Goal: Task Accomplishment & Management: Manage account settings

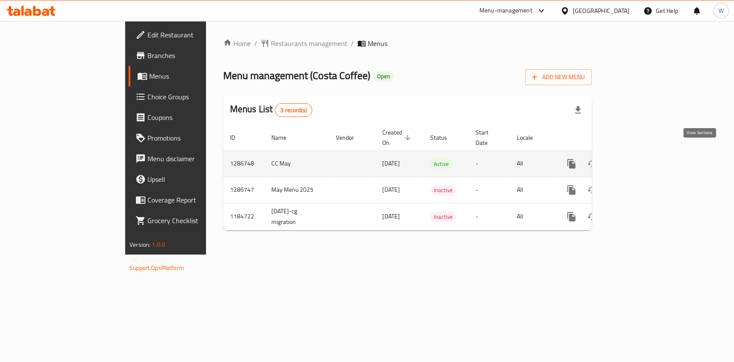
click at [639, 159] on icon "enhanced table" at bounding box center [633, 164] width 10 height 10
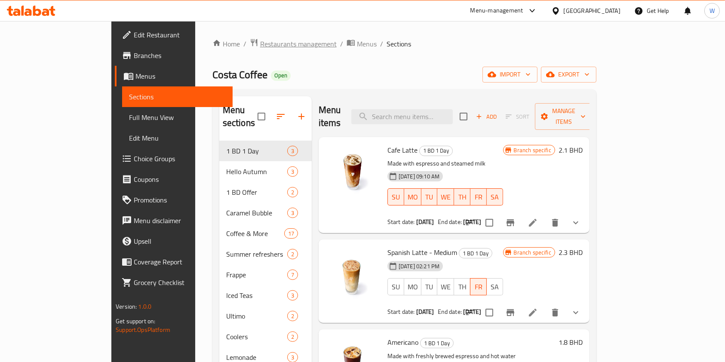
click at [260, 46] on span "Restaurants management" at bounding box center [298, 44] width 77 height 10
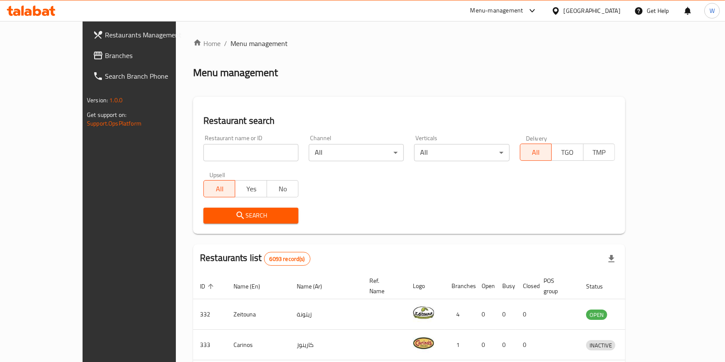
click at [105, 59] on span "Branches" at bounding box center [151, 55] width 92 height 10
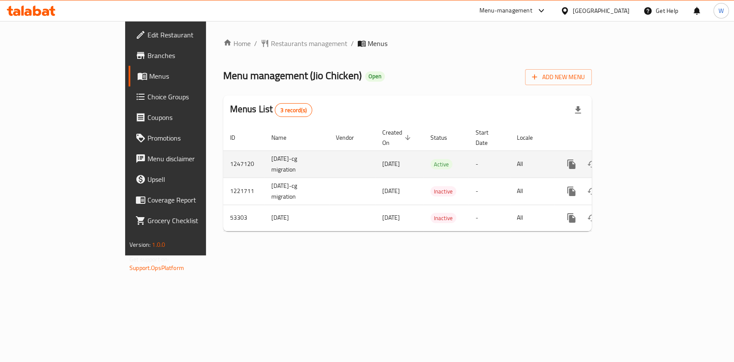
click at [639, 159] on icon "enhanced table" at bounding box center [633, 164] width 10 height 10
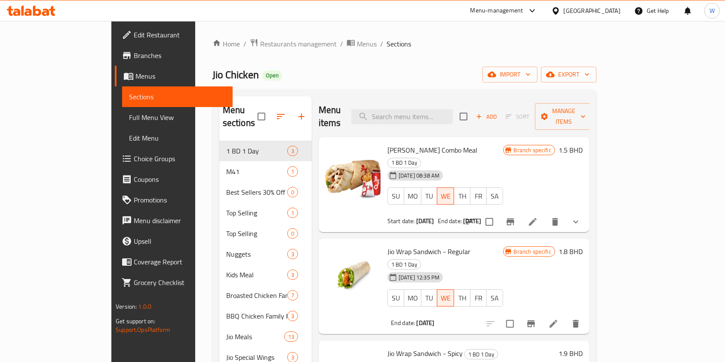
scroll to position [114, 0]
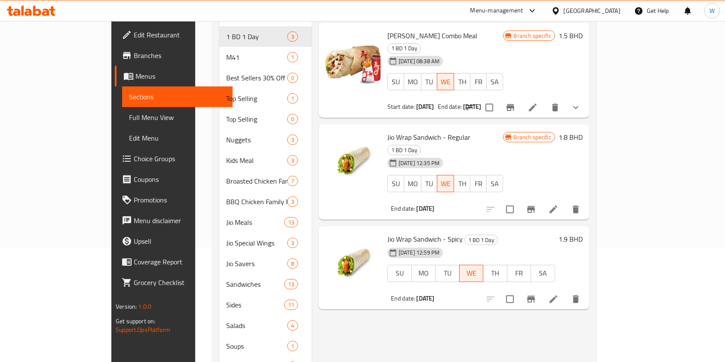
click at [557, 295] on icon at bounding box center [554, 299] width 8 height 8
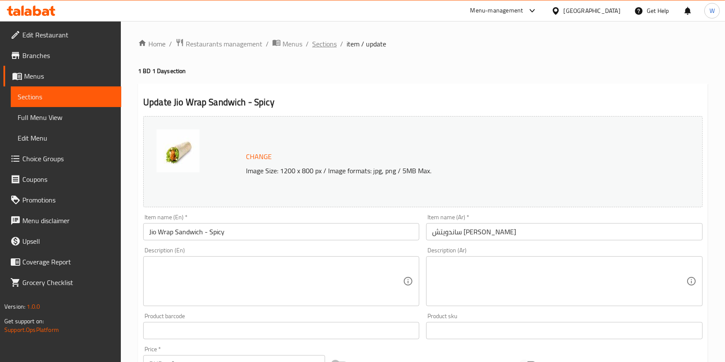
click at [323, 48] on span "Sections" at bounding box center [324, 44] width 25 height 10
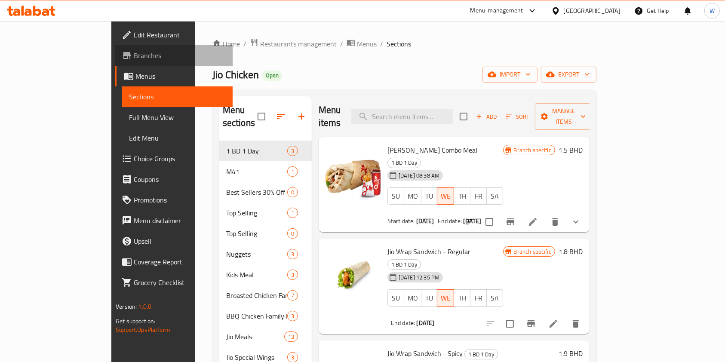
click at [134, 60] on span "Branches" at bounding box center [180, 55] width 92 height 10
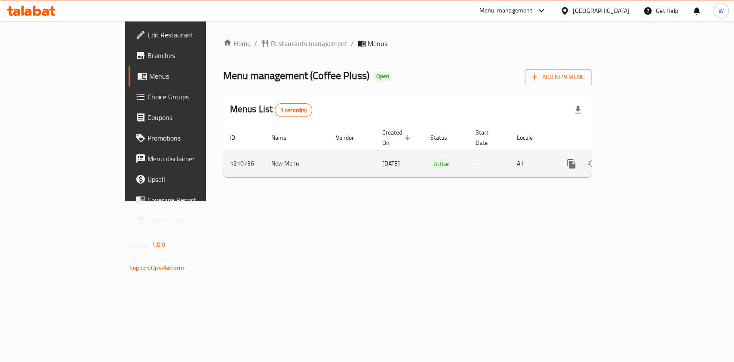
click at [644, 159] on link "enhanced table" at bounding box center [633, 164] width 21 height 21
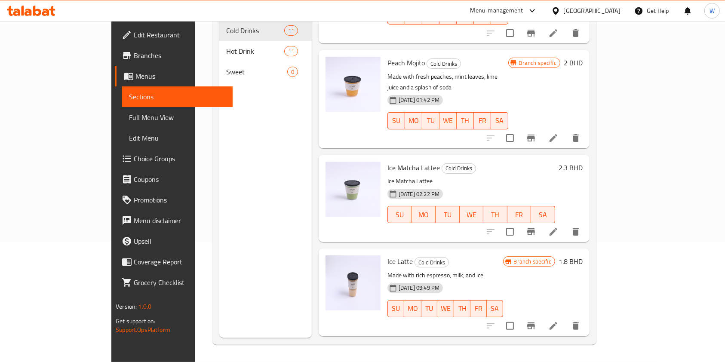
scroll to position [693, 0]
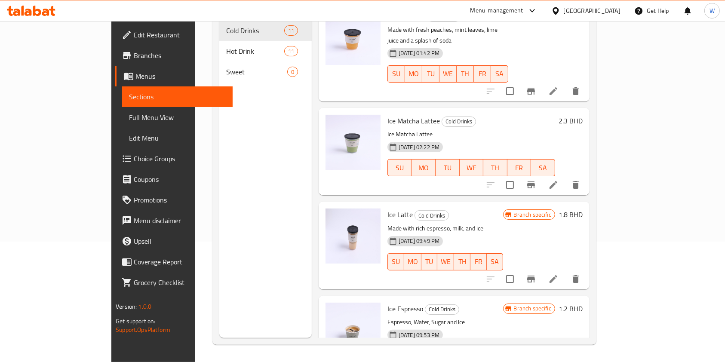
click at [387, 302] on span "Ice Espresso" at bounding box center [405, 308] width 36 height 13
copy h6 "Espresso"
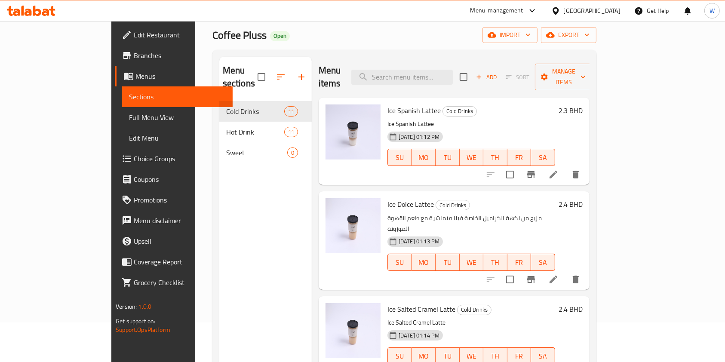
scroll to position [0, 0]
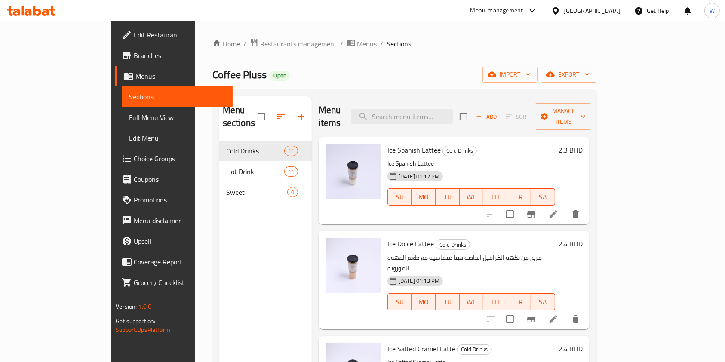
click at [454, 118] on div "Menu items Add Sort Manage items" at bounding box center [454, 116] width 271 height 41
click at [453, 111] on input "search" at bounding box center [401, 116] width 101 height 15
paste input "Espresso"
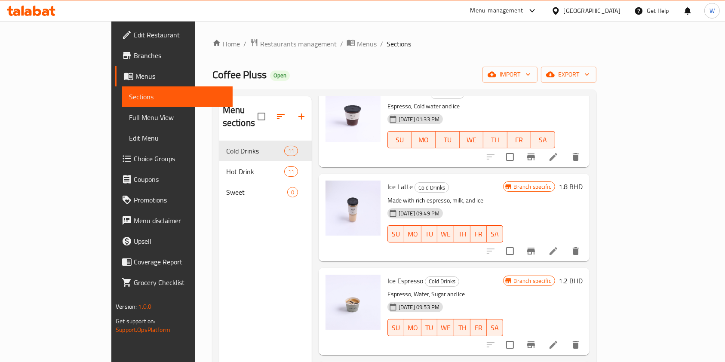
scroll to position [172, 0]
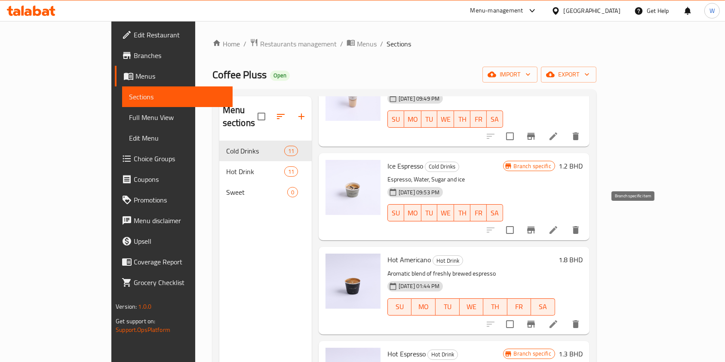
type input "Espresso"
click at [535, 227] on icon "Branch-specific-item" at bounding box center [531, 230] width 8 height 7
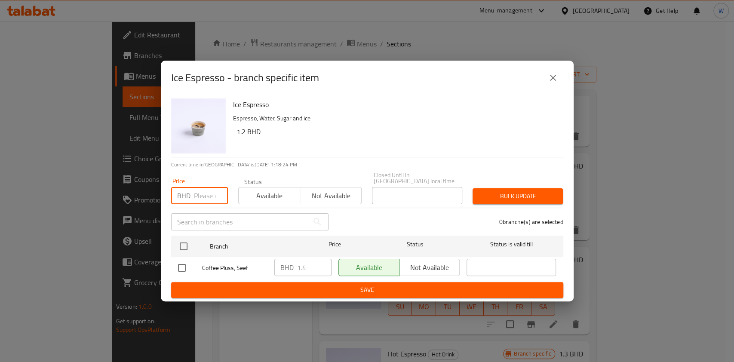
click at [207, 189] on input "number" at bounding box center [211, 195] width 34 height 17
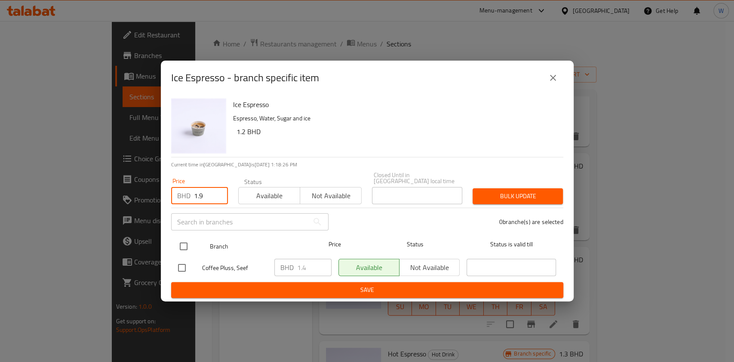
type input "1.9"
click at [186, 242] on input "checkbox" at bounding box center [184, 246] width 18 height 18
checkbox input "true"
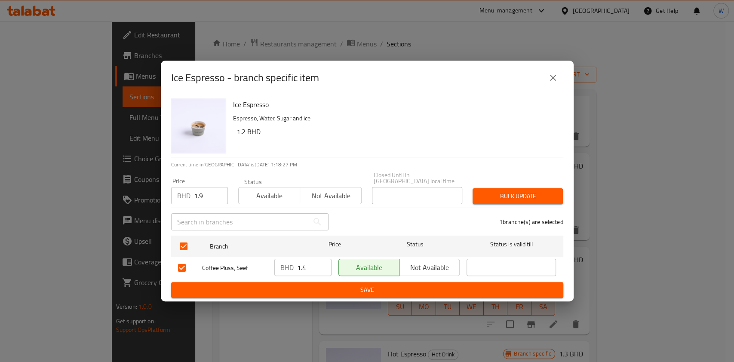
click at [509, 197] on span "Bulk update" at bounding box center [518, 196] width 77 height 11
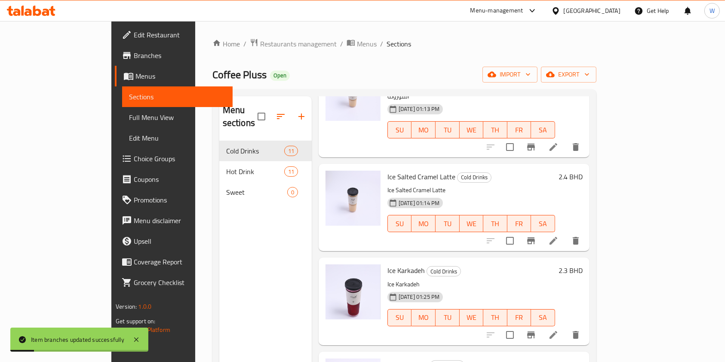
scroll to position [0, 0]
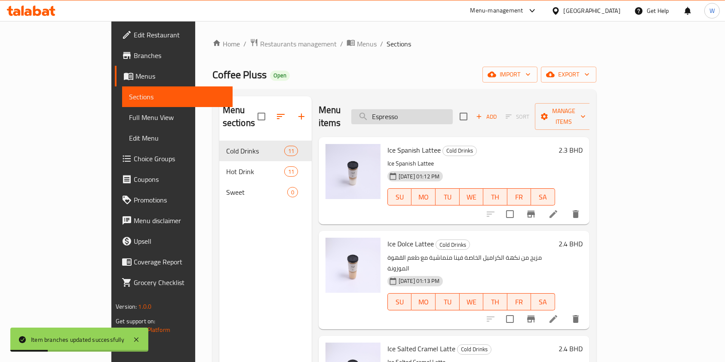
click at [453, 111] on input "Espresso" at bounding box center [401, 116] width 101 height 15
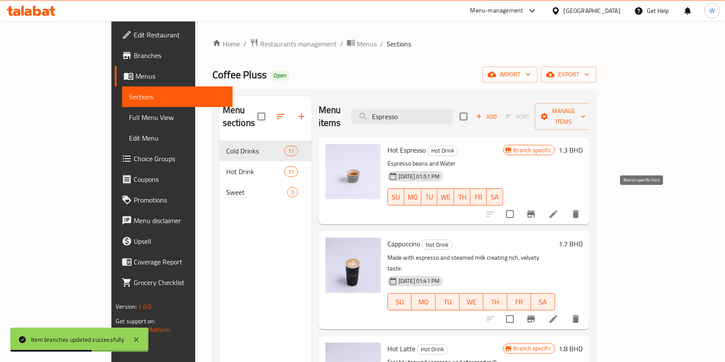
type input "Espresso"
click at [536, 209] on icon "Branch-specific-item" at bounding box center [531, 214] width 10 height 10
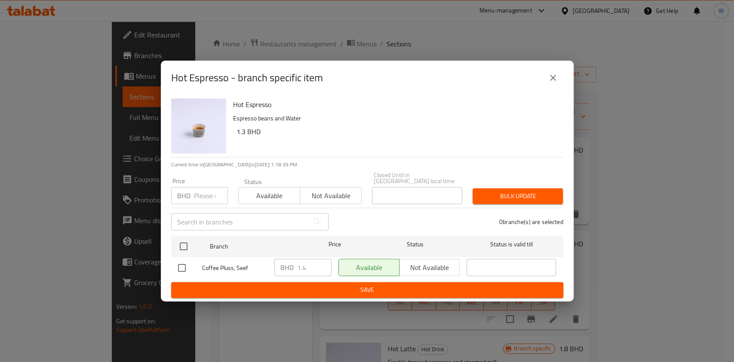
click at [203, 192] on input "number" at bounding box center [211, 195] width 34 height 17
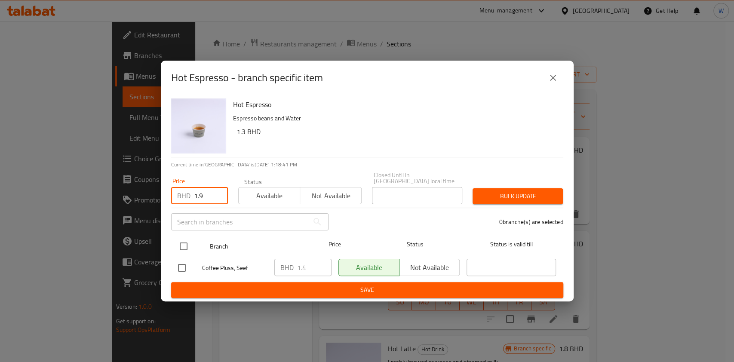
type input "1.9"
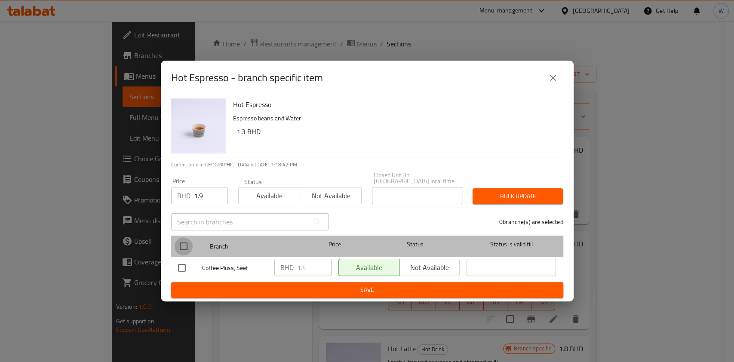
click at [191, 242] on input "checkbox" at bounding box center [184, 246] width 18 height 18
checkbox input "true"
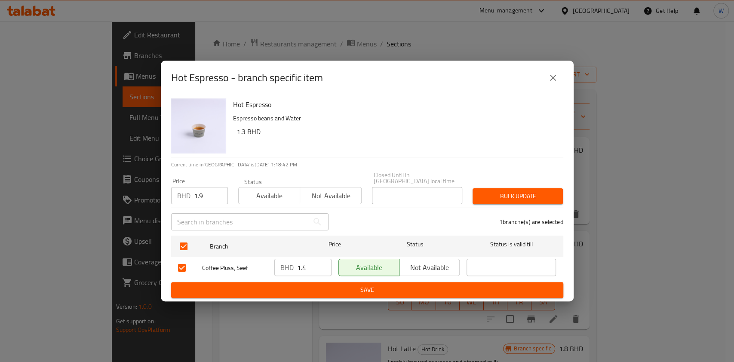
click at [485, 196] on span "Bulk update" at bounding box center [518, 196] width 77 height 11
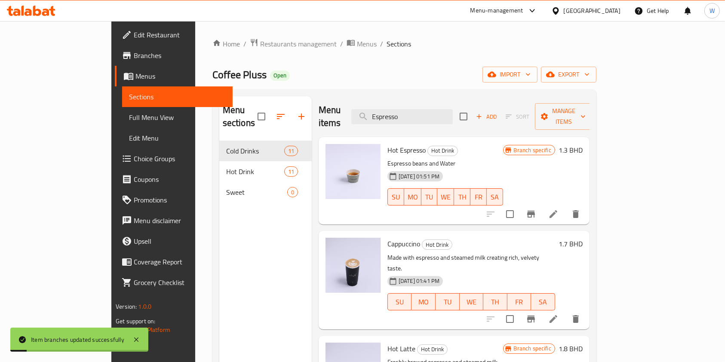
click at [533, 238] on h6 "Cappuccino Hot Drink" at bounding box center [471, 244] width 168 height 12
click at [333, 152] on icon "upload picture" at bounding box center [337, 156] width 9 height 8
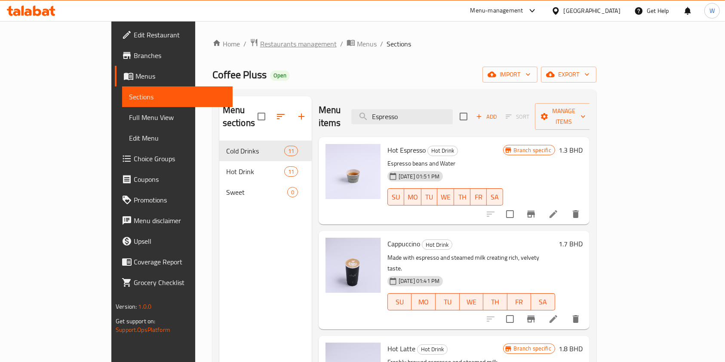
click at [260, 40] on span "Restaurants management" at bounding box center [298, 44] width 77 height 10
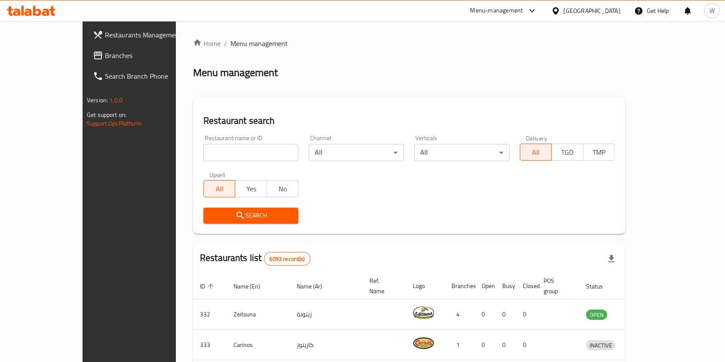
click at [210, 148] on div "Home / Menu management Menu management Restaurant search Restaurant name or ID …" at bounding box center [409, 320] width 432 height 564
click at [210, 148] on input "search" at bounding box center [250, 152] width 95 height 17
type input "[PERSON_NAME]"
click button "Search" at bounding box center [250, 216] width 95 height 16
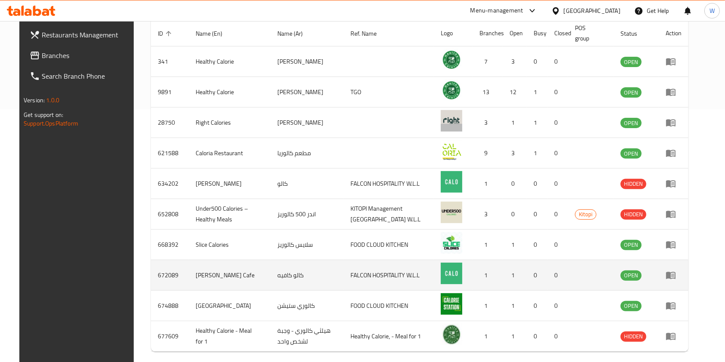
scroll to position [228, 0]
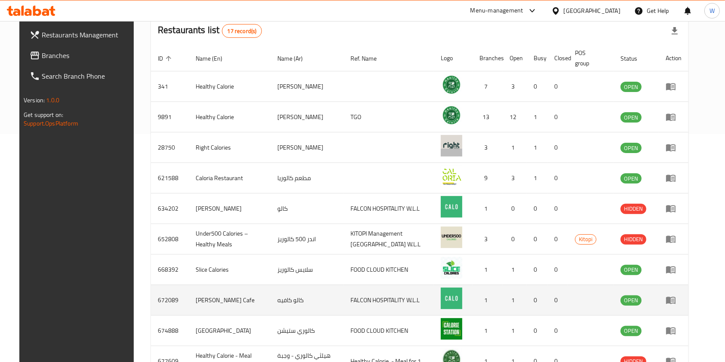
click at [190, 296] on td "[PERSON_NAME] Cafe" at bounding box center [230, 300] width 82 height 31
copy td "[PERSON_NAME]"
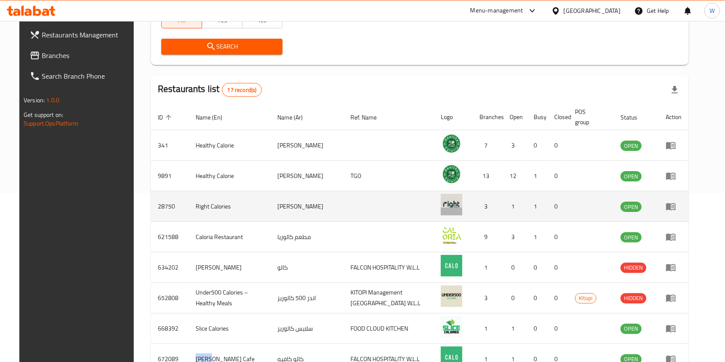
scroll to position [229, 0]
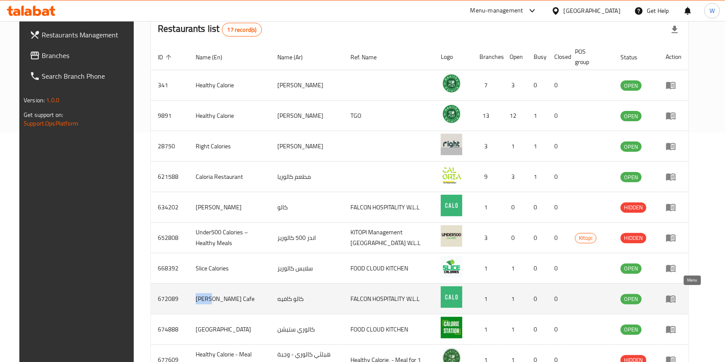
click at [676, 298] on icon "enhanced table" at bounding box center [671, 299] width 10 height 10
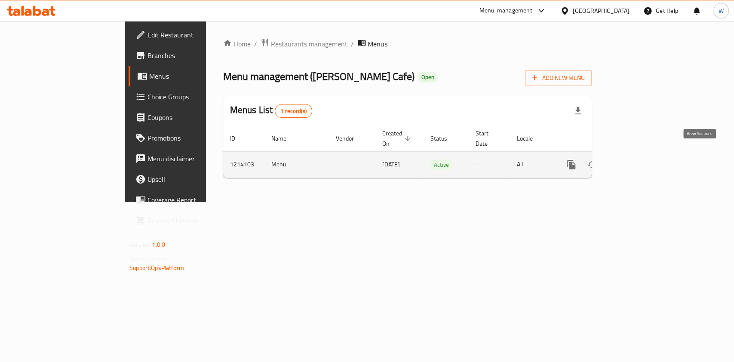
click at [639, 160] on icon "enhanced table" at bounding box center [633, 165] width 10 height 10
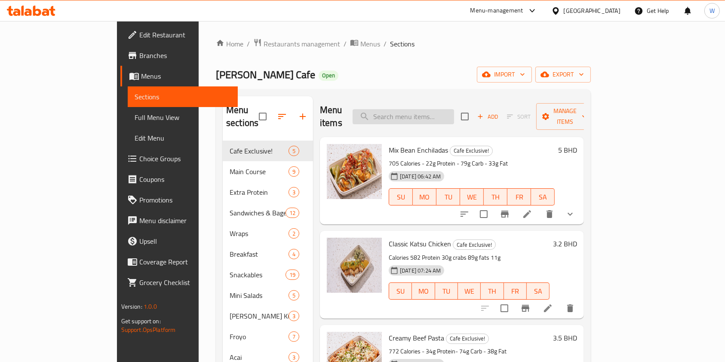
click at [454, 114] on input "search" at bounding box center [403, 116] width 101 height 15
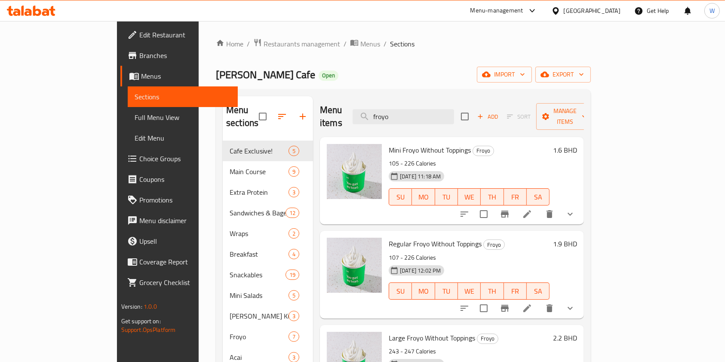
type input "froyo"
click at [490, 158] on p "105 - 226 Calories" at bounding box center [469, 163] width 161 height 11
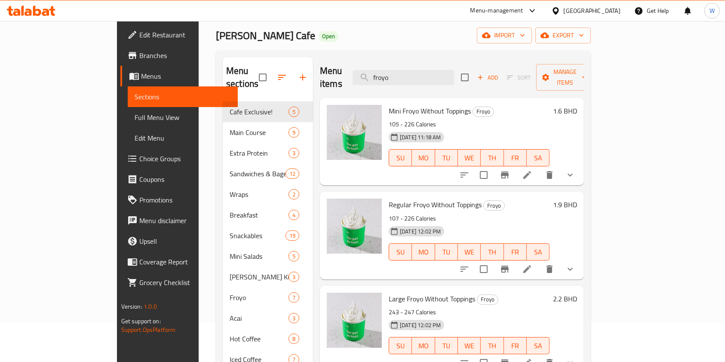
scroll to position [57, 0]
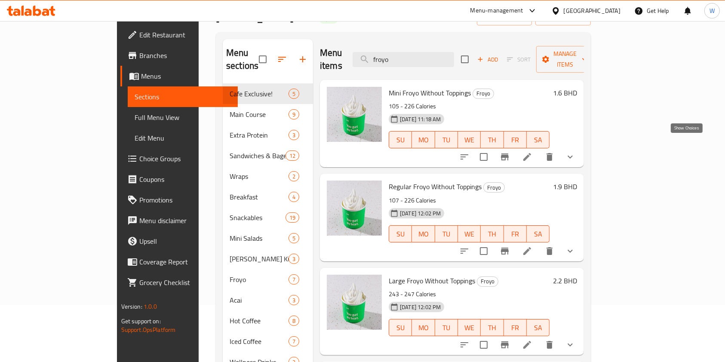
click at [575, 152] on icon "show more" at bounding box center [570, 157] width 10 height 10
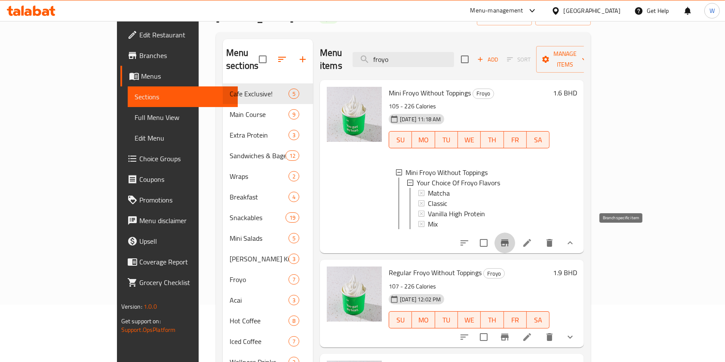
click at [510, 243] on icon "Branch-specific-item" at bounding box center [505, 243] width 10 height 10
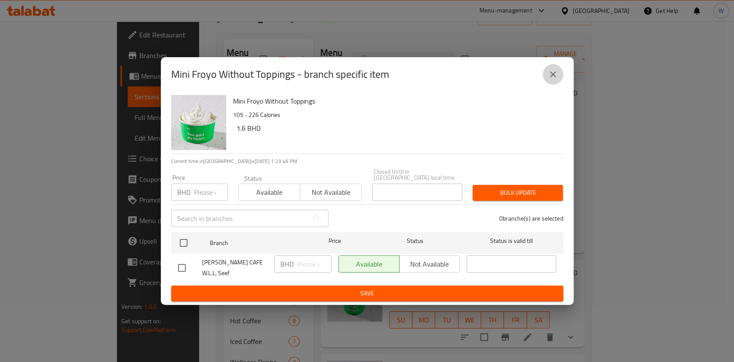
click at [554, 85] on button "close" at bounding box center [553, 74] width 21 height 21
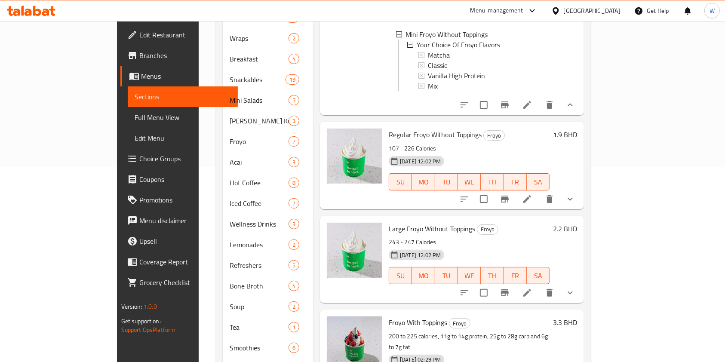
scroll to position [210, 0]
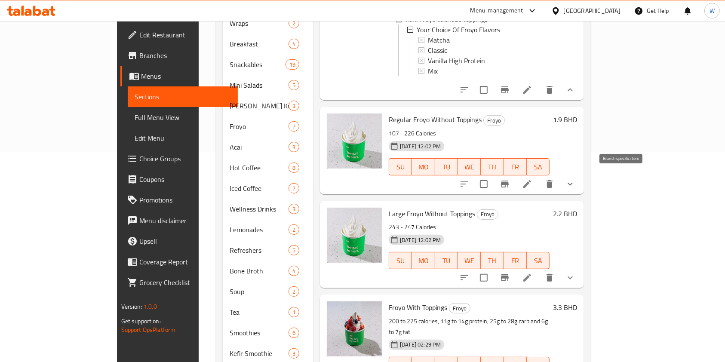
click at [515, 181] on button "Branch-specific-item" at bounding box center [505, 184] width 21 height 21
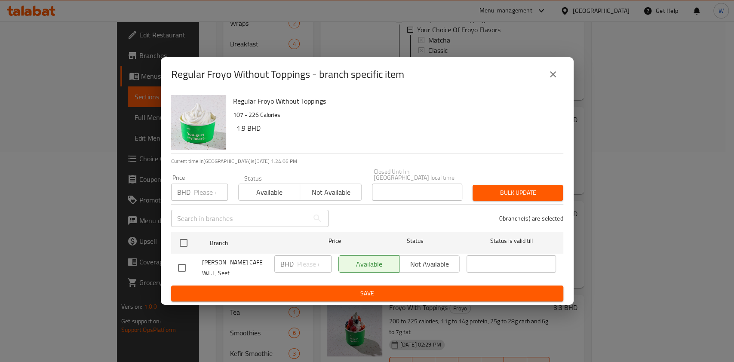
click at [551, 78] on icon "close" at bounding box center [553, 74] width 10 height 10
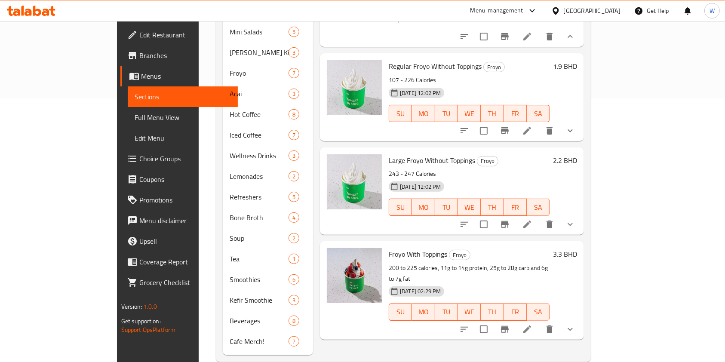
scroll to position [268, 0]
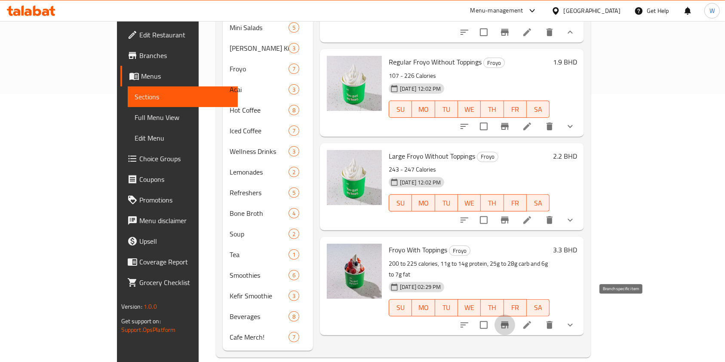
click at [510, 320] on icon "Branch-specific-item" at bounding box center [505, 325] width 10 height 10
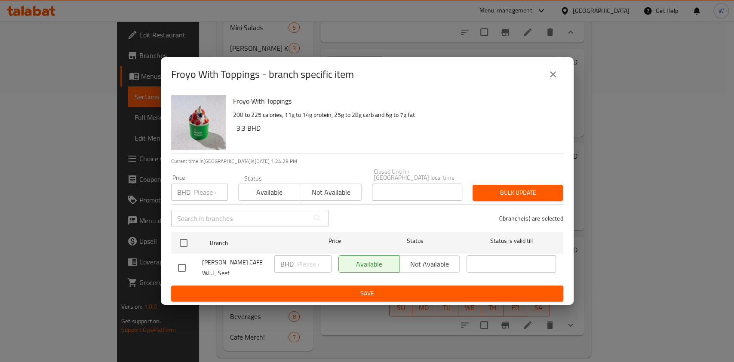
click at [559, 78] on button "close" at bounding box center [553, 74] width 21 height 21
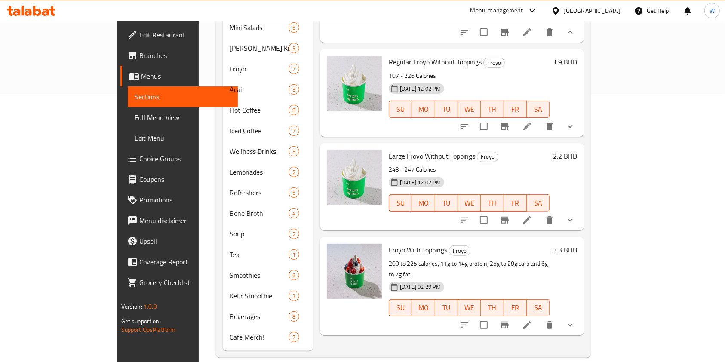
click at [581, 315] on button "show more" at bounding box center [570, 325] width 21 height 21
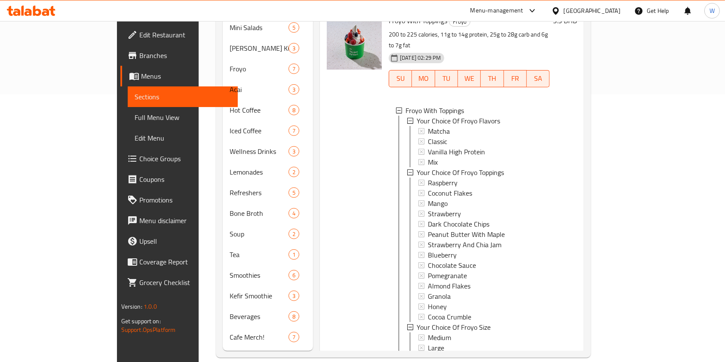
scroll to position [263, 0]
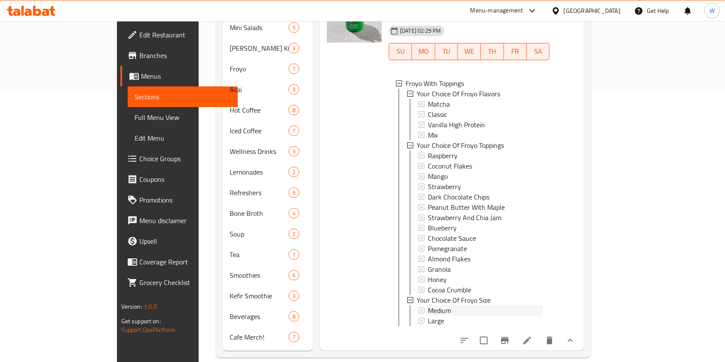
click at [428, 305] on span "Medium" at bounding box center [439, 310] width 23 height 10
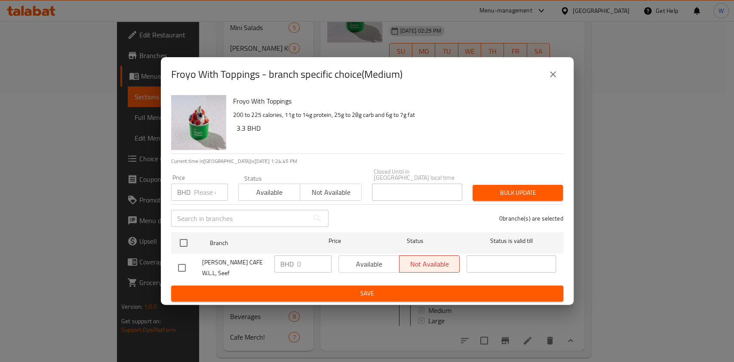
click at [560, 77] on button "close" at bounding box center [553, 74] width 21 height 21
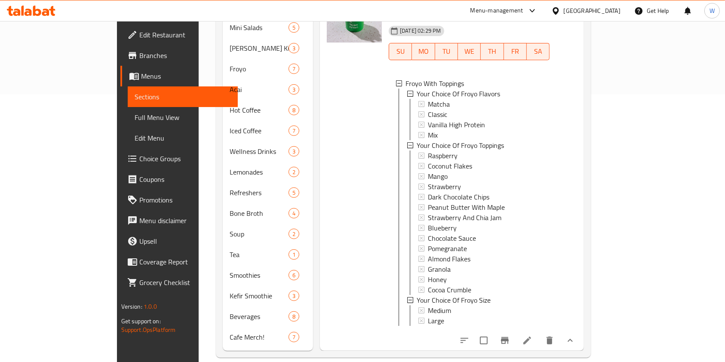
click at [539, 333] on li at bounding box center [527, 340] width 24 height 15
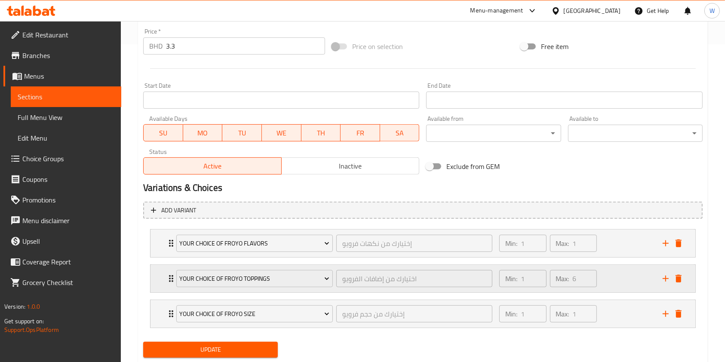
scroll to position [342, 0]
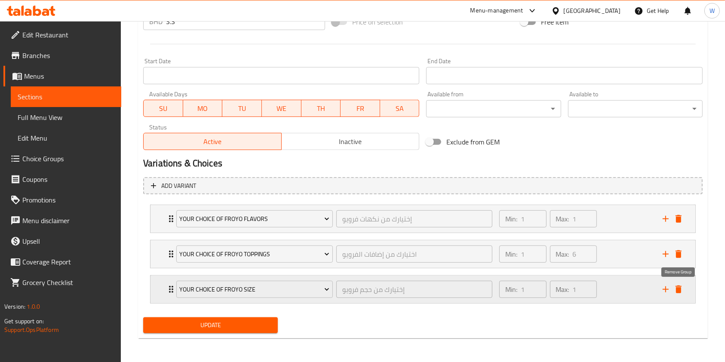
click at [682, 288] on icon "delete" at bounding box center [678, 289] width 10 height 10
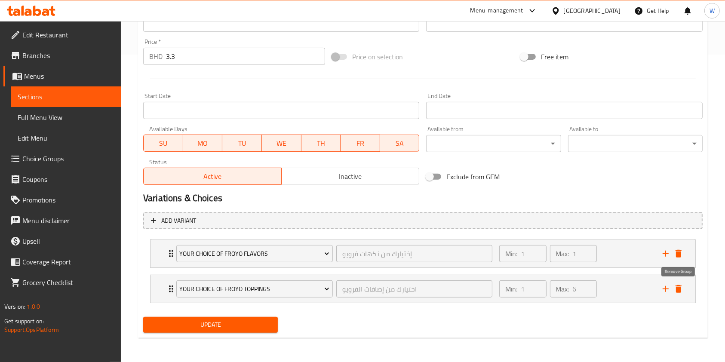
scroll to position [307, 0]
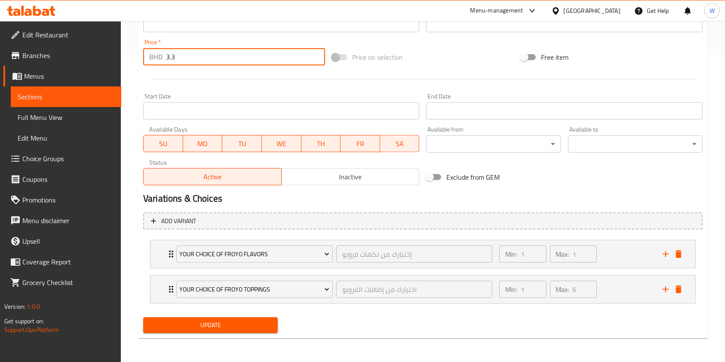
drag, startPoint x: 197, startPoint y: 57, endPoint x: 114, endPoint y: 58, distance: 83.4
click at [114, 58] on div "Edit Restaurant Branches Menus Sections Full Menu View Edit Menu Choice Groups …" at bounding box center [362, 38] width 725 height 649
type input "0"
drag, startPoint x: 262, startPoint y: 92, endPoint x: 261, endPoint y: 104, distance: 12.0
click at [262, 92] on div "Start Date Start Date" at bounding box center [281, 106] width 283 height 33
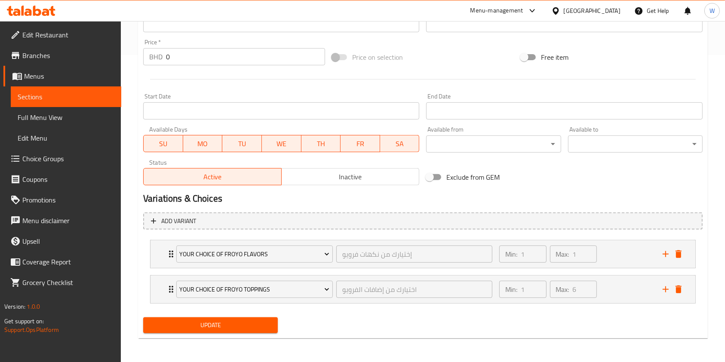
click at [211, 329] on span "Update" at bounding box center [210, 325] width 121 height 11
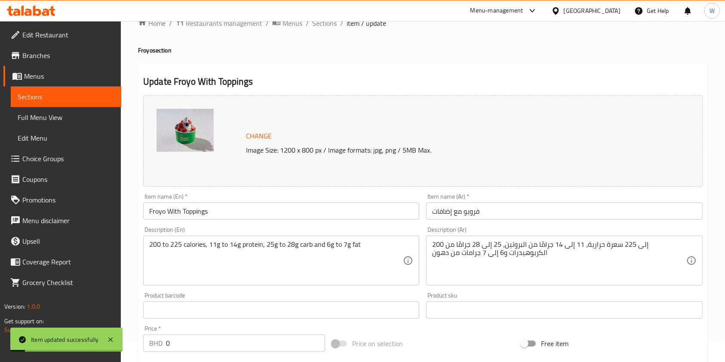
click at [326, 18] on div "Menu-management [GEOGRAPHIC_DATA] Get Help W" at bounding box center [362, 10] width 725 height 21
click at [331, 25] on span "Sections" at bounding box center [324, 23] width 25 height 10
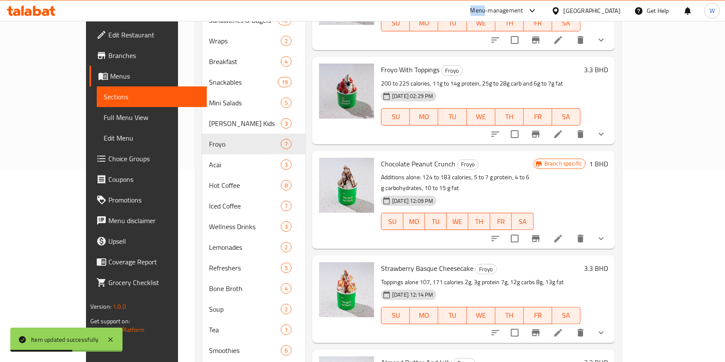
scroll to position [112, 0]
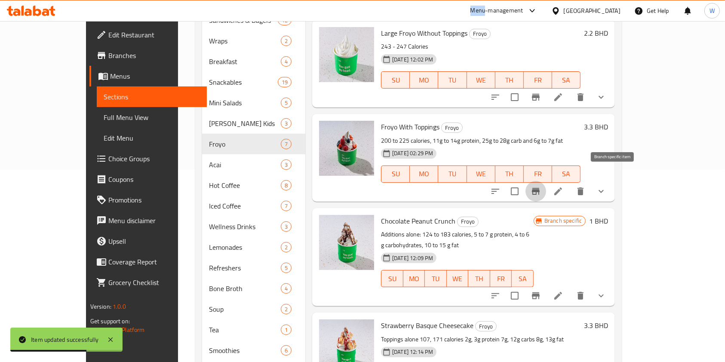
click at [541, 186] on icon "Branch-specific-item" at bounding box center [536, 191] width 10 height 10
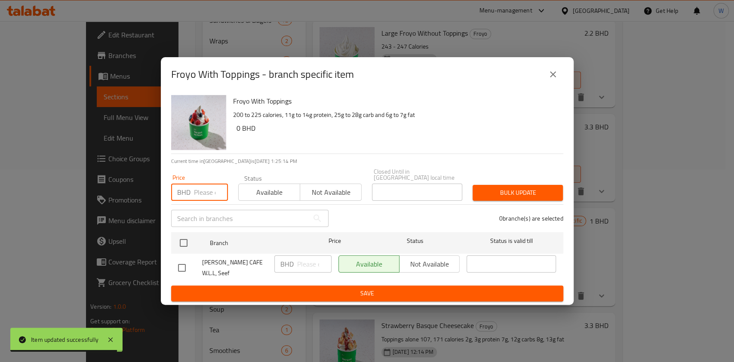
click at [197, 190] on input "number" at bounding box center [211, 192] width 34 height 17
type input "0"
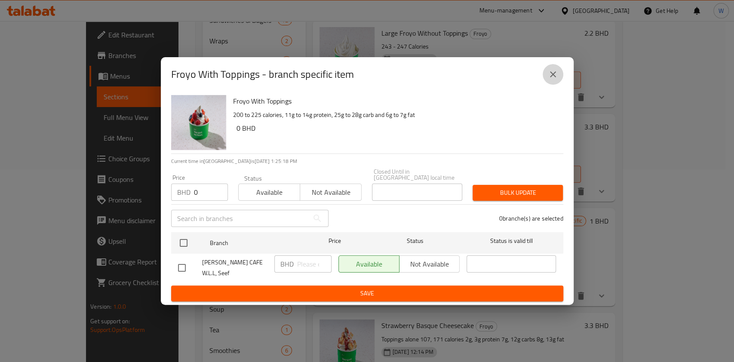
click at [554, 75] on button "close" at bounding box center [553, 74] width 21 height 21
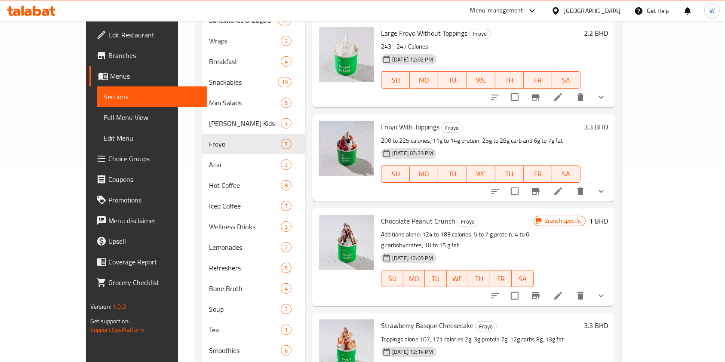
click at [562, 188] on icon at bounding box center [558, 192] width 8 height 8
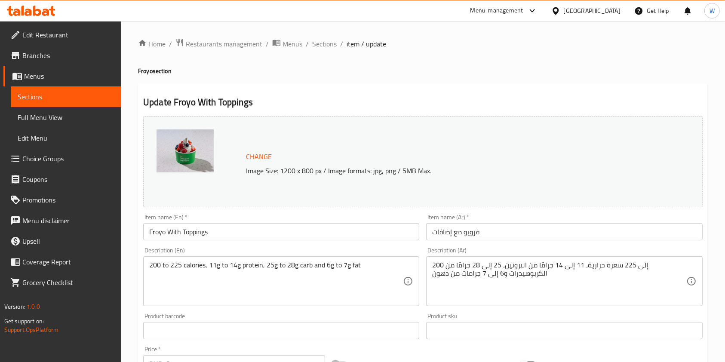
scroll to position [286, 0]
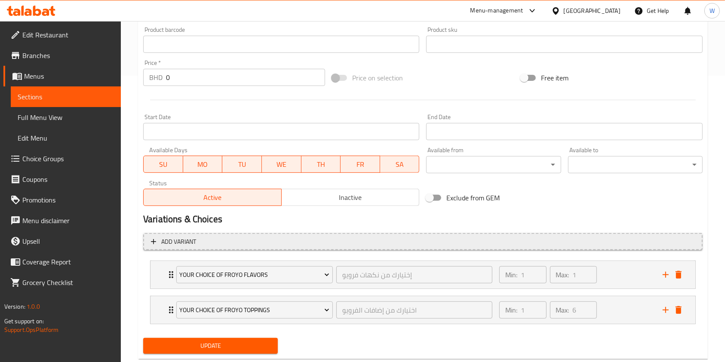
click at [198, 237] on span "Add variant" at bounding box center [423, 242] width 544 height 11
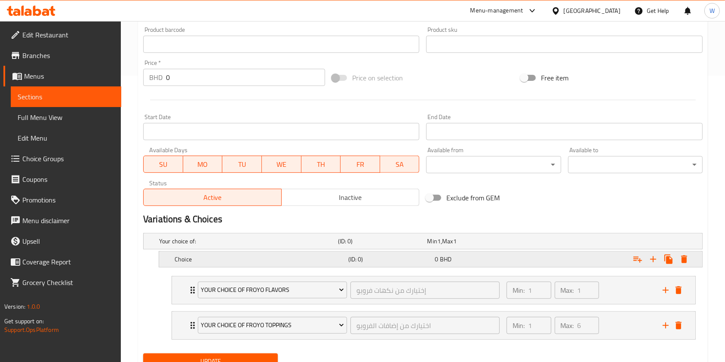
click at [317, 255] on h5 "Choice" at bounding box center [260, 259] width 170 height 9
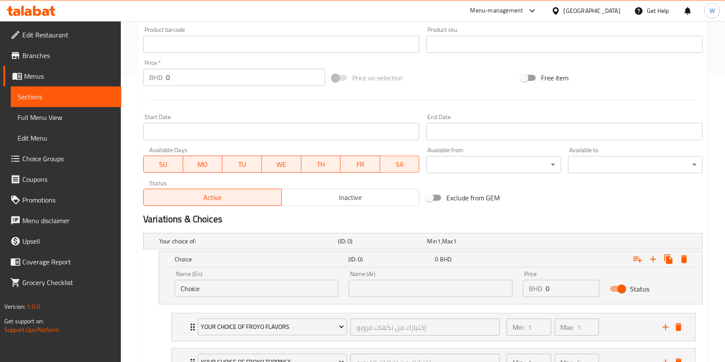
click at [338, 287] on div "Name (En) Choice Name (En)" at bounding box center [256, 284] width 174 height 37
click at [260, 297] on div "Name (En) Choice Name (En)" at bounding box center [256, 284] width 174 height 37
click at [260, 292] on input "Choice" at bounding box center [257, 288] width 164 height 17
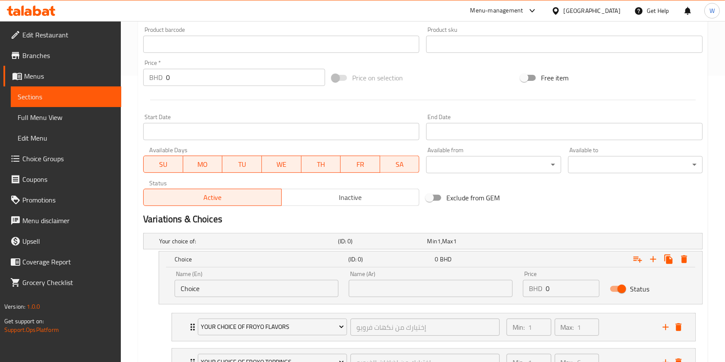
click at [260, 292] on input "Choice" at bounding box center [257, 288] width 164 height 17
type input "Regular"
type input "عادي"
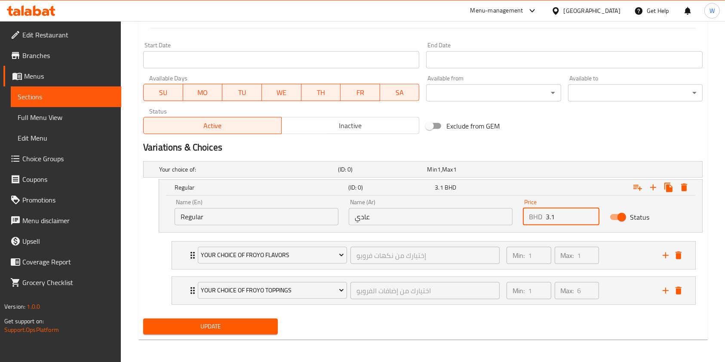
scroll to position [359, 0]
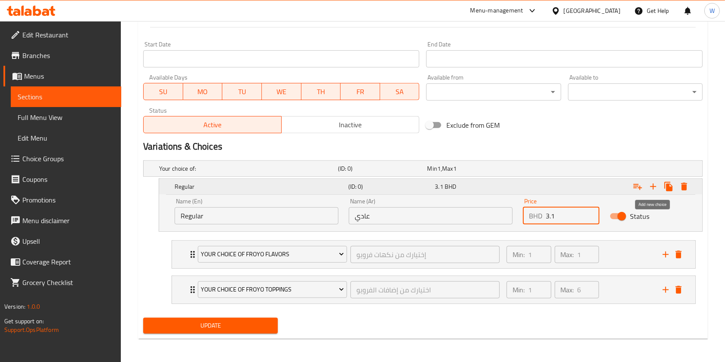
type input "3.1"
click at [652, 185] on icon "Expand" at bounding box center [653, 186] width 10 height 10
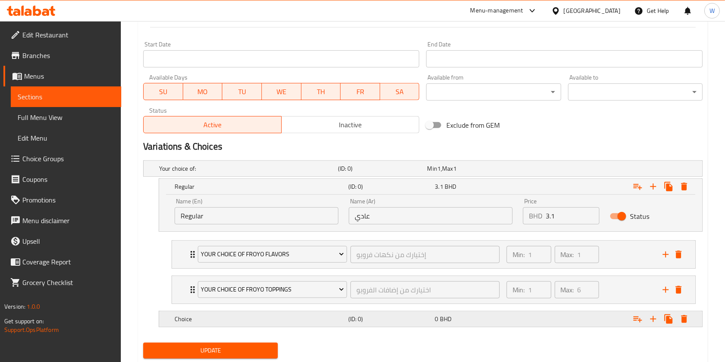
click at [292, 321] on h5 "Choice" at bounding box center [260, 319] width 170 height 9
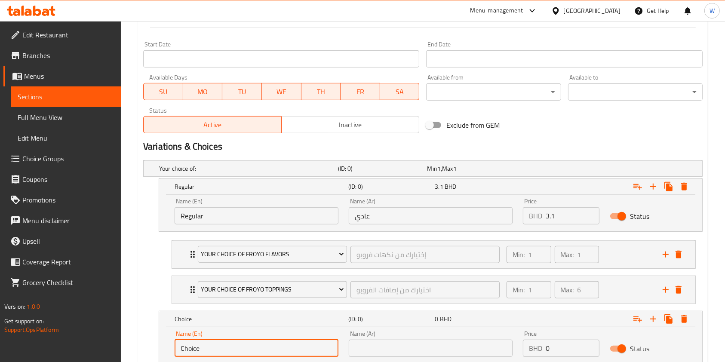
click at [283, 342] on input "Choice" at bounding box center [257, 348] width 164 height 17
type input "Large"
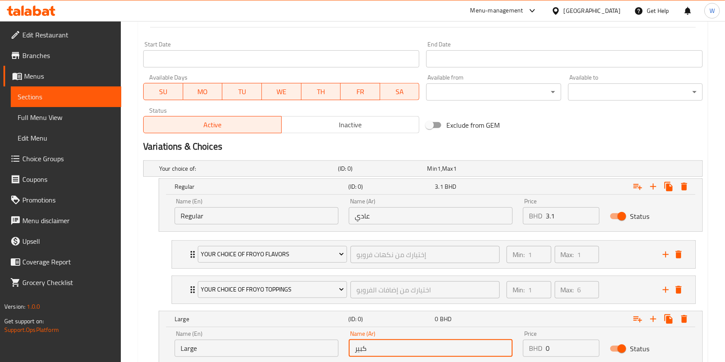
type input "كبير"
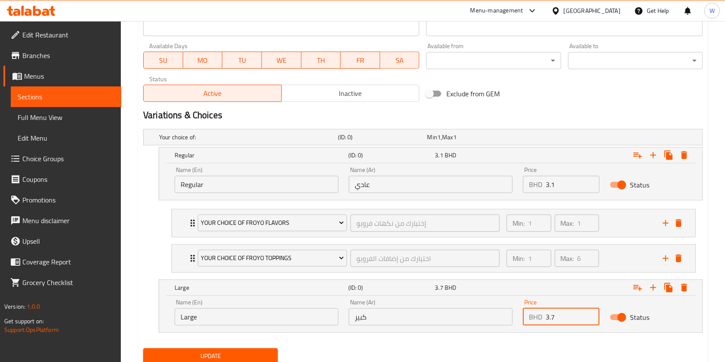
scroll to position [416, 0]
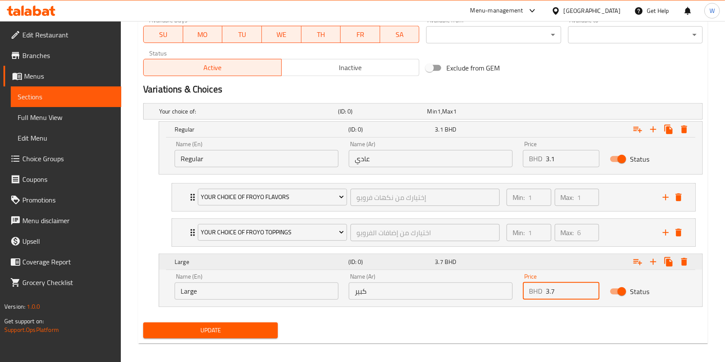
type input "3.7"
click at [640, 263] on icon "Expand" at bounding box center [638, 262] width 10 height 10
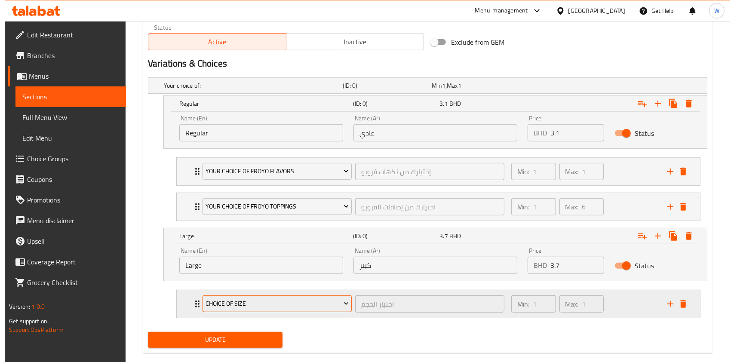
scroll to position [456, 0]
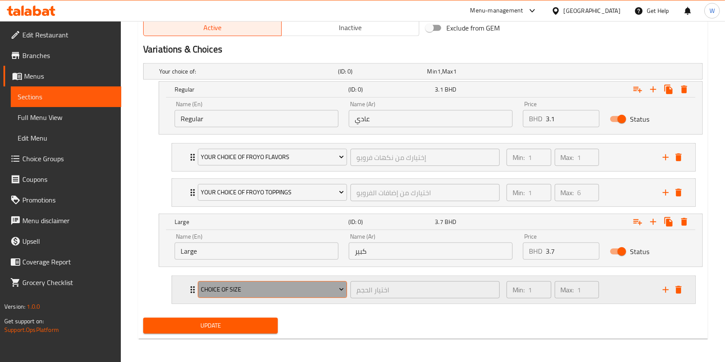
click at [311, 291] on span "Choice of Size" at bounding box center [272, 289] width 143 height 11
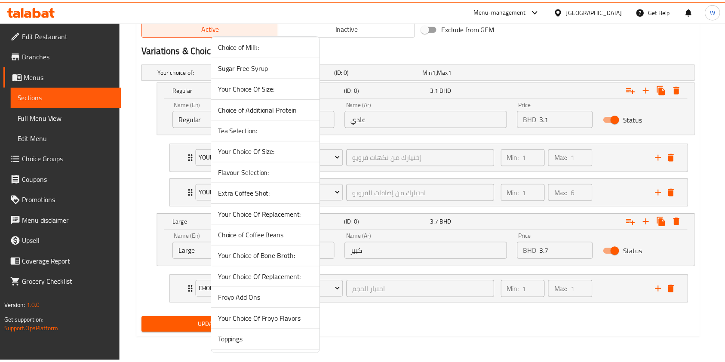
scroll to position [86, 0]
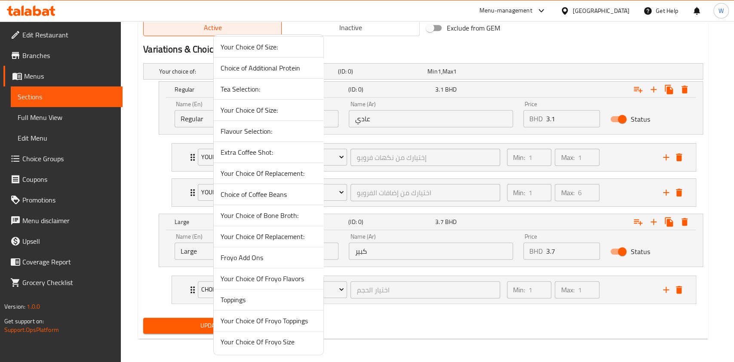
click at [282, 282] on span "Your Choice Of Froyo Flavors" at bounding box center [269, 279] width 96 height 10
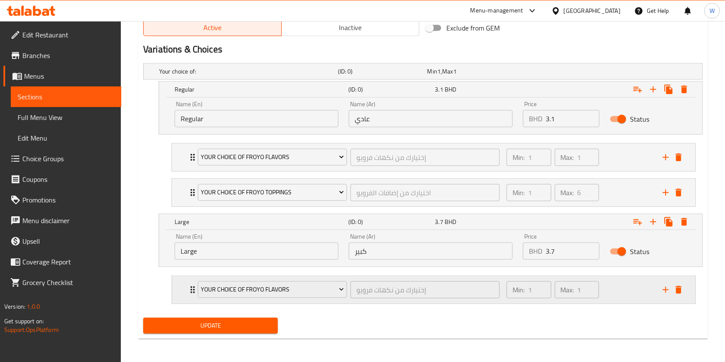
click at [190, 291] on icon "Expand" at bounding box center [193, 290] width 10 height 10
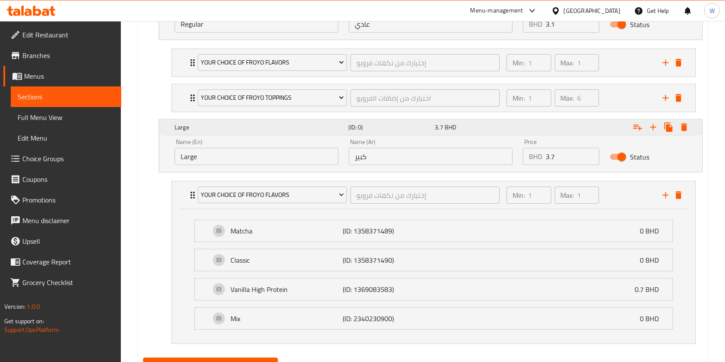
scroll to position [533, 0]
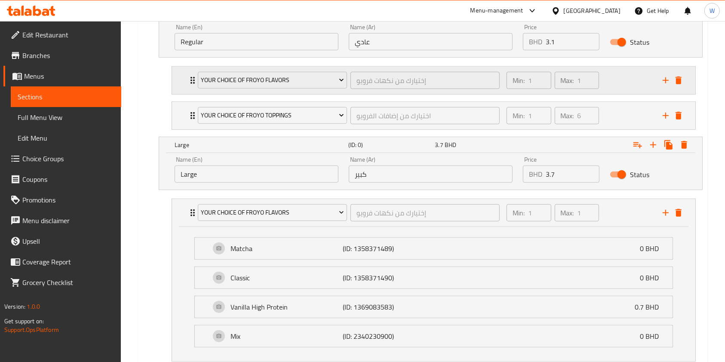
click at [189, 79] on icon "Expand" at bounding box center [193, 80] width 10 height 10
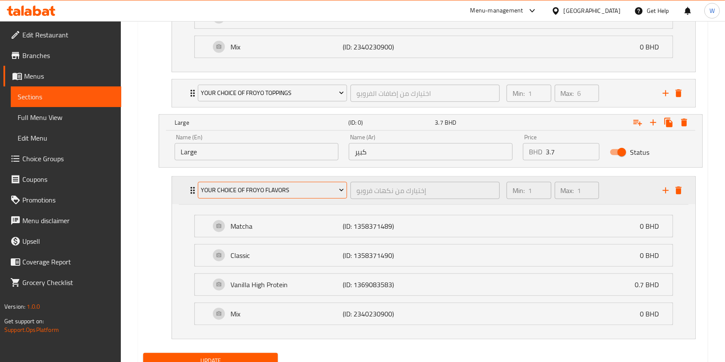
scroll to position [667, 0]
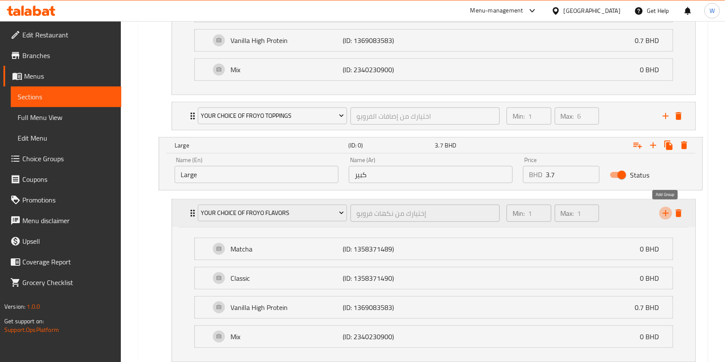
click at [668, 212] on icon "add" at bounding box center [666, 213] width 10 height 10
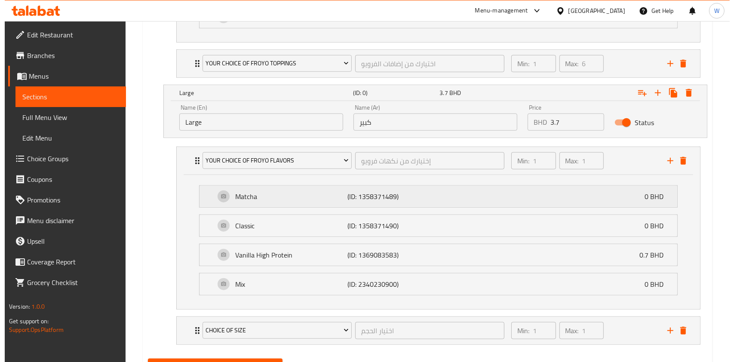
scroll to position [760, 0]
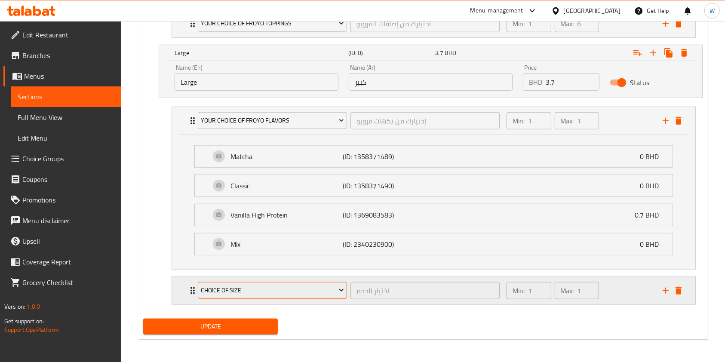
click at [206, 285] on span "Choice of Size" at bounding box center [272, 290] width 143 height 11
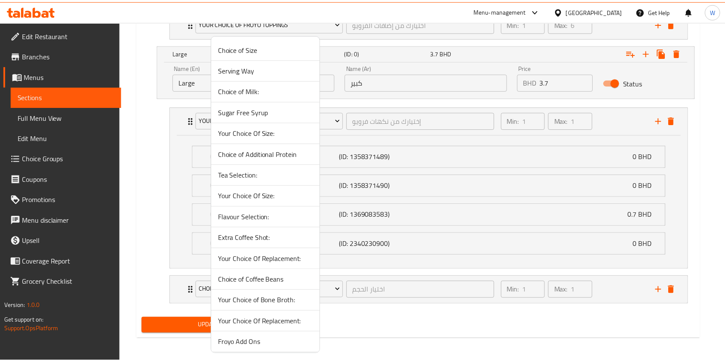
scroll to position [86, 0]
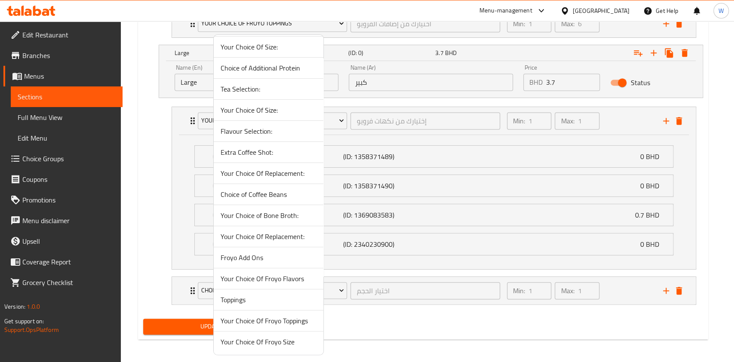
click at [275, 317] on span "Your Choice Of Froyo Toppings" at bounding box center [269, 321] width 96 height 10
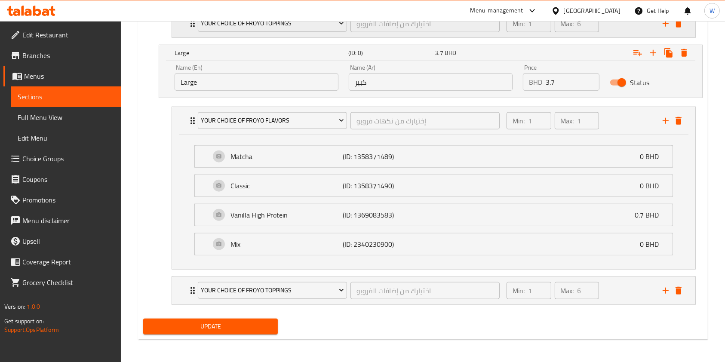
click at [189, 27] on icon "Expand" at bounding box center [193, 23] width 10 height 10
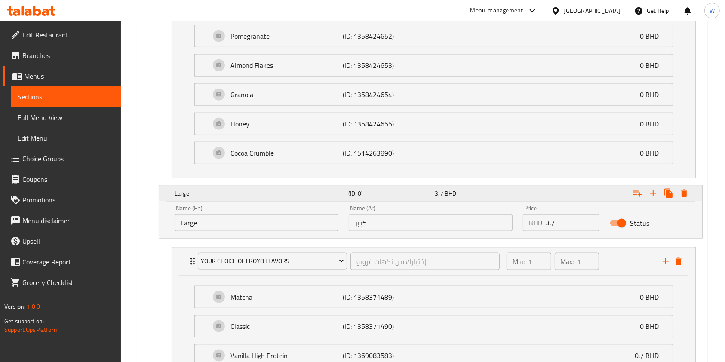
scroll to position [1161, 0]
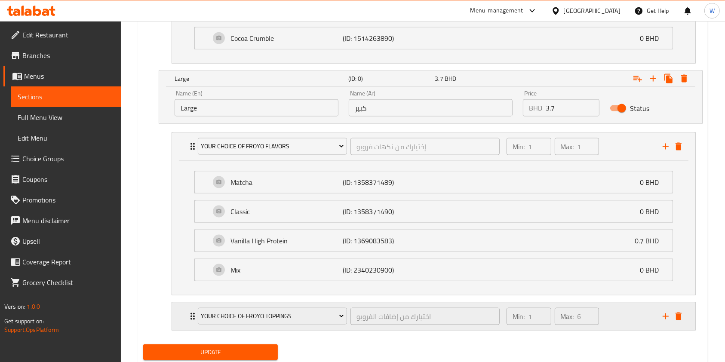
click at [194, 313] on div "Your Choice Of Froyo Toppings اختيارك من إضافات الفرويو ​" at bounding box center [349, 317] width 312 height 28
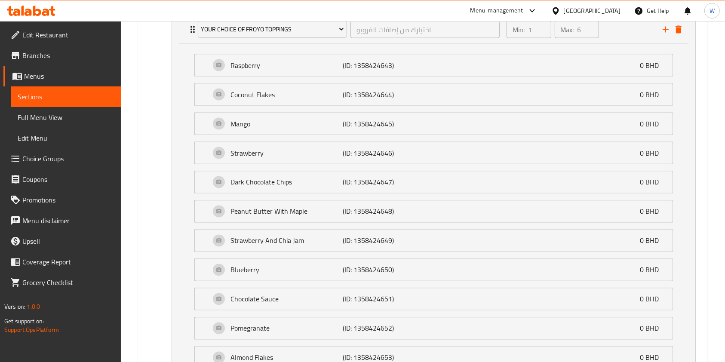
scroll to position [1611, 0]
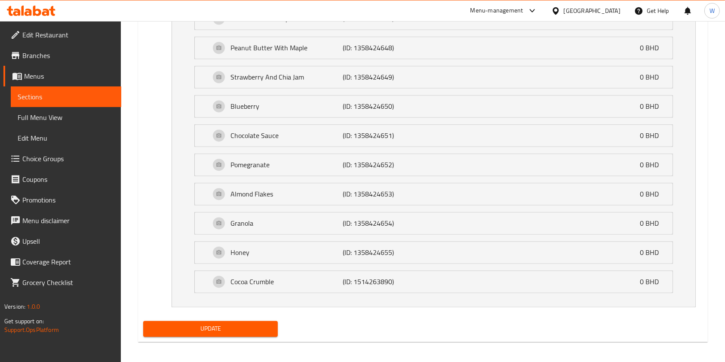
click at [195, 325] on span "Update" at bounding box center [210, 329] width 121 height 11
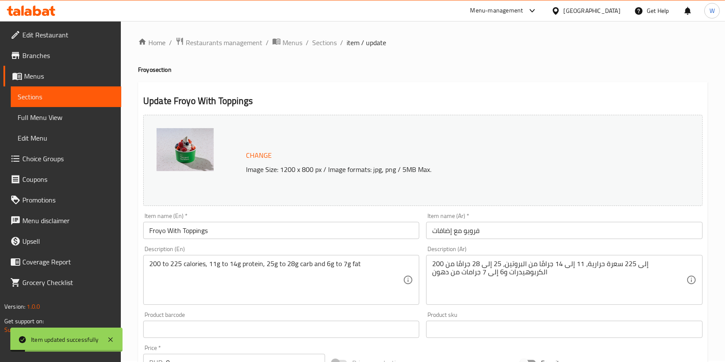
scroll to position [0, 0]
click at [326, 42] on span "Sections" at bounding box center [324, 44] width 25 height 10
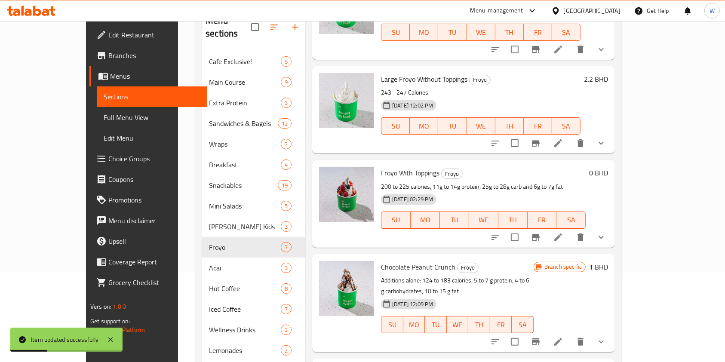
scroll to position [114, 0]
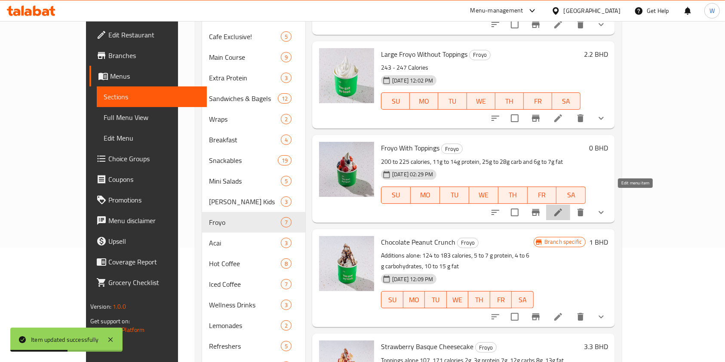
click at [563, 207] on icon at bounding box center [558, 212] width 10 height 10
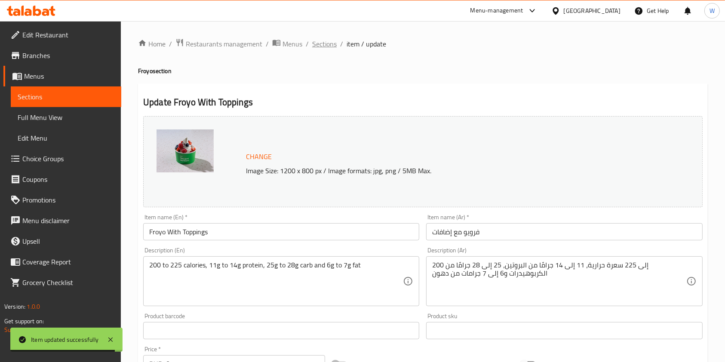
click at [330, 44] on span "Sections" at bounding box center [324, 44] width 25 height 10
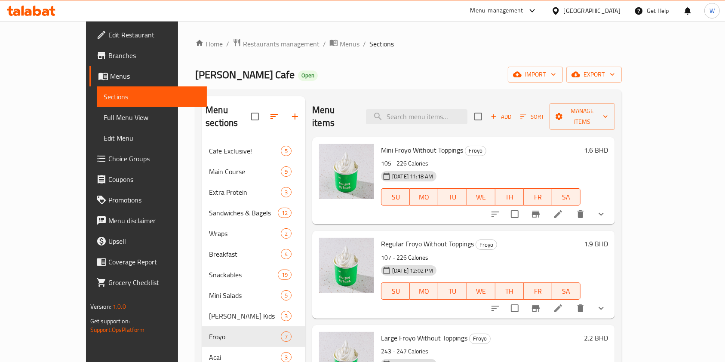
click at [440, 99] on div "Menu items Add Sort Manage items" at bounding box center [463, 116] width 303 height 41
click at [440, 109] on input "search" at bounding box center [416, 116] width 101 height 15
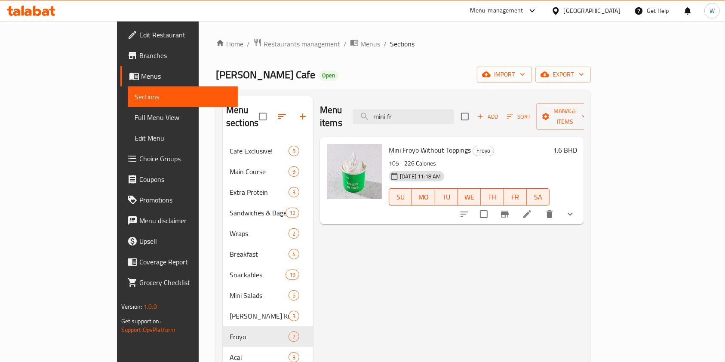
click at [425, 158] on p "105 - 226 Calories" at bounding box center [469, 163] width 161 height 11
click at [429, 144] on span "Mini Froyo Without Toppings" at bounding box center [430, 150] width 82 height 13
copy h6 "Mini Froyo Without Toppings"
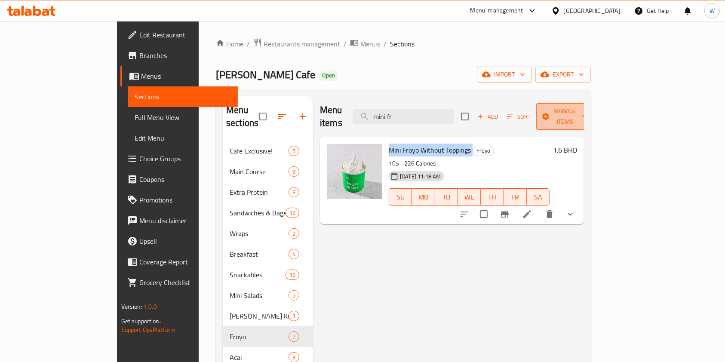
click at [587, 106] on span "Manage items" at bounding box center [565, 117] width 44 height 22
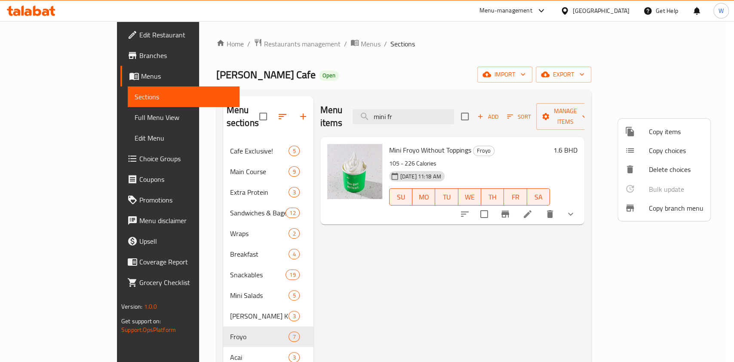
click at [485, 298] on div at bounding box center [367, 181] width 734 height 362
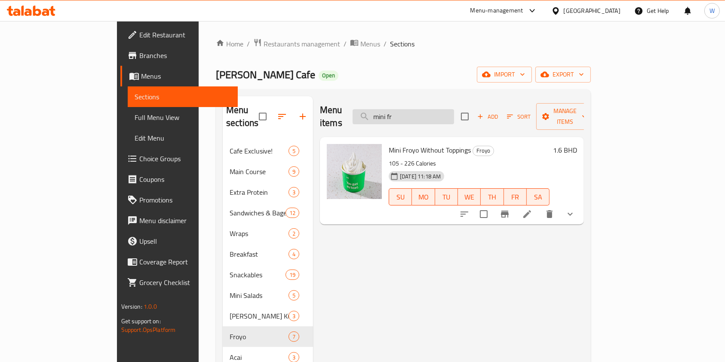
click at [446, 111] on input "mini fr" at bounding box center [403, 116] width 101 height 15
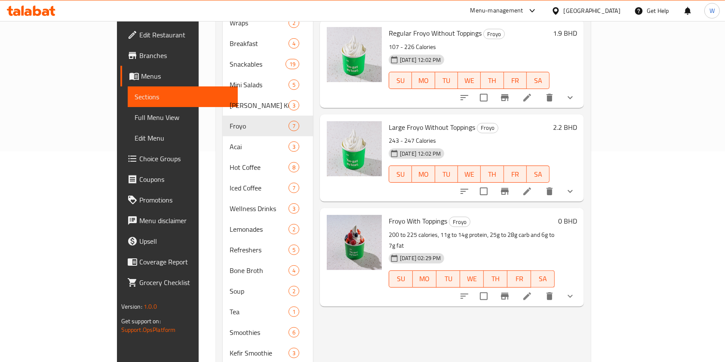
scroll to position [229, 0]
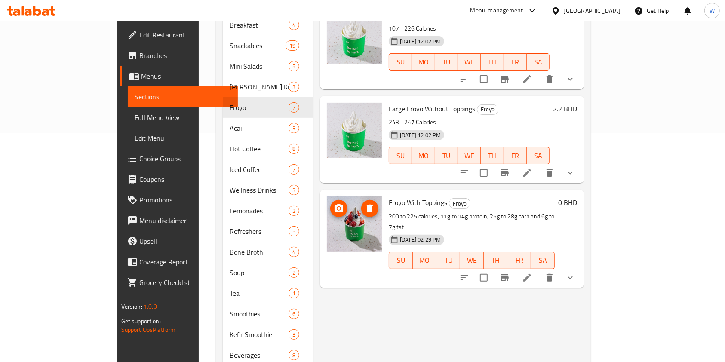
type input "froyo"
click at [487, 297] on div "Menu items froyo Add Sort Manage items Mini Froyo Without Toppings Froyo 105 - …" at bounding box center [448, 128] width 271 height 523
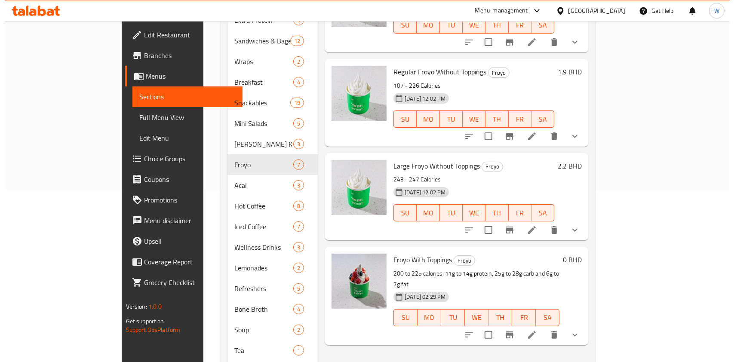
scroll to position [0, 0]
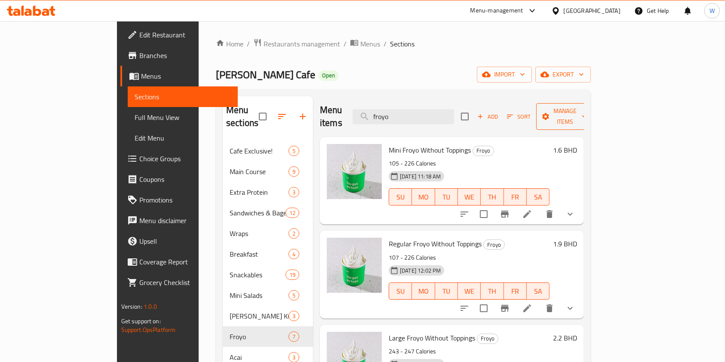
click at [587, 107] on span "Manage items" at bounding box center [565, 117] width 44 height 22
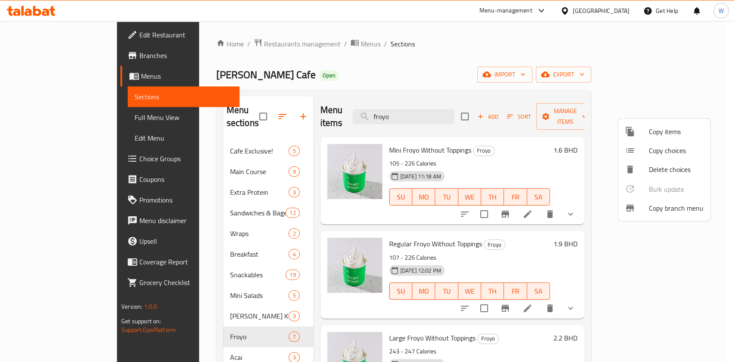
click at [631, 133] on icon at bounding box center [630, 131] width 8 height 9
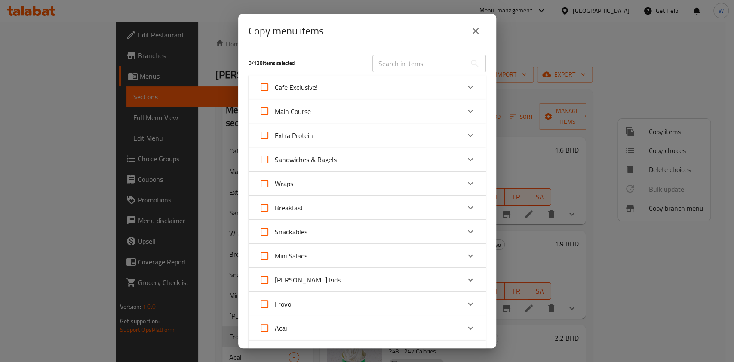
drag, startPoint x: 372, startPoint y: 50, endPoint x: 380, endPoint y: 54, distance: 8.7
click at [375, 50] on div "0 / 128 items selected ​" at bounding box center [367, 63] width 248 height 34
click at [385, 61] on input "text" at bounding box center [419, 63] width 94 height 17
paste input "Mini Froyo Without Toppings"
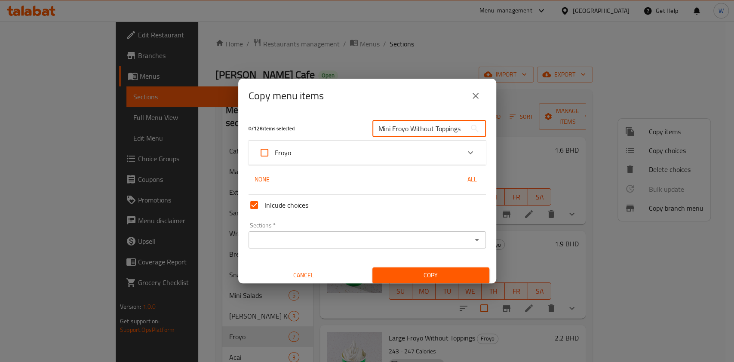
type input "Mini Froyo Without Toppings"
click at [391, 154] on div "Froyo" at bounding box center [359, 152] width 201 height 21
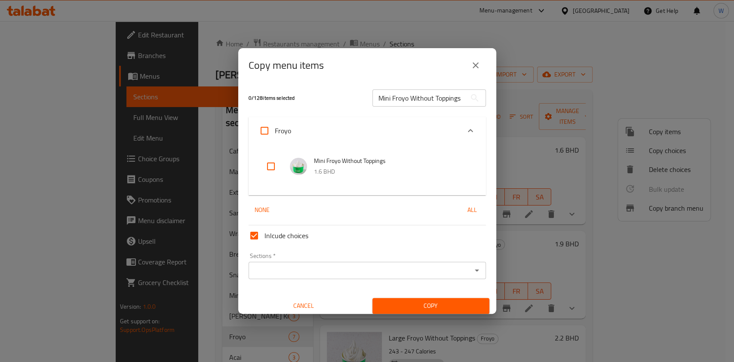
click at [277, 171] on input "checkbox" at bounding box center [271, 166] width 21 height 21
checkbox input "true"
click at [338, 267] on input "Sections   *" at bounding box center [360, 270] width 218 height 12
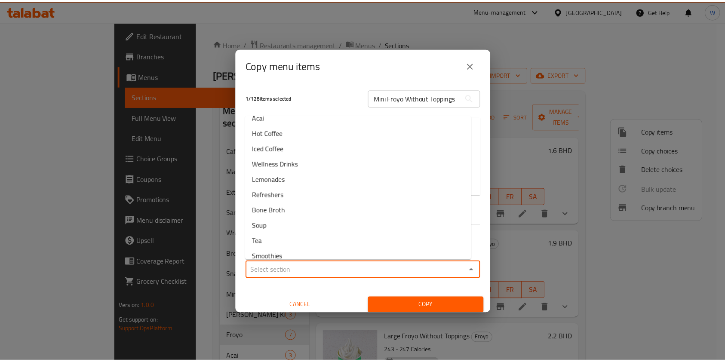
scroll to position [103, 0]
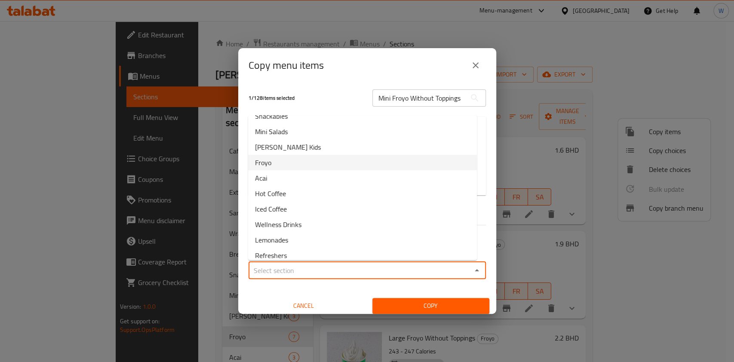
click at [287, 162] on li "Froyo" at bounding box center [362, 162] width 229 height 15
type input "Froyo"
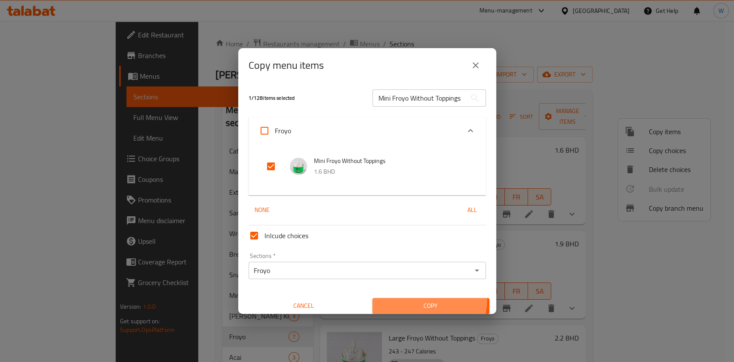
click at [406, 298] on button "Copy" at bounding box center [430, 306] width 117 height 16
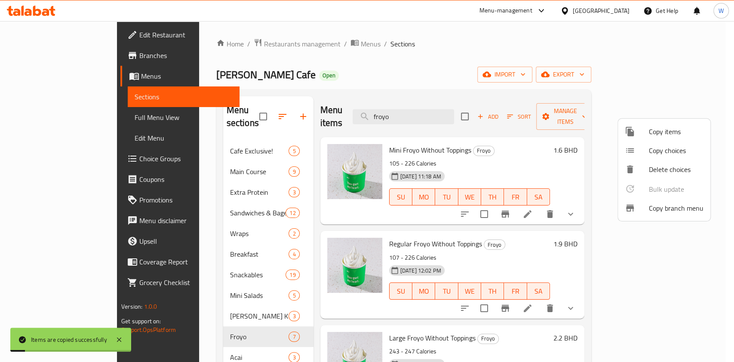
click at [542, 316] on div at bounding box center [367, 181] width 734 height 362
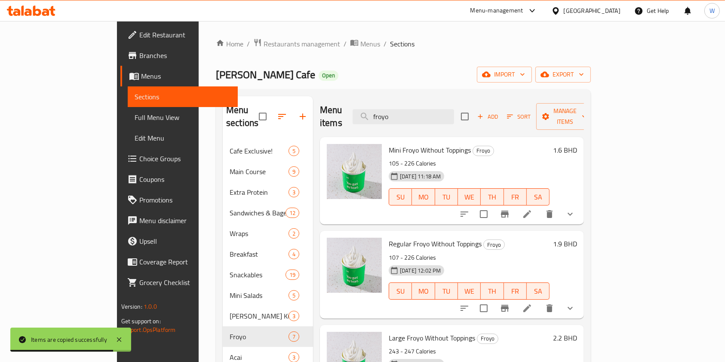
scroll to position [0, 0]
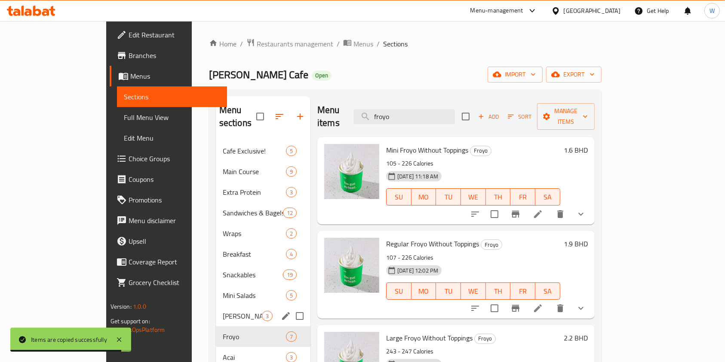
click at [223, 311] on span "[PERSON_NAME] Kids" at bounding box center [242, 316] width 39 height 10
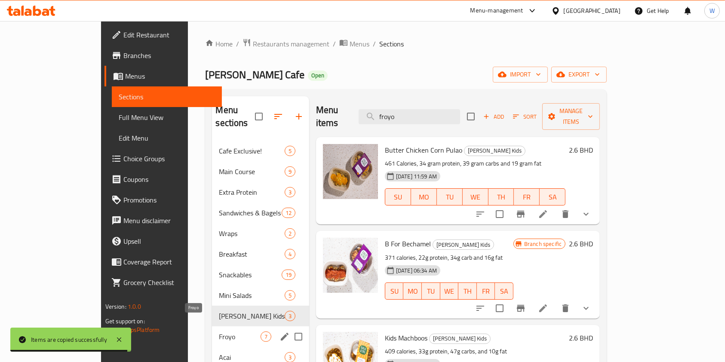
click at [219, 332] on span "Froyo" at bounding box center [239, 337] width 41 height 10
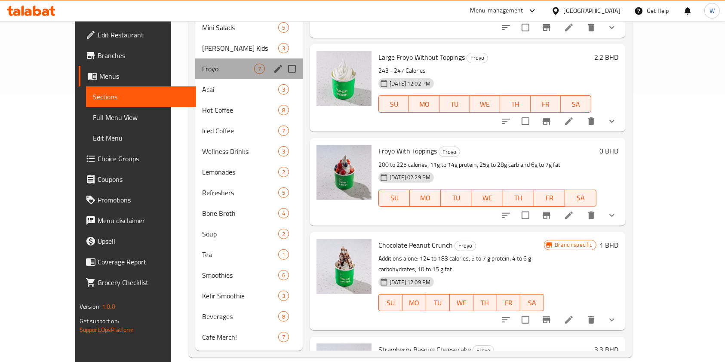
click at [195, 64] on div "Froyo 7" at bounding box center [249, 68] width 108 height 21
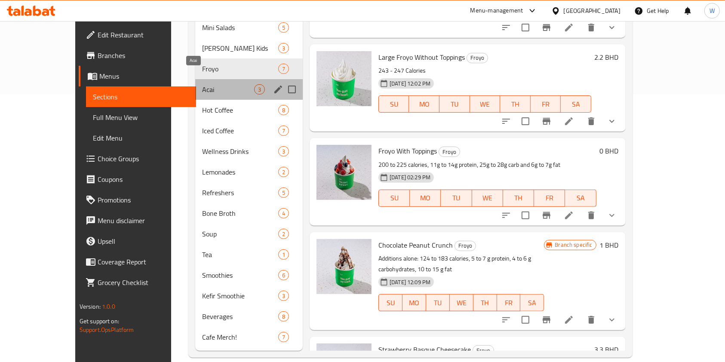
click at [202, 84] on span "Acai" at bounding box center [228, 89] width 52 height 10
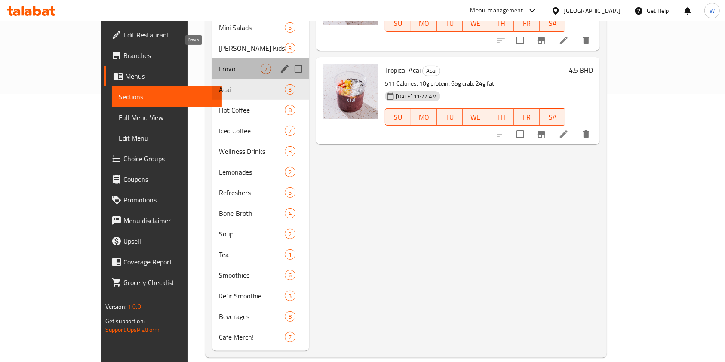
click at [219, 64] on span "Froyo" at bounding box center [239, 69] width 41 height 10
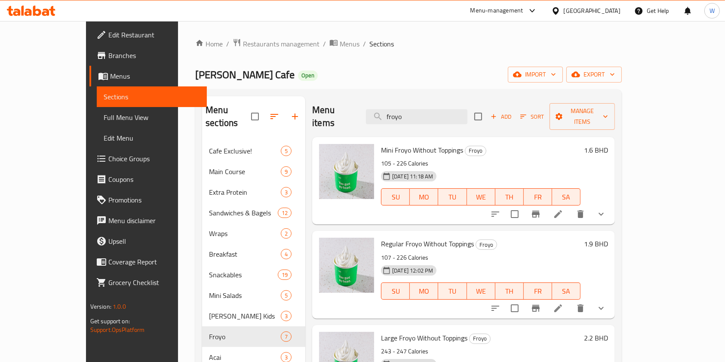
click at [381, 144] on span "Mini Froyo Without Toppings" at bounding box center [422, 150] width 82 height 13
copy span "Mini"
click at [463, 109] on input "froyo" at bounding box center [416, 116] width 101 height 15
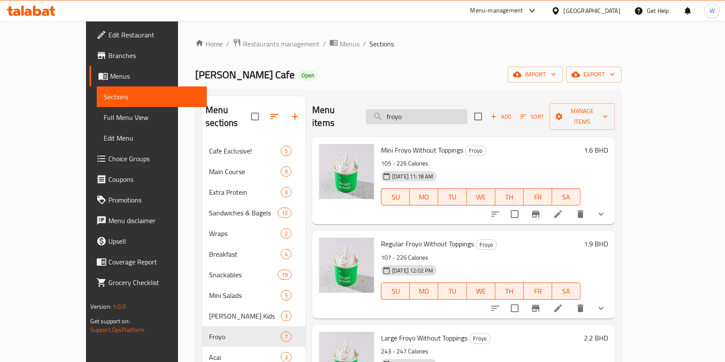
click at [463, 109] on input "froyo" at bounding box center [416, 116] width 101 height 15
paste input "Mini"
type input "Mini"
click at [563, 303] on icon at bounding box center [558, 308] width 10 height 10
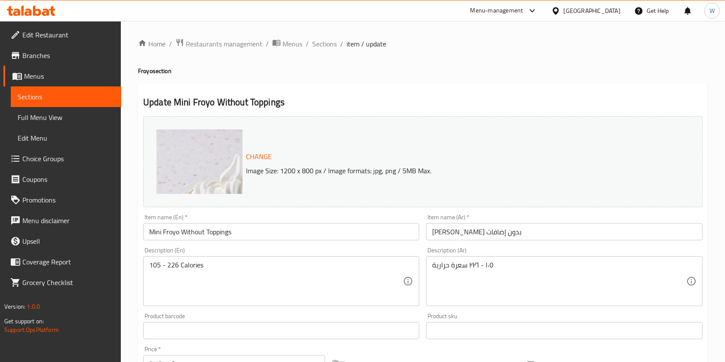
click at [203, 231] on input "Mini Froyo Without Toppings" at bounding box center [281, 231] width 276 height 17
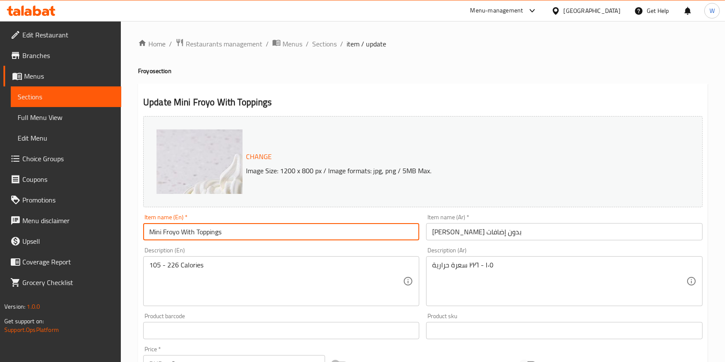
type input "Mini Froyo With Toppings"
click at [458, 234] on input "[PERSON_NAME] بدون إضافات" at bounding box center [564, 231] width 276 height 17
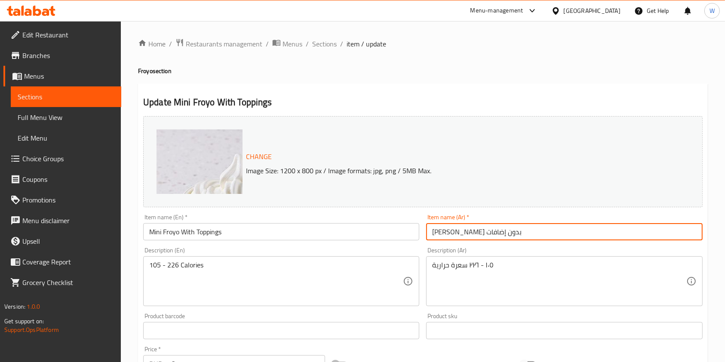
click at [458, 234] on input "[PERSON_NAME] بدون إضافات" at bounding box center [564, 231] width 276 height 17
type input "[PERSON_NAME] مع إضافات"
click at [460, 312] on div "Product sku Product sku" at bounding box center [564, 326] width 283 height 33
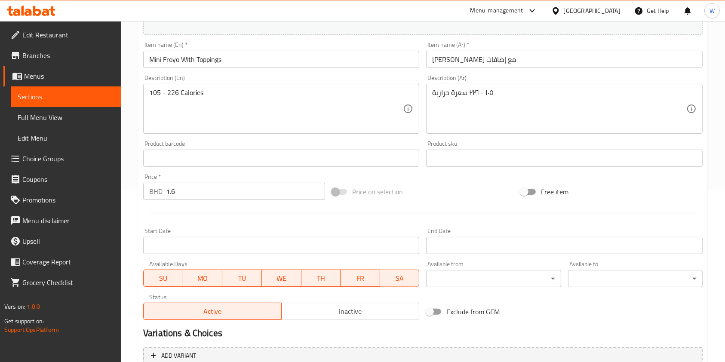
scroll to position [229, 0]
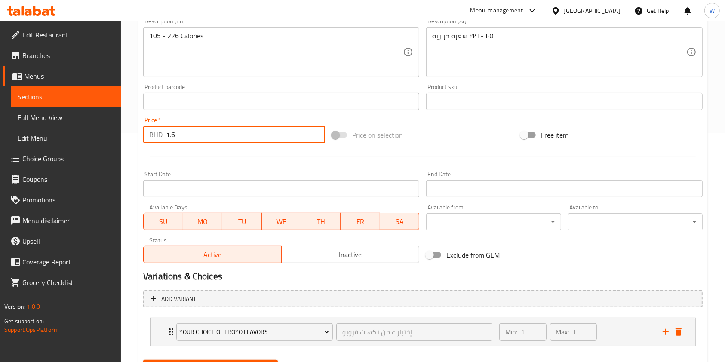
drag, startPoint x: 205, startPoint y: 131, endPoint x: 113, endPoint y: 132, distance: 92.0
click at [113, 132] on div "Edit Restaurant Branches Menus Sections Full Menu View Edit Menu Choice Groups …" at bounding box center [362, 98] width 725 height 613
type input "2.5"
click at [420, 162] on div at bounding box center [423, 157] width 566 height 21
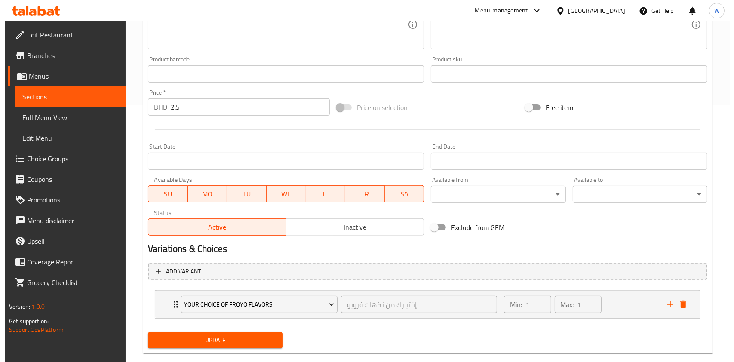
scroll to position [272, 0]
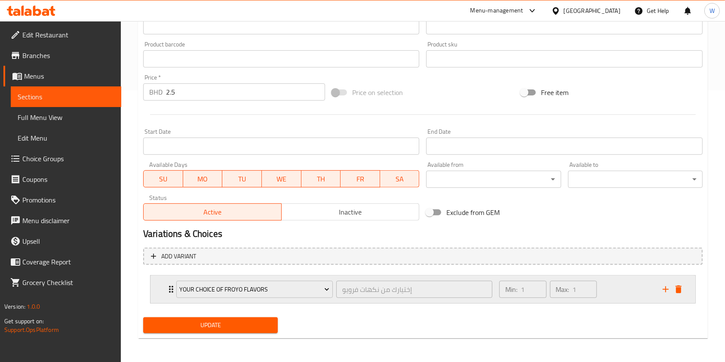
click at [166, 289] on icon "Expand" at bounding box center [171, 289] width 10 height 10
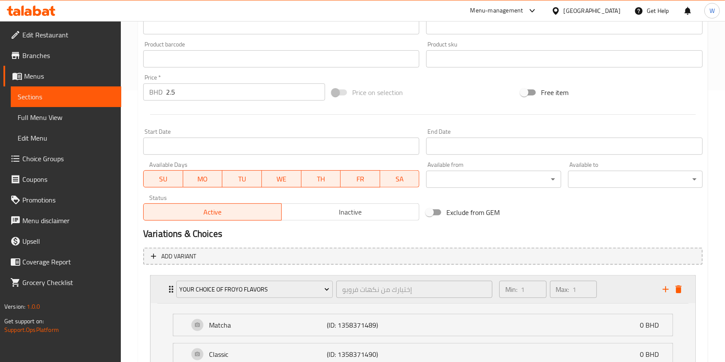
click at [166, 289] on icon "Expand" at bounding box center [171, 289] width 10 height 10
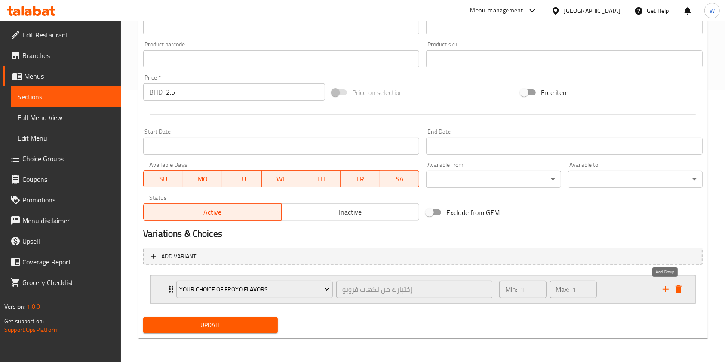
click at [667, 286] on icon "add" at bounding box center [666, 289] width 10 height 10
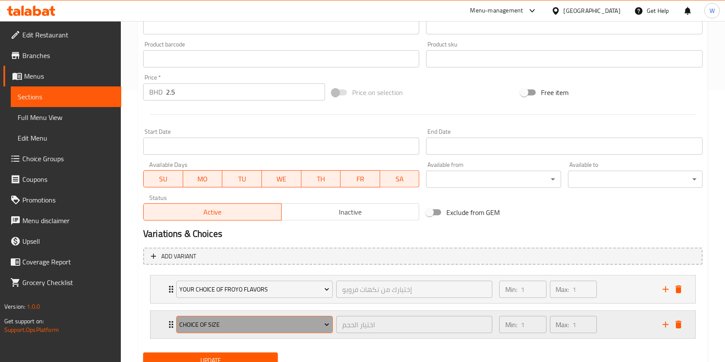
click at [304, 326] on span "Choice of Size" at bounding box center [254, 325] width 150 height 11
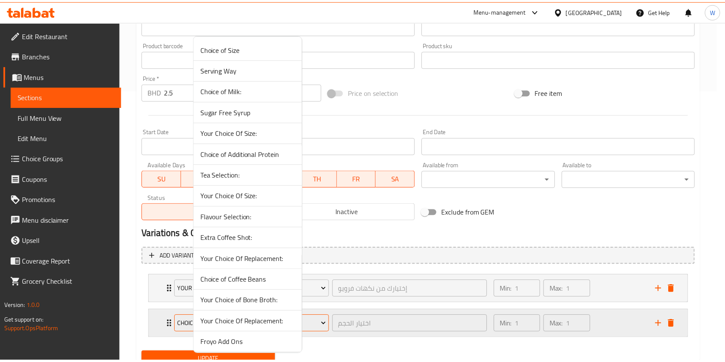
scroll to position [86, 0]
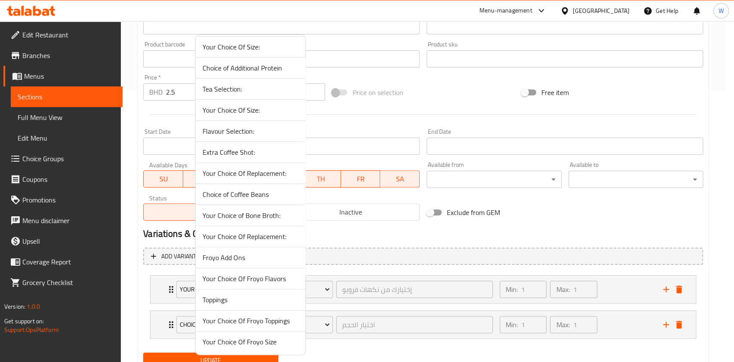
click at [267, 320] on span "Your Choice Of Froyo Toppings" at bounding box center [251, 321] width 96 height 10
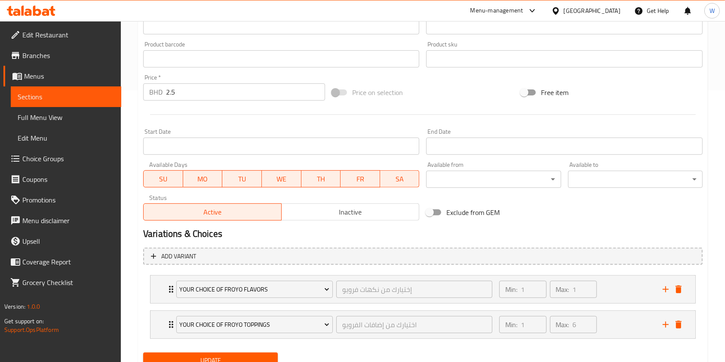
click at [198, 356] on span "Update" at bounding box center [210, 360] width 121 height 11
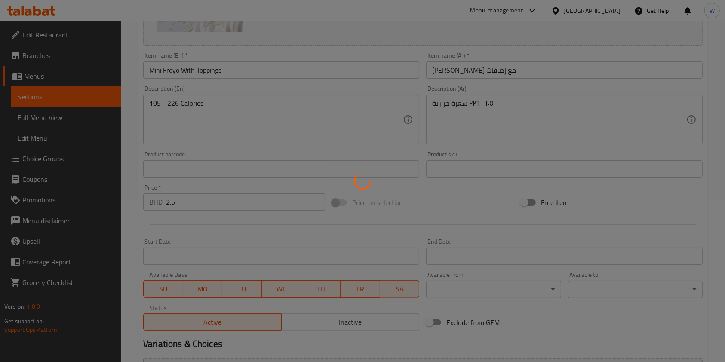
scroll to position [0, 0]
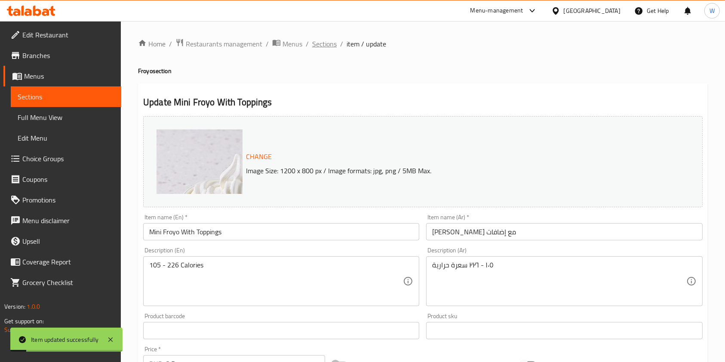
click at [317, 45] on span "Sections" at bounding box center [324, 44] width 25 height 10
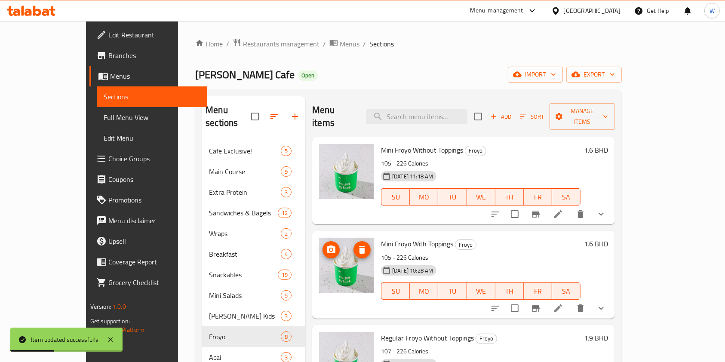
click at [323, 245] on span "upload picture" at bounding box center [331, 250] width 17 height 10
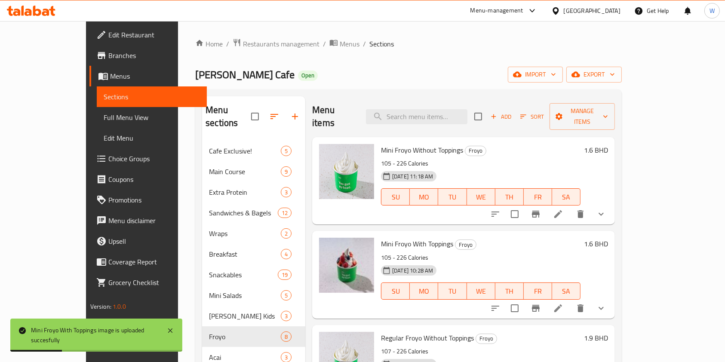
click at [540, 305] on icon "Branch-specific-item" at bounding box center [536, 308] width 8 height 7
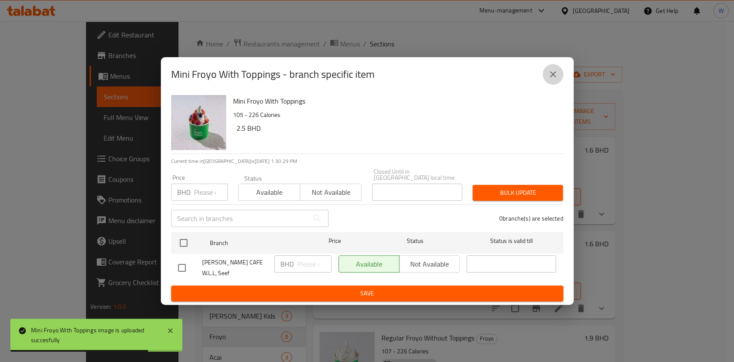
click at [550, 80] on icon "close" at bounding box center [553, 74] width 10 height 10
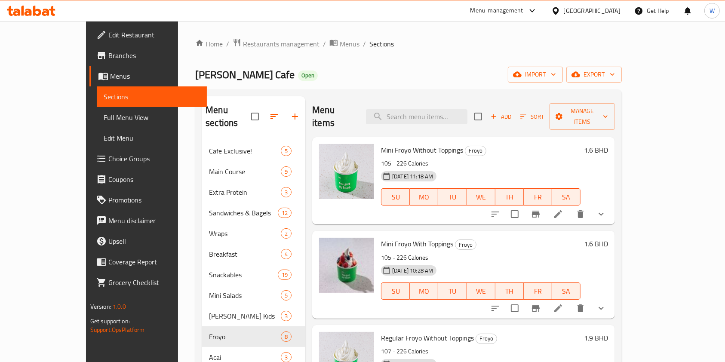
click at [243, 39] on span "Restaurants management" at bounding box center [281, 44] width 77 height 10
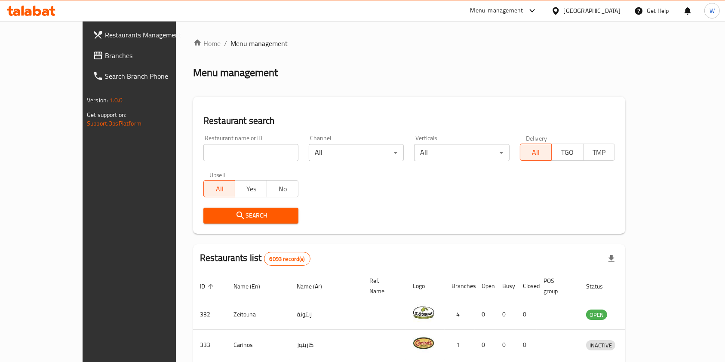
click at [234, 151] on input "search" at bounding box center [250, 152] width 95 height 17
paste input "Yemen Traditional"
type input "Yemen Traditional"
click button "Search" at bounding box center [250, 216] width 95 height 16
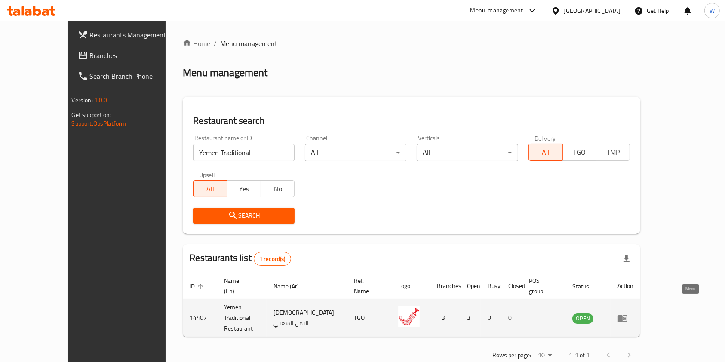
click at [633, 313] on link "enhanced table" at bounding box center [626, 318] width 16 height 10
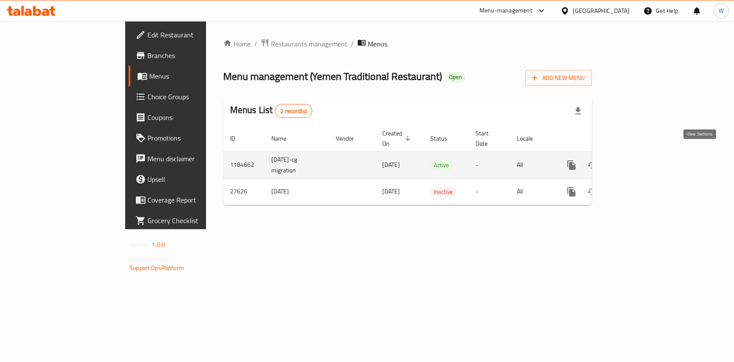
click at [639, 160] on icon "enhanced table" at bounding box center [633, 165] width 10 height 10
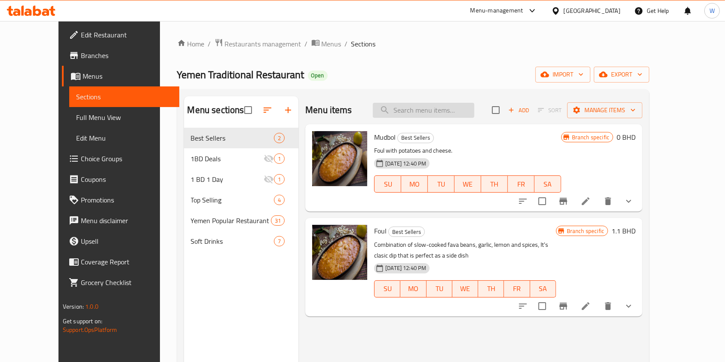
click at [474, 112] on input "search" at bounding box center [423, 110] width 101 height 15
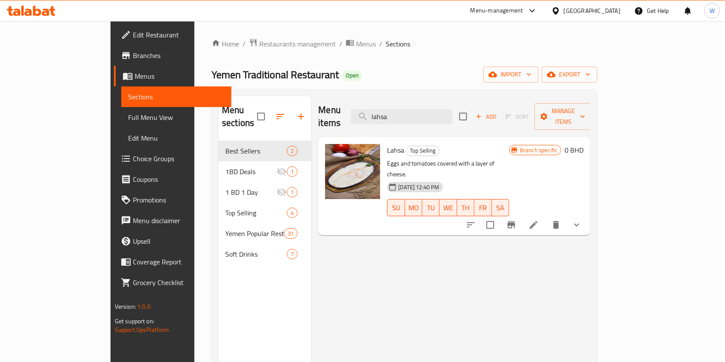
click at [582, 220] on icon "show more" at bounding box center [577, 225] width 10 height 10
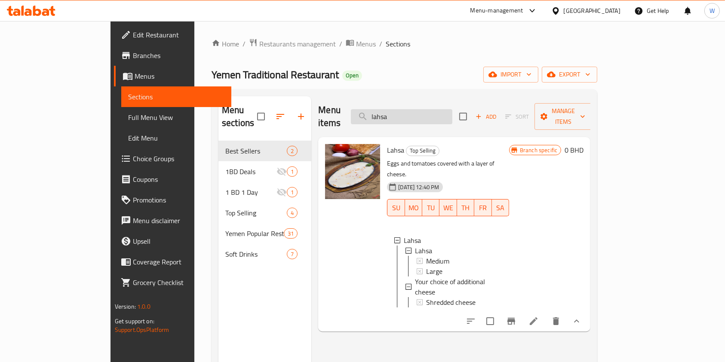
click at [452, 114] on input "lahsa" at bounding box center [401, 116] width 101 height 15
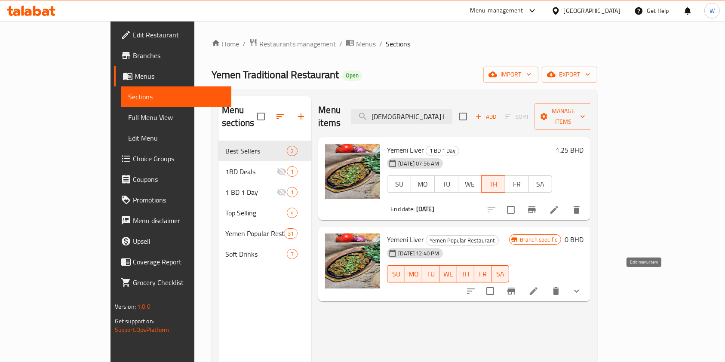
type input "[DEMOGRAPHIC_DATA] l"
click at [538, 287] on icon at bounding box center [534, 291] width 8 height 8
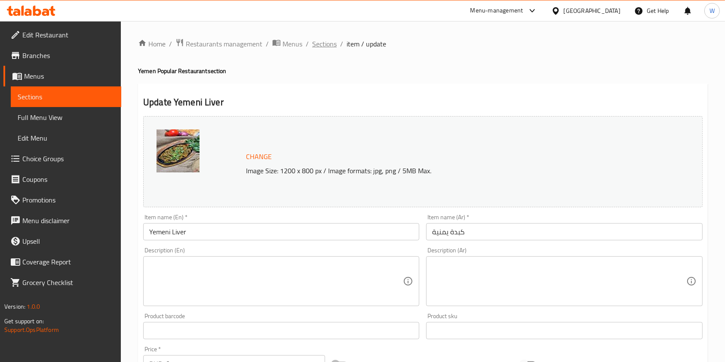
click at [325, 47] on span "Sections" at bounding box center [324, 44] width 25 height 10
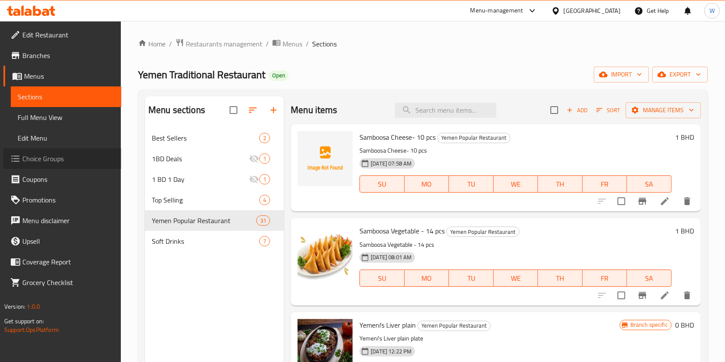
click at [48, 159] on span "Choice Groups" at bounding box center [68, 159] width 92 height 10
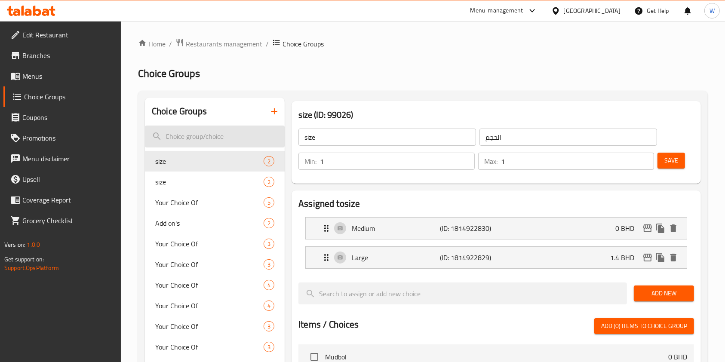
click at [209, 142] on input "search" at bounding box center [215, 137] width 140 height 22
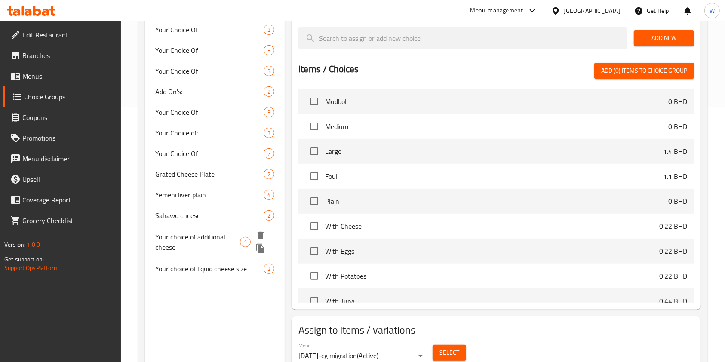
scroll to position [291, 0]
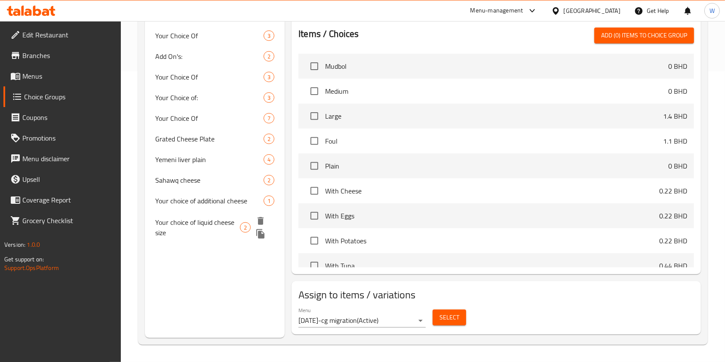
type input "cheese"
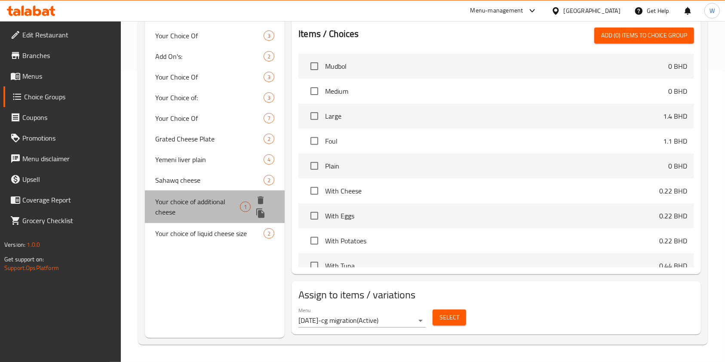
click at [193, 203] on span "Your choice of additional cheese" at bounding box center [197, 207] width 85 height 21
type input "Your choice of additional cheese"
type input "إختيارك من الجبن الإضافي"
type input "0"
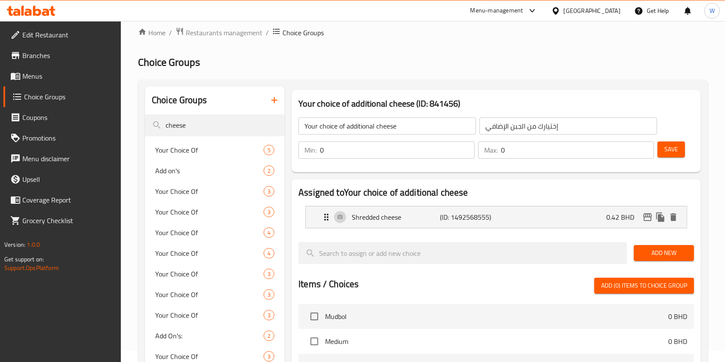
scroll to position [0, 0]
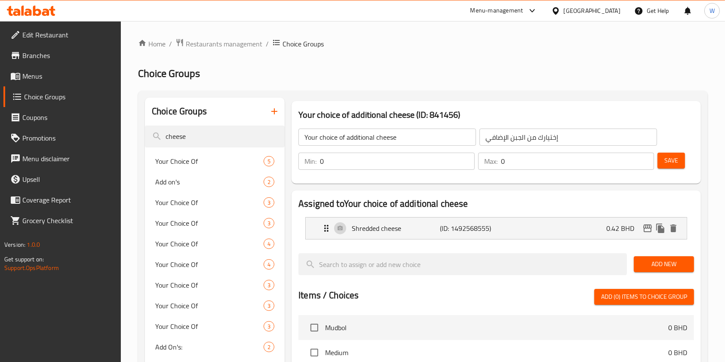
click at [646, 260] on span "Add New" at bounding box center [664, 264] width 46 height 11
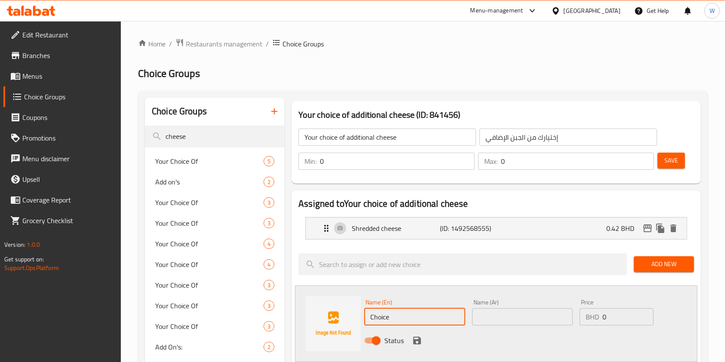
click at [406, 313] on input "Choice" at bounding box center [414, 316] width 101 height 17
paste input "Liquid chees"
type input "Liquid cheese"
click at [498, 322] on input "text" at bounding box center [522, 316] width 101 height 17
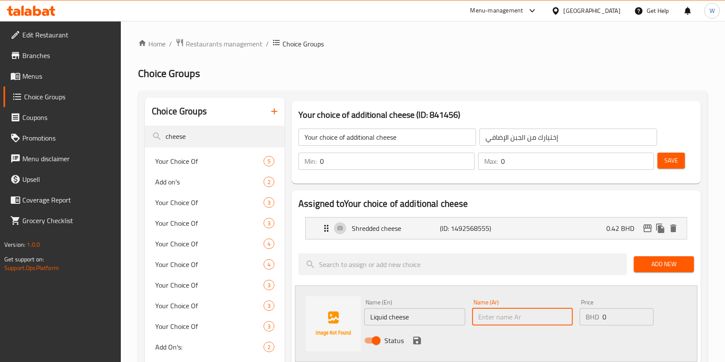
type input "د"
type input "جبن سائل"
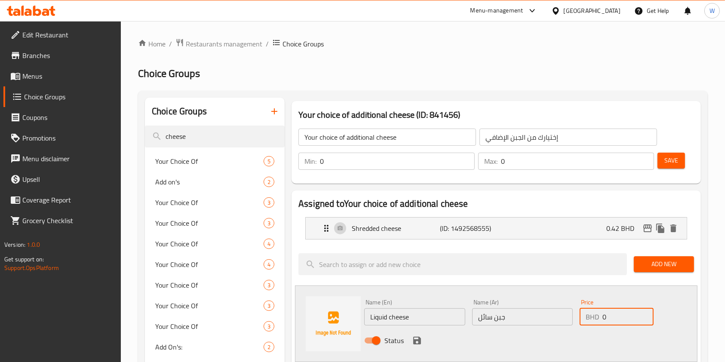
click at [629, 317] on input "0" at bounding box center [628, 316] width 51 height 17
paste input ".450"
type input "0.450"
click at [417, 335] on icon "save" at bounding box center [417, 340] width 10 height 10
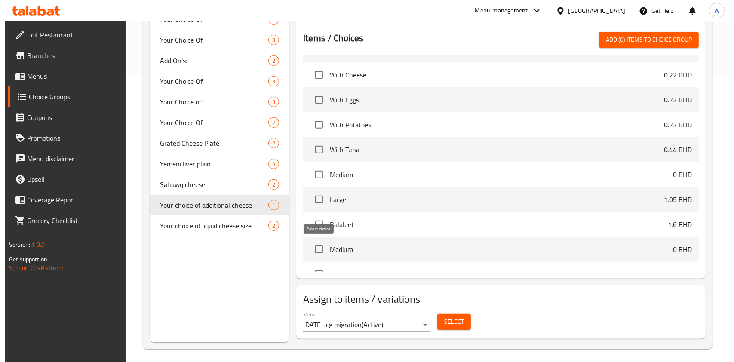
scroll to position [172, 0]
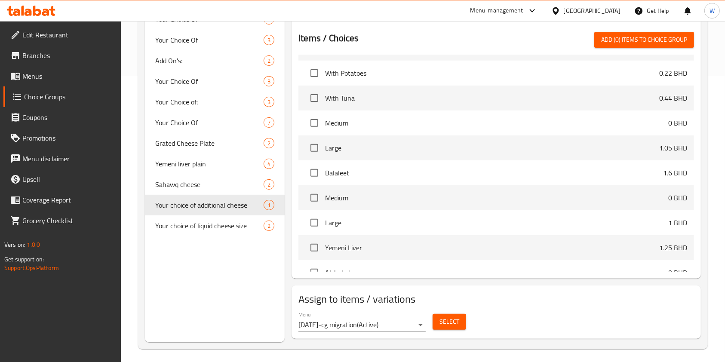
click at [454, 312] on div "Select" at bounding box center [449, 322] width 40 height 23
click at [454, 317] on span "Select" at bounding box center [450, 322] width 20 height 11
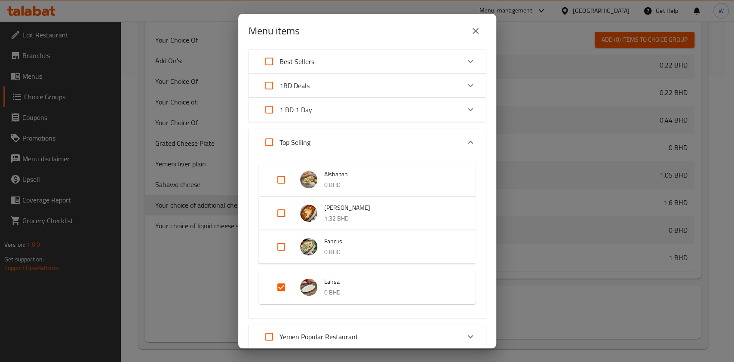
scroll to position [0, 0]
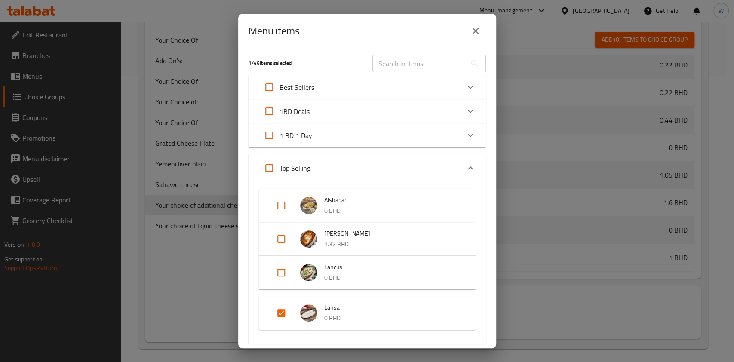
click at [382, 67] on input "text" at bounding box center [419, 63] width 94 height 17
paste input "Yemeni Liver"
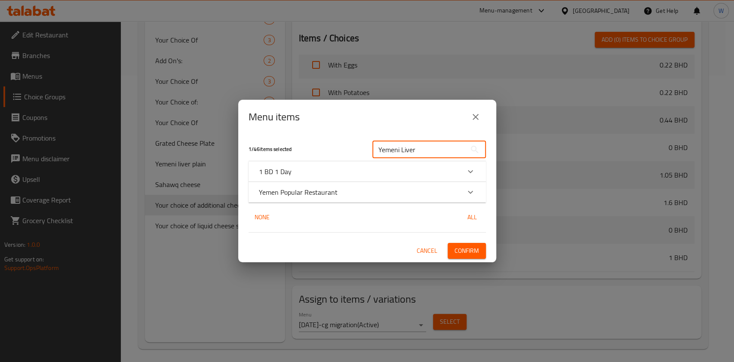
type input "Yemeni Liver"
click at [470, 194] on icon "Expand" at bounding box center [470, 192] width 5 height 3
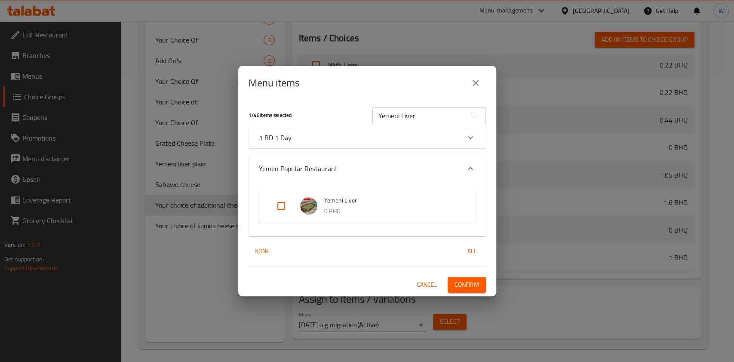
click at [279, 211] on input "Expand" at bounding box center [281, 206] width 21 height 21
checkbox input "true"
click at [427, 115] on input "Yemeni Liver" at bounding box center [419, 115] width 94 height 17
click at [427, 114] on input "Yemeni Liver" at bounding box center [419, 115] width 94 height 17
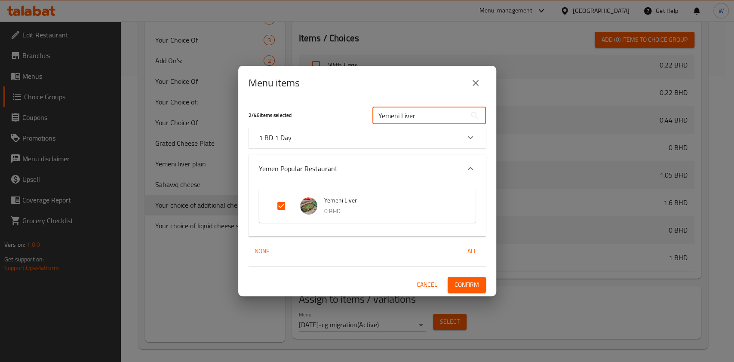
paste input "Meet [PERSON_NAME]"
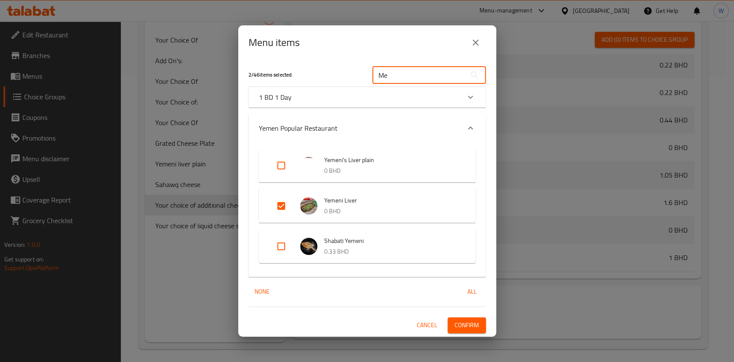
type input "M"
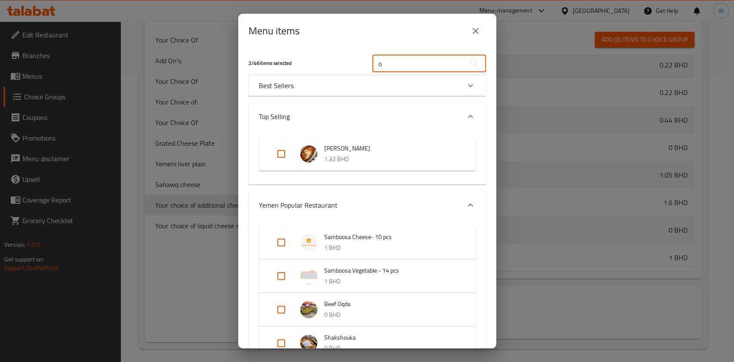
type input "o"
click at [281, 305] on input "Expand" at bounding box center [281, 309] width 21 height 21
checkbox input "true"
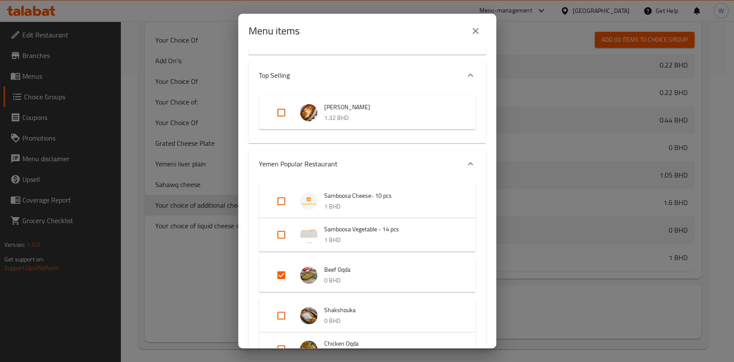
scroll to position [57, 0]
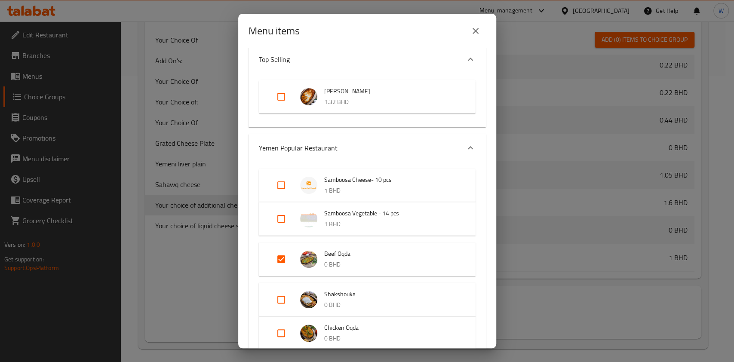
click at [282, 296] on input "Expand" at bounding box center [281, 299] width 21 height 21
checkbox input "false"
click at [283, 325] on input "Expand" at bounding box center [281, 333] width 21 height 21
checkbox input "true"
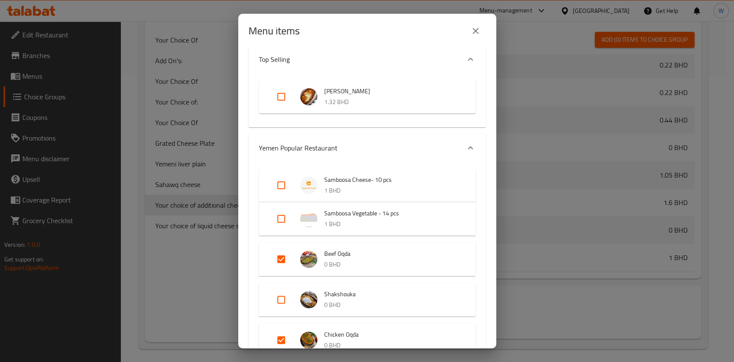
click at [275, 301] on input "Expand" at bounding box center [281, 299] width 21 height 21
checkbox input "true"
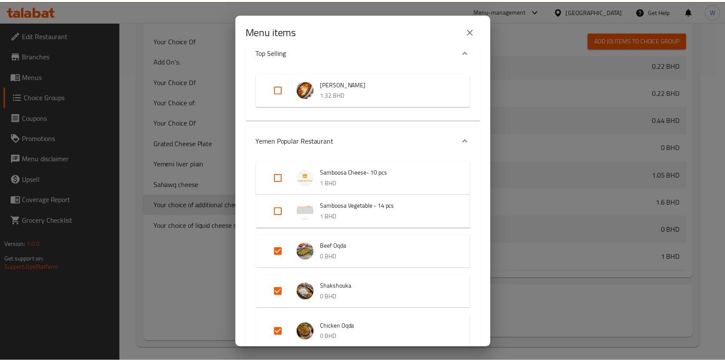
scroll to position [0, 0]
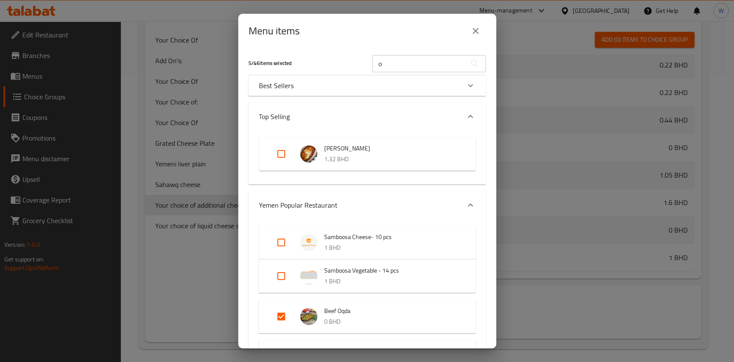
click at [425, 60] on input "o" at bounding box center [419, 63] width 94 height 17
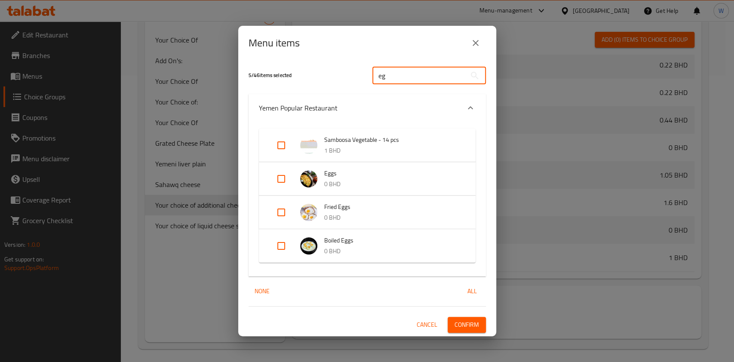
type input "eg"
click at [280, 209] on input "Expand" at bounding box center [281, 212] width 21 height 21
checkbox input "true"
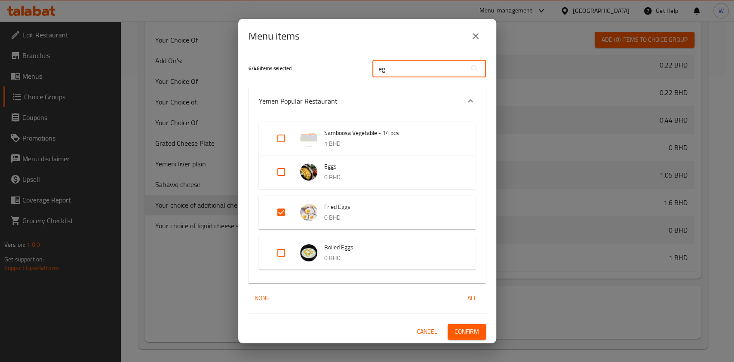
drag, startPoint x: 398, startPoint y: 70, endPoint x: 353, endPoint y: 70, distance: 45.2
click at [353, 70] on div "6 / 46 items selected eg ​" at bounding box center [367, 69] width 248 height 34
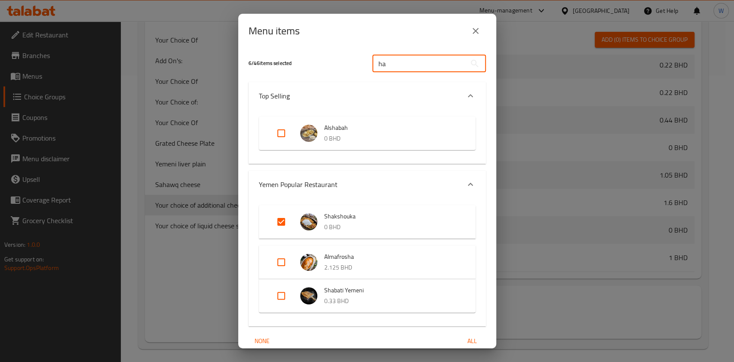
type input "h"
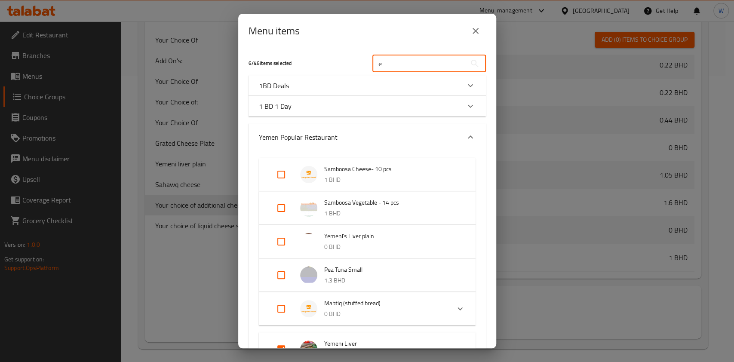
type input "eg"
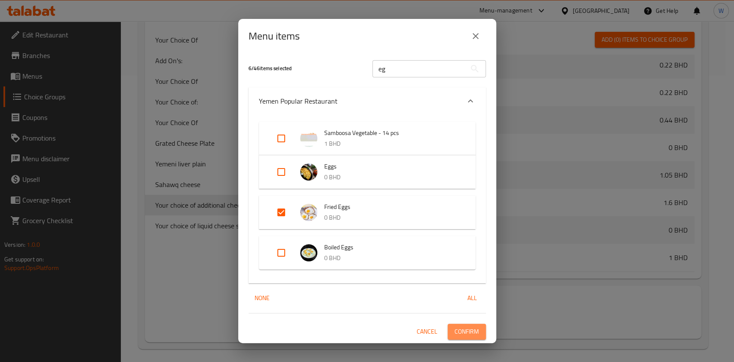
click at [478, 332] on span "Confirm" at bounding box center [467, 331] width 25 height 11
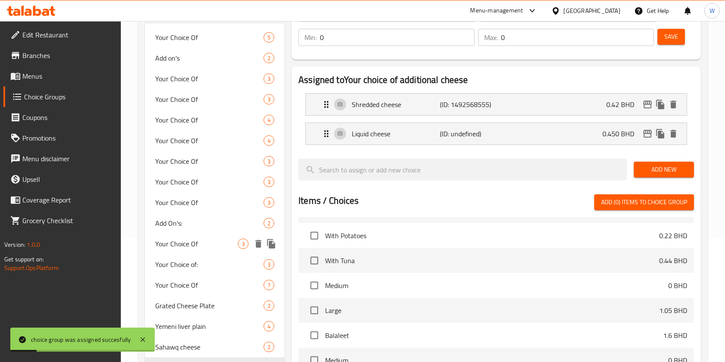
scroll to position [57, 0]
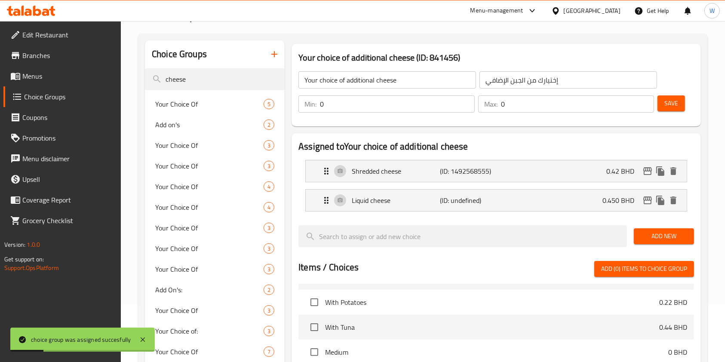
click at [18, 71] on icon at bounding box center [15, 76] width 10 height 10
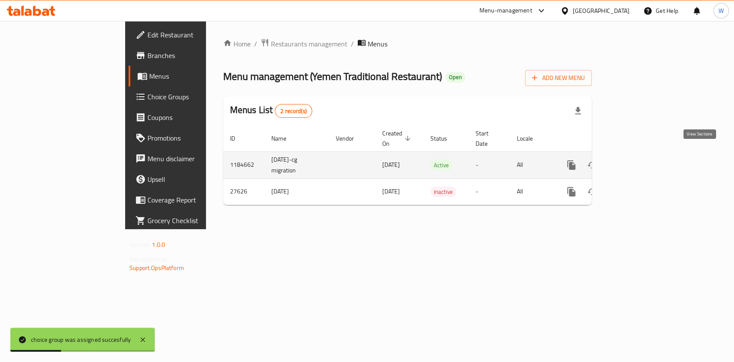
click at [644, 159] on link "enhanced table" at bounding box center [633, 165] width 21 height 21
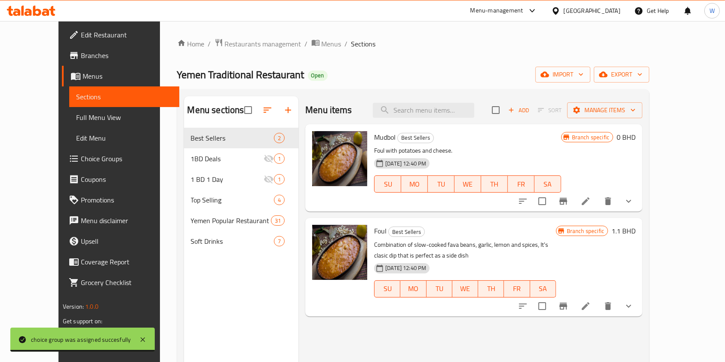
click at [423, 98] on div "Menu items Add Sort Manage items" at bounding box center [473, 110] width 337 height 28
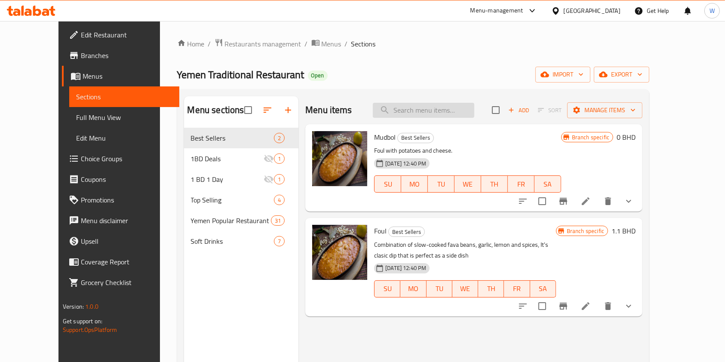
drag, startPoint x: 427, startPoint y: 110, endPoint x: 427, endPoint y: 114, distance: 4.3
click at [428, 111] on input "search" at bounding box center [423, 110] width 101 height 15
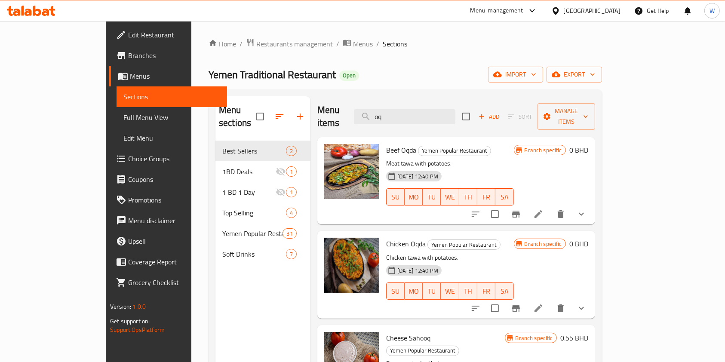
type input "oq"
click at [550, 206] on li at bounding box center [538, 213] width 24 height 15
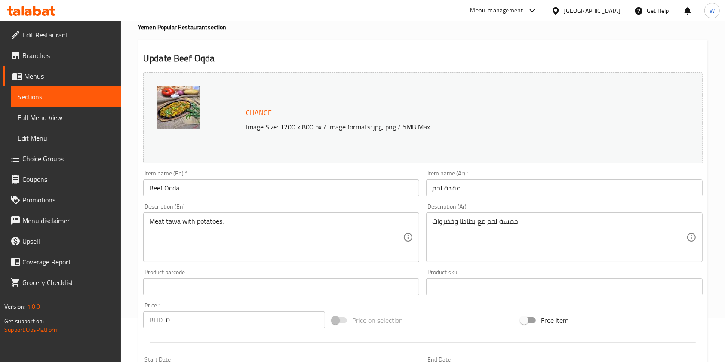
scroll to position [342, 0]
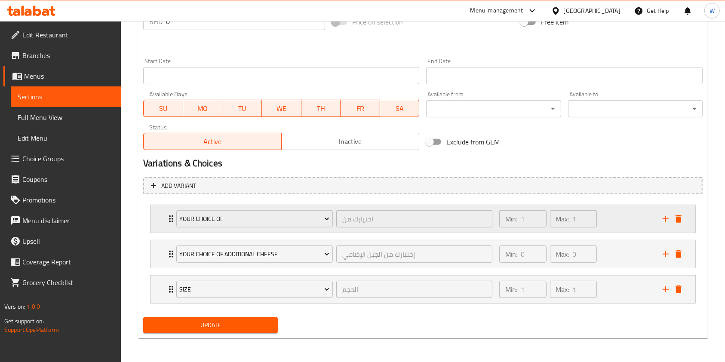
click at [170, 227] on div "Your Choice Of اختيارك من ​ Min: 1 ​ Max: 1 ​" at bounding box center [425, 219] width 519 height 28
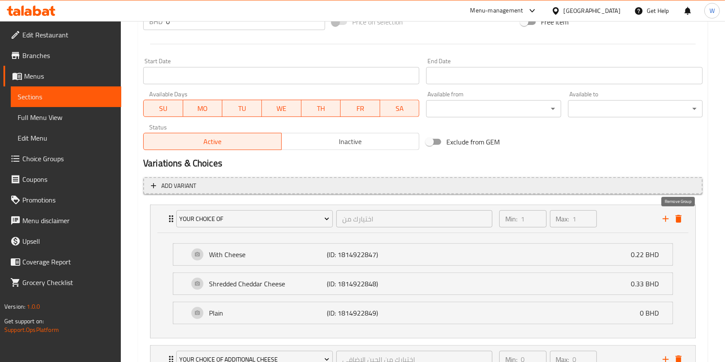
click at [674, 220] on icon "delete" at bounding box center [678, 219] width 10 height 10
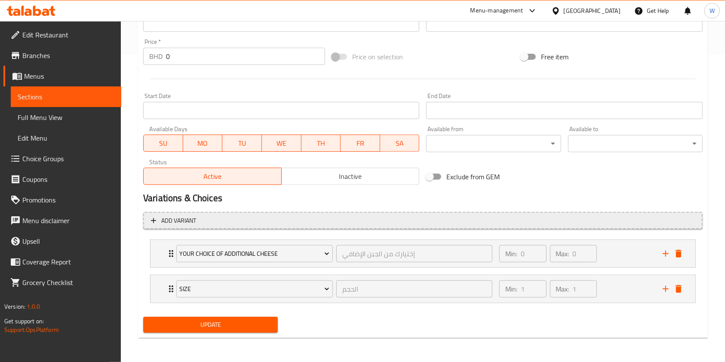
scroll to position [307, 0]
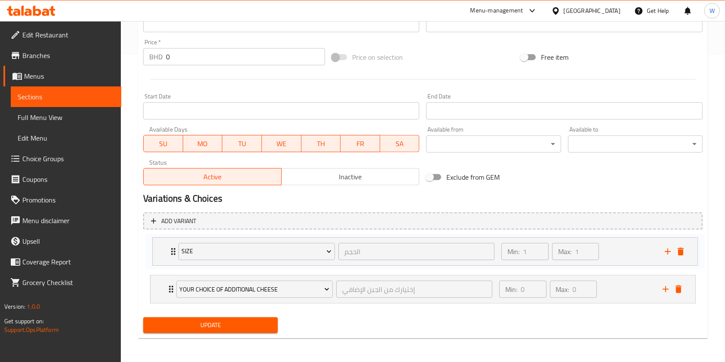
drag, startPoint x: 165, startPoint y: 287, endPoint x: 166, endPoint y: 250, distance: 37.4
click at [166, 250] on div "Your choice of additional cheese إختيارك من الجبن الإضافي ​ Min: 0 ​ Max: 0 ​ S…" at bounding box center [423, 272] width 560 height 71
click at [186, 317] on button "Update" at bounding box center [210, 325] width 135 height 16
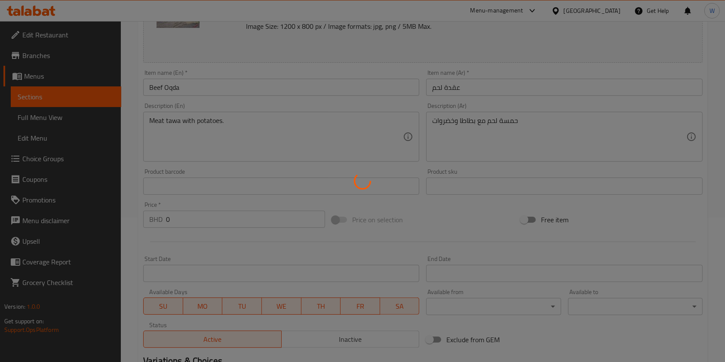
scroll to position [0, 0]
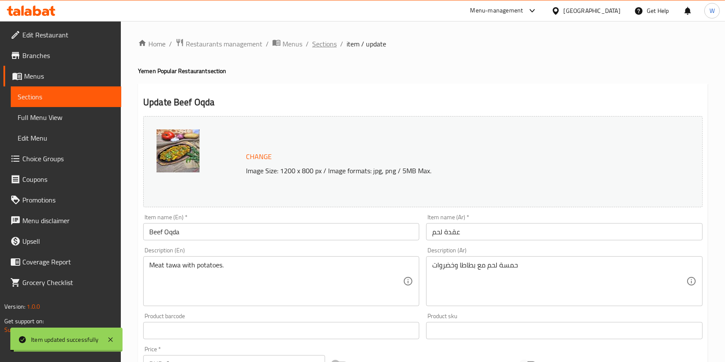
click at [324, 39] on span "Sections" at bounding box center [324, 44] width 25 height 10
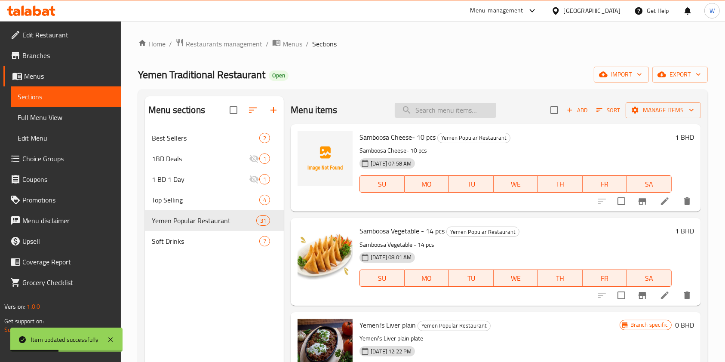
click at [450, 115] on input "search" at bounding box center [445, 110] width 101 height 15
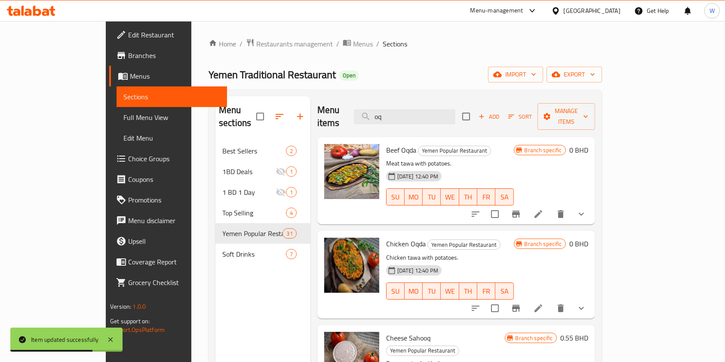
type input "oq"
click at [544, 303] on icon at bounding box center [538, 308] width 10 height 10
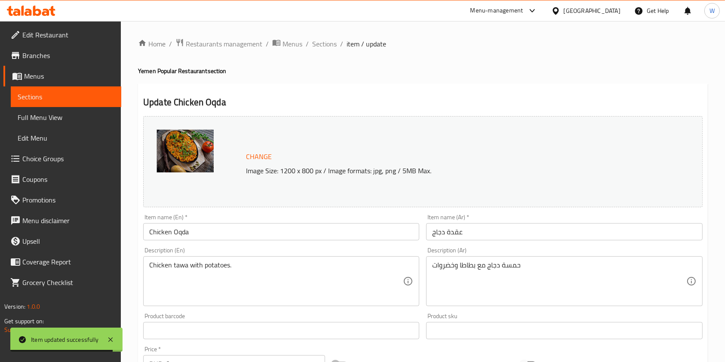
scroll to position [342, 0]
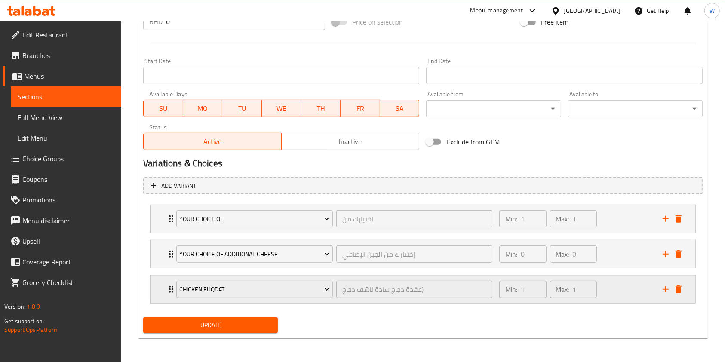
click at [172, 288] on div "Chicken euqdat عقدة دجاج سادة ناشف دجاج) ​" at bounding box center [334, 290] width 326 height 28
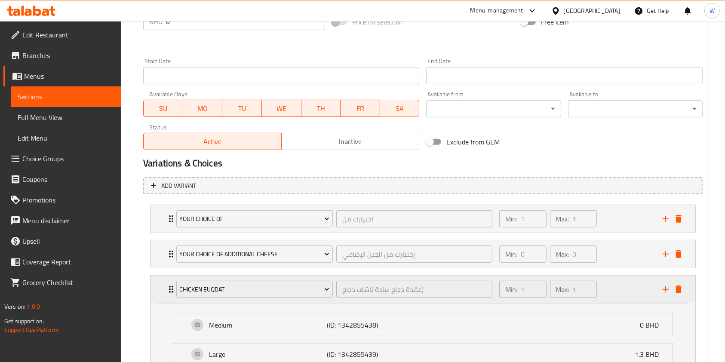
click at [172, 288] on div "Chicken euqdat عقدة دجاج سادة ناشف دجاج) ​" at bounding box center [334, 290] width 326 height 28
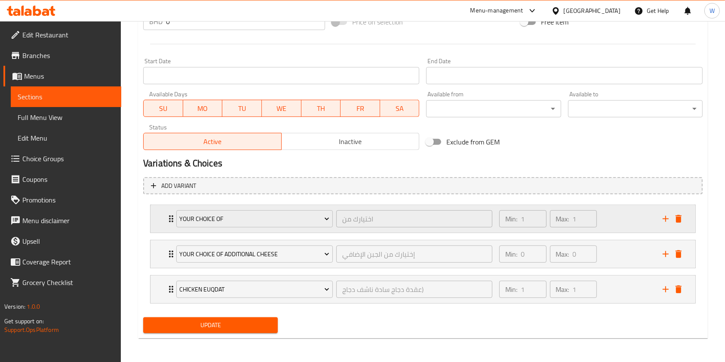
click at [172, 221] on div "Your Choice Of اختيارك من ​" at bounding box center [334, 219] width 326 height 28
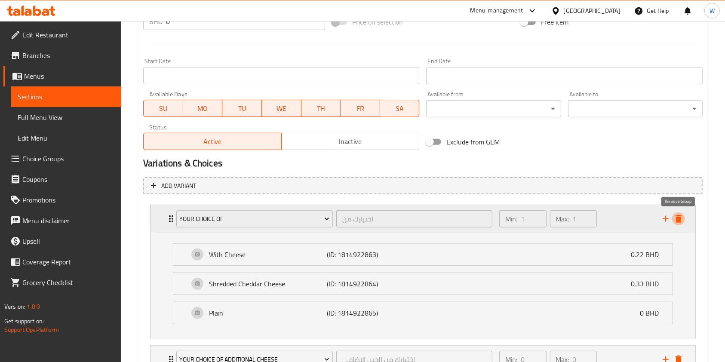
click at [678, 216] on icon "delete" at bounding box center [678, 219] width 10 height 10
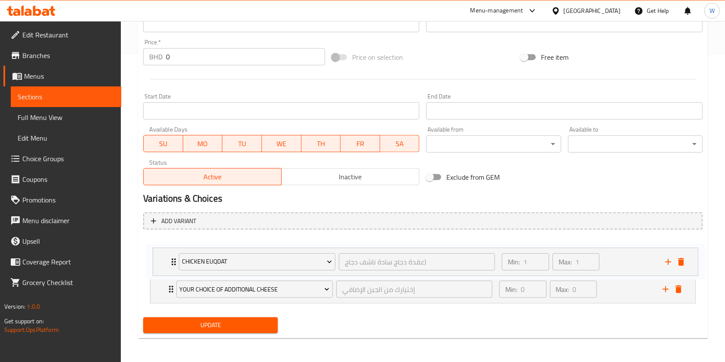
drag, startPoint x: 170, startPoint y: 287, endPoint x: 172, endPoint y: 255, distance: 32.7
click at [172, 255] on div "Your choice of additional cheese إختيارك من الجبن الإضافي ​ Min: 0 ​ Max: 0 ​ S…" at bounding box center [423, 272] width 560 height 71
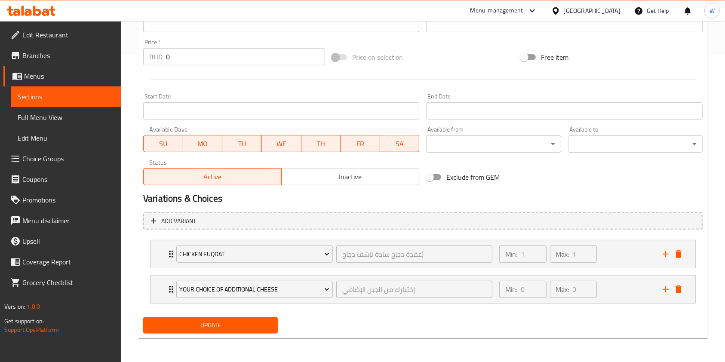
click at [192, 326] on span "Update" at bounding box center [210, 325] width 121 height 11
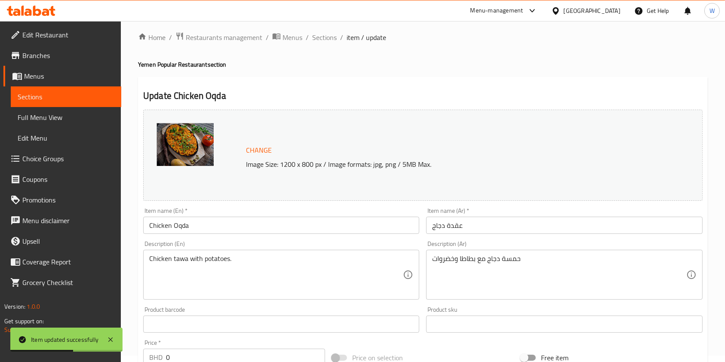
scroll to position [0, 0]
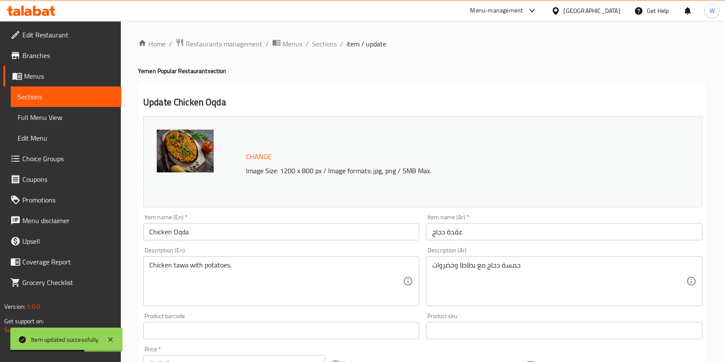
drag, startPoint x: 327, startPoint y: 49, endPoint x: 330, endPoint y: 52, distance: 4.6
click at [327, 49] on span "Sections" at bounding box center [324, 44] width 25 height 10
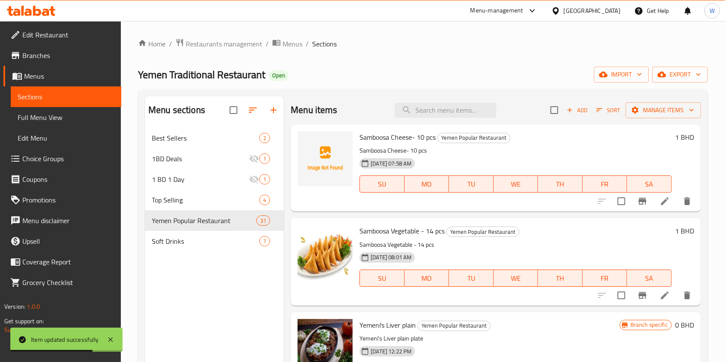
click at [445, 99] on div "Menu items Add Sort Manage items" at bounding box center [496, 110] width 410 height 28
click at [444, 106] on input "search" at bounding box center [445, 110] width 101 height 15
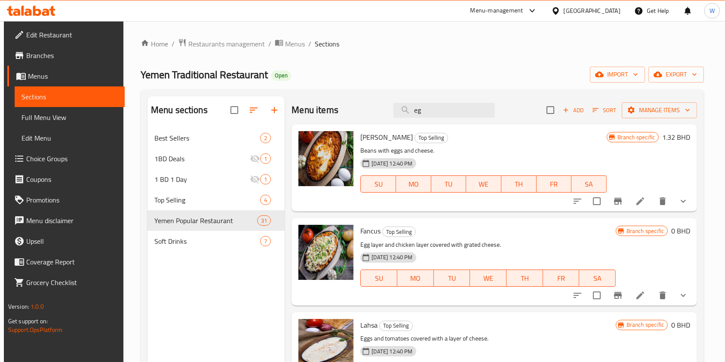
type input "e"
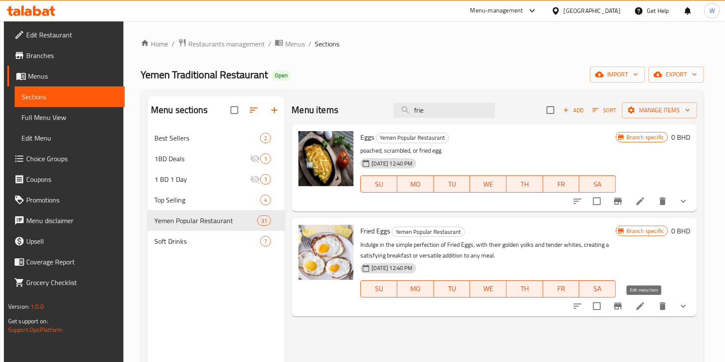
type input "frie"
click at [646, 302] on icon at bounding box center [640, 306] width 10 height 10
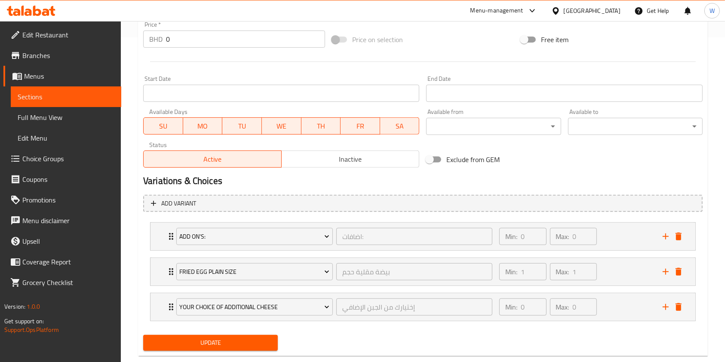
scroll to position [342, 0]
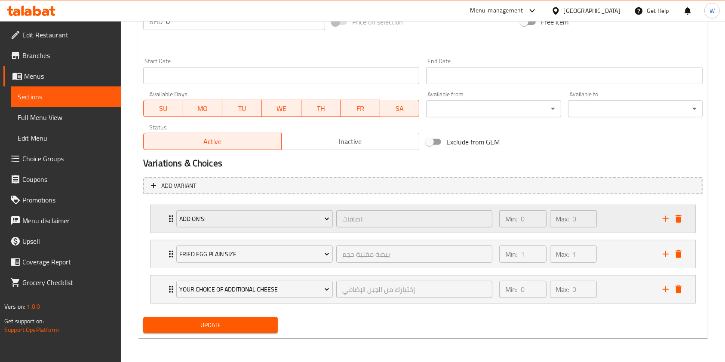
click at [169, 222] on icon "Expand" at bounding box center [171, 219] width 10 height 10
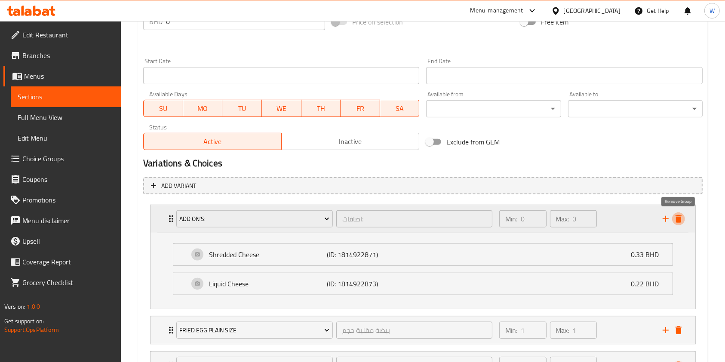
click at [678, 219] on icon "delete" at bounding box center [679, 219] width 6 height 8
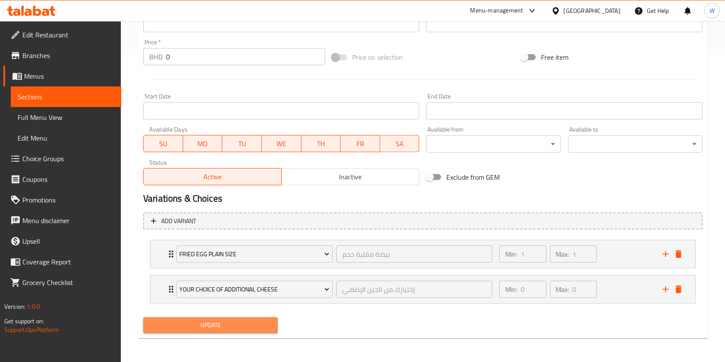
click at [222, 321] on span "Update" at bounding box center [210, 325] width 121 height 11
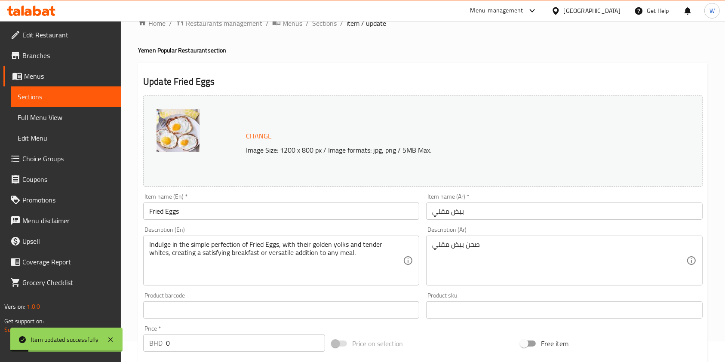
scroll to position [0, 0]
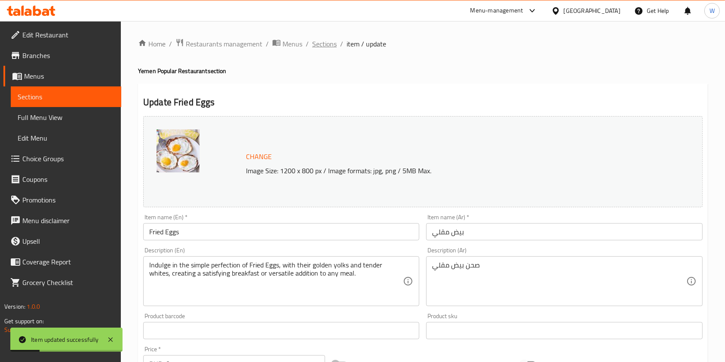
click at [329, 41] on span "Sections" at bounding box center [324, 44] width 25 height 10
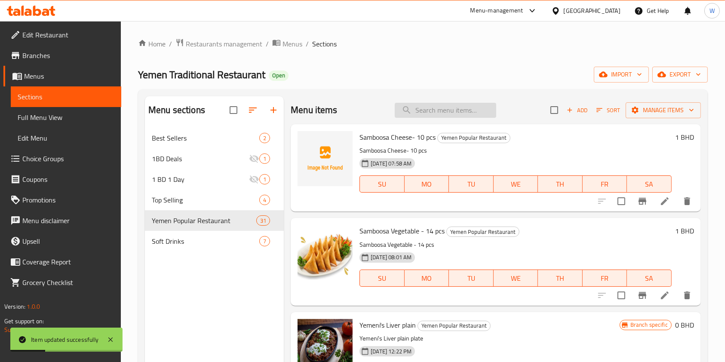
click at [431, 103] on input "search" at bounding box center [445, 110] width 101 height 15
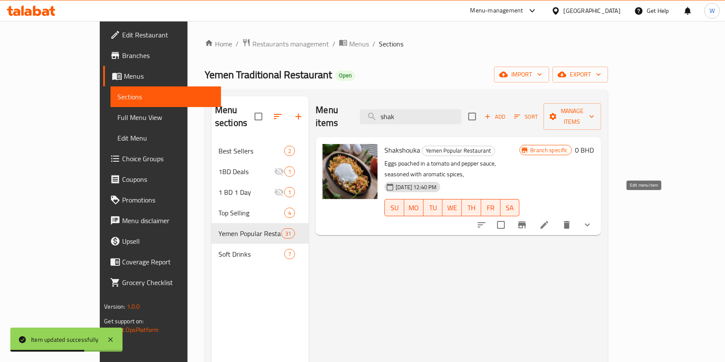
type input "shak"
click at [550, 220] on icon at bounding box center [544, 225] width 10 height 10
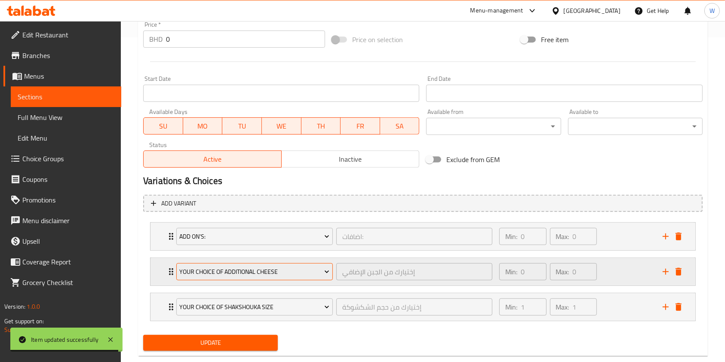
scroll to position [342, 0]
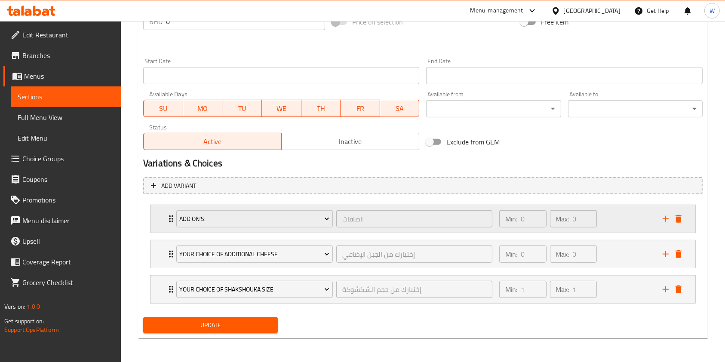
click at [173, 222] on div "Add On's: اضافات: ​" at bounding box center [334, 219] width 326 height 28
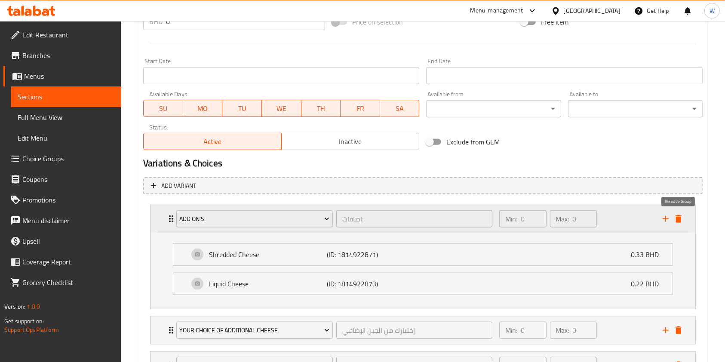
click at [681, 217] on icon "delete" at bounding box center [679, 219] width 6 height 8
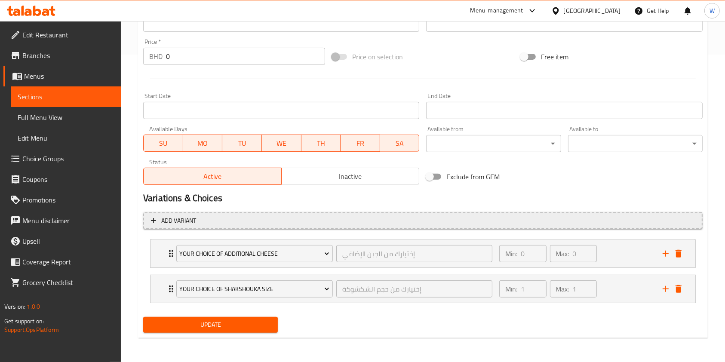
scroll to position [307, 0]
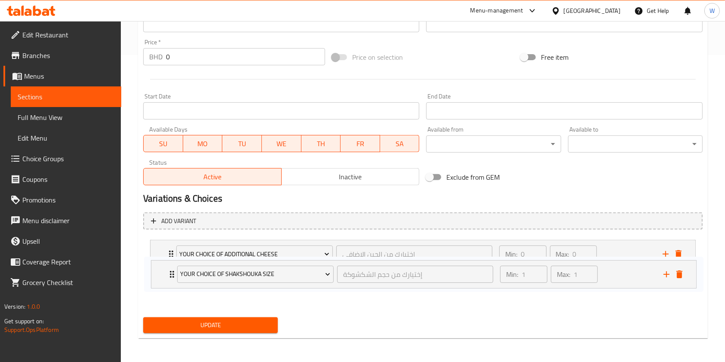
drag, startPoint x: 167, startPoint y: 289, endPoint x: 169, endPoint y: 261, distance: 28.4
click at [169, 262] on div "Your choice of additional cheese إختيارك من الجبن الإضافي ​ Min: 0 ​ Max: 0 ​ S…" at bounding box center [423, 272] width 560 height 71
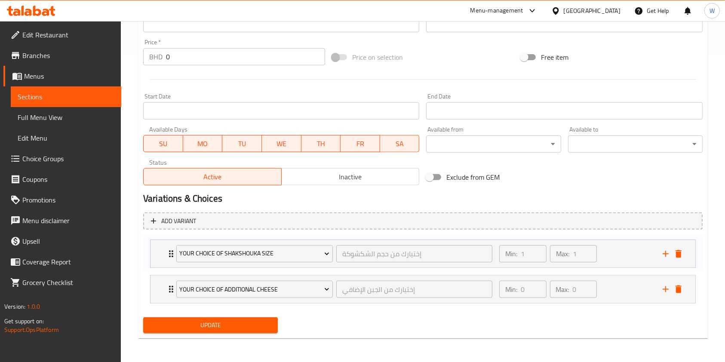
click at [183, 326] on span "Update" at bounding box center [210, 325] width 121 height 11
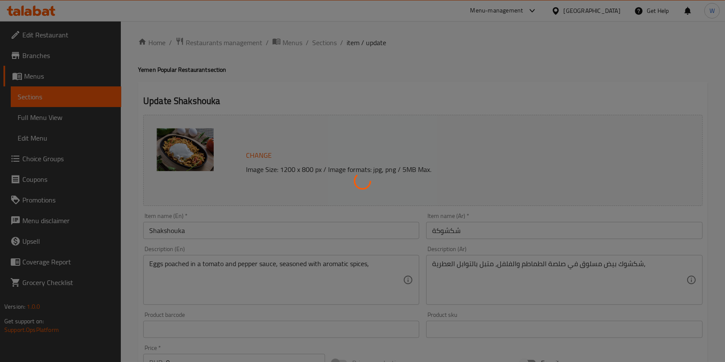
scroll to position [0, 0]
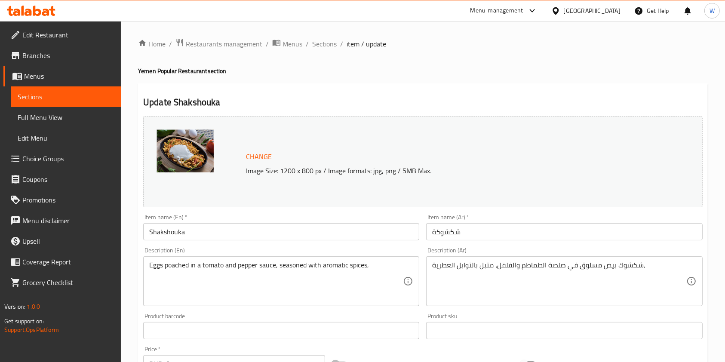
click at [59, 160] on span "Choice Groups" at bounding box center [68, 159] width 92 height 10
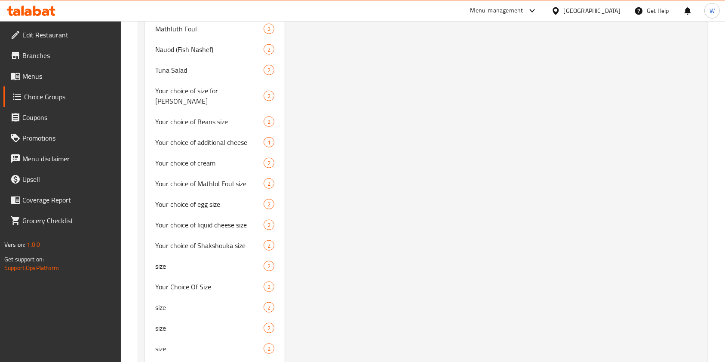
scroll to position [952, 0]
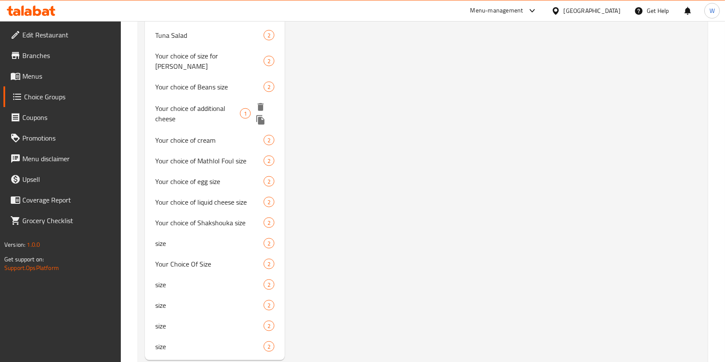
click at [220, 103] on span "Your choice of additional cheese" at bounding box center [197, 113] width 85 height 21
type input "Your choice of additional cheese"
type input "إختيارك من الجبن الإضافي"
type input "0"
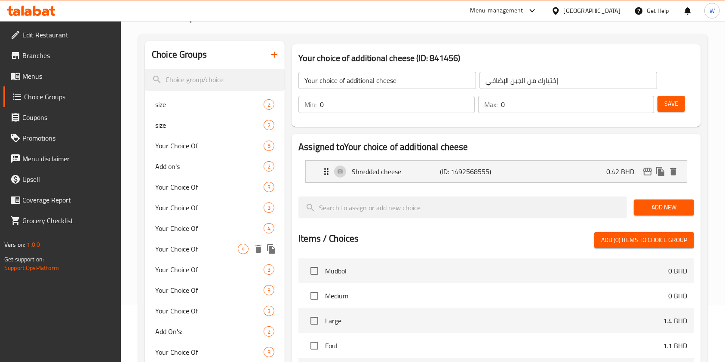
scroll to position [0, 0]
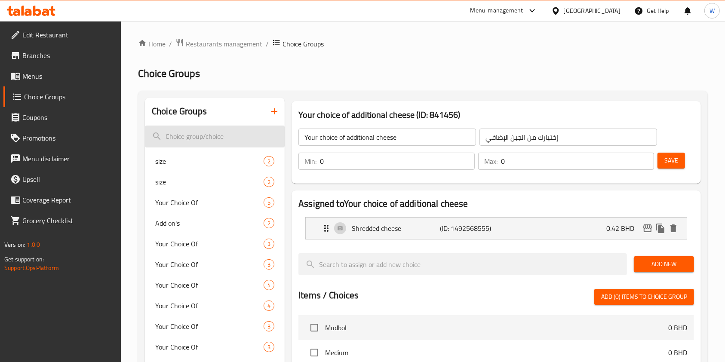
click at [201, 135] on input "search" at bounding box center [215, 137] width 140 height 22
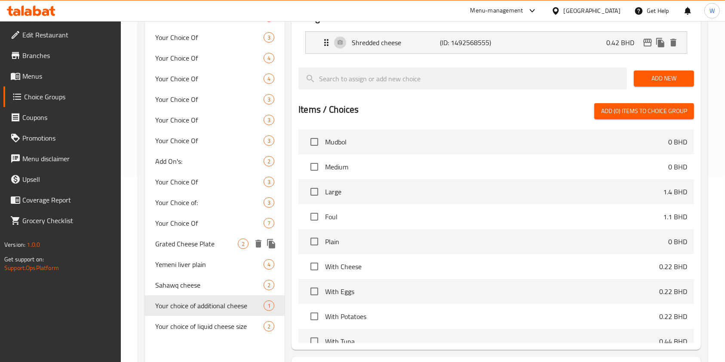
scroll to position [229, 0]
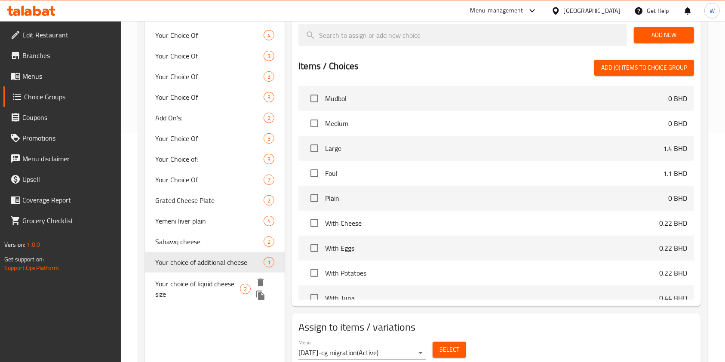
type input "cheese"
click at [225, 289] on span "Your choice of liquid cheese size" at bounding box center [197, 289] width 85 height 21
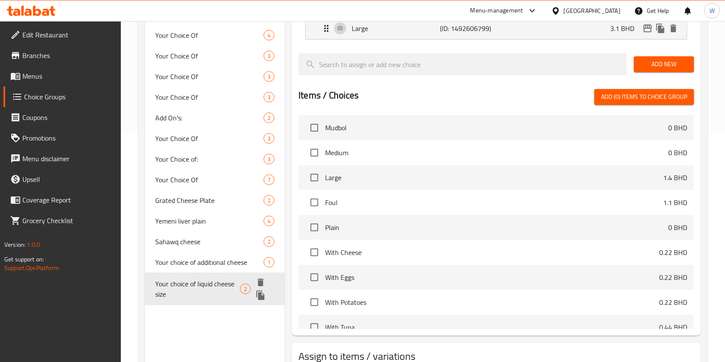
type input "Your choice of liquid cheese size"
type input "إختيارك من حجم الجبن السائل"
type input "1"
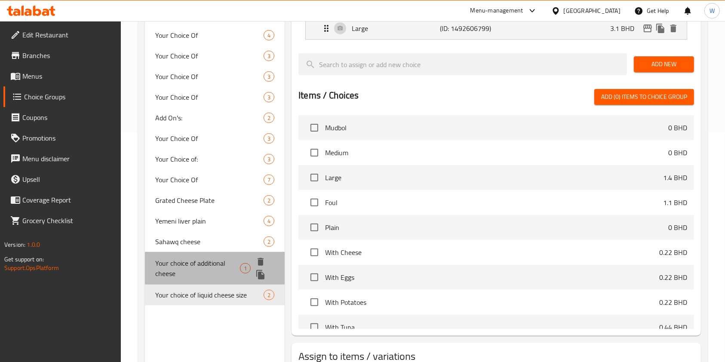
click at [213, 264] on span "Your choice of additional cheese" at bounding box center [197, 268] width 85 height 21
type input "Your choice of additional cheese"
type input "إختيارك من الجبن الإضافي"
type input "0"
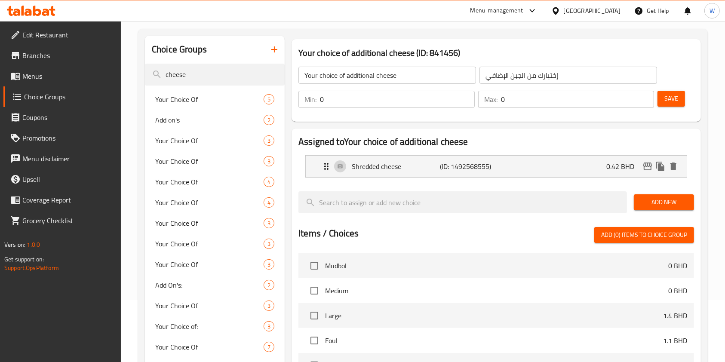
scroll to position [57, 0]
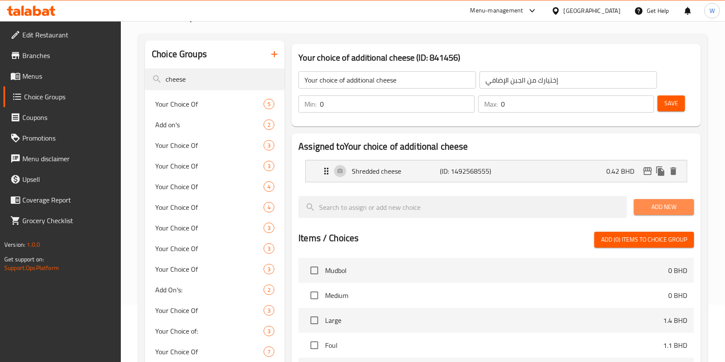
click at [645, 205] on span "Add New" at bounding box center [664, 207] width 46 height 11
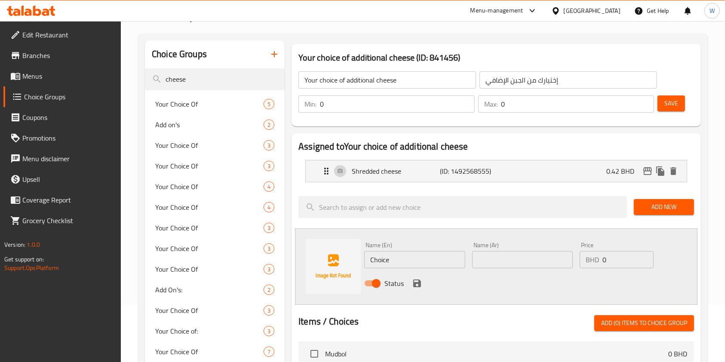
click at [449, 266] on input "Choice" at bounding box center [414, 259] width 101 height 17
click at [446, 261] on input "Choice" at bounding box center [414, 259] width 101 height 17
paste input "Liquid chees"
type input "Liquid cheese"
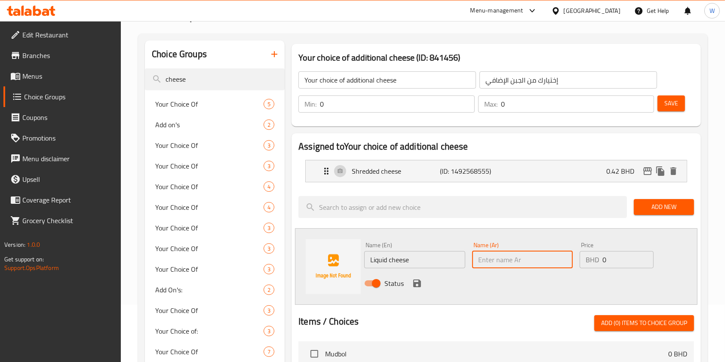
click at [505, 259] on input "text" at bounding box center [522, 259] width 101 height 17
type input "جبن سائل"
type input "0.550"
click at [420, 280] on icon "save" at bounding box center [417, 284] width 8 height 8
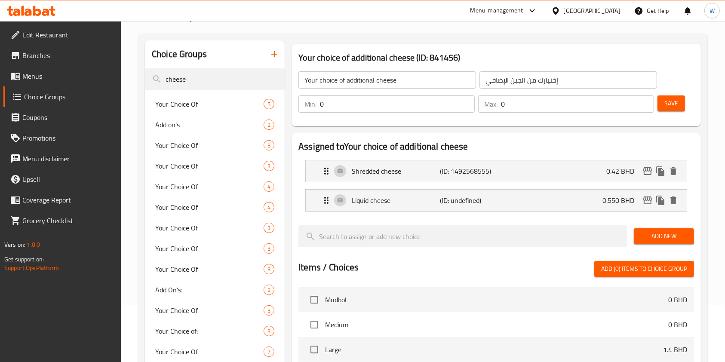
click at [667, 98] on span "Save" at bounding box center [671, 103] width 14 height 11
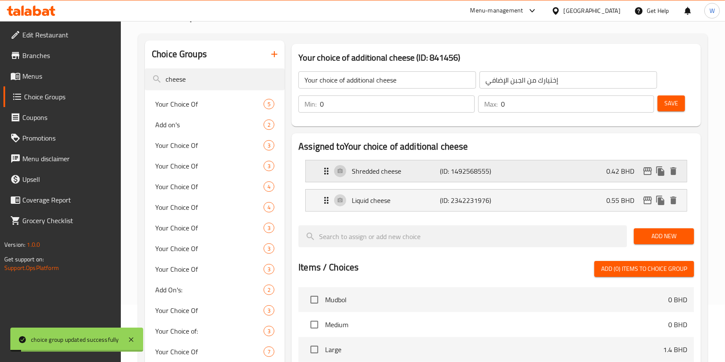
click at [605, 169] on div "Shredded cheese (ID: 1492568555) 0.42 BHD" at bounding box center [498, 171] width 355 height 22
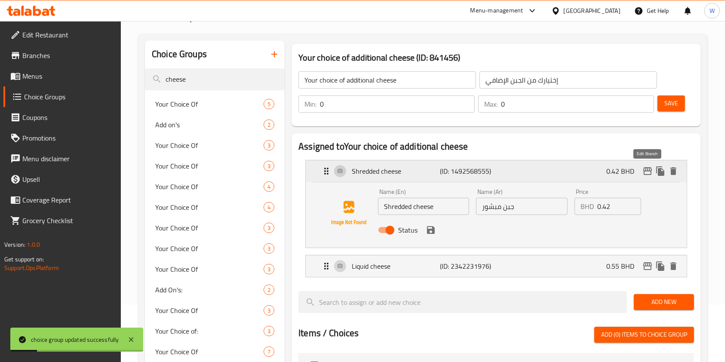
click at [643, 167] on icon "edit" at bounding box center [648, 171] width 10 height 10
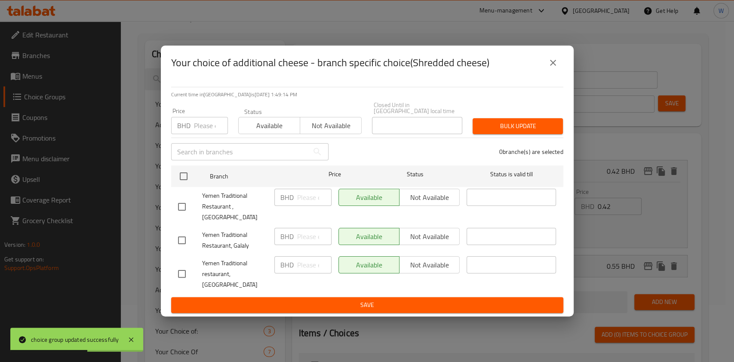
click at [202, 134] on input "number" at bounding box center [211, 125] width 34 height 17
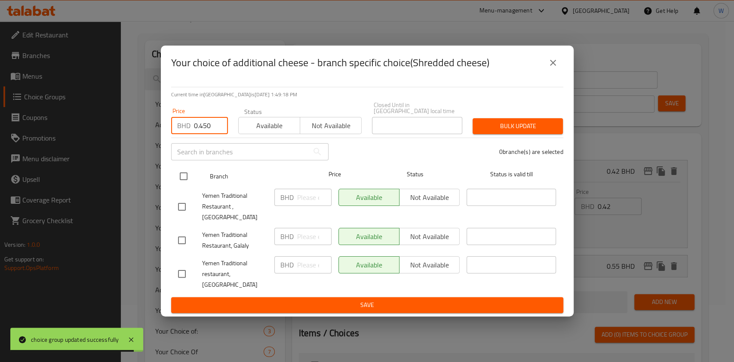
type input "0.450"
click at [181, 182] on input "checkbox" at bounding box center [184, 176] width 18 height 18
checkbox input "true"
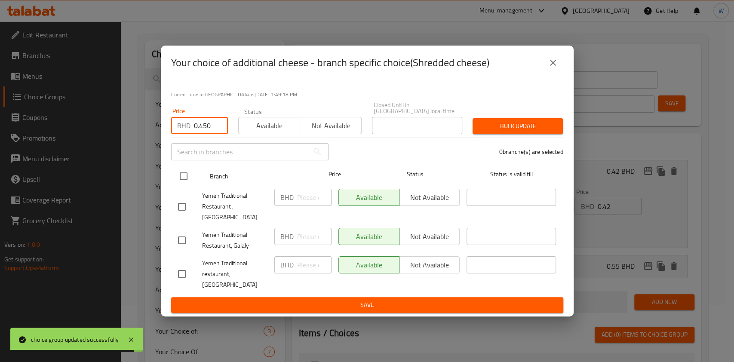
checkbox input "true"
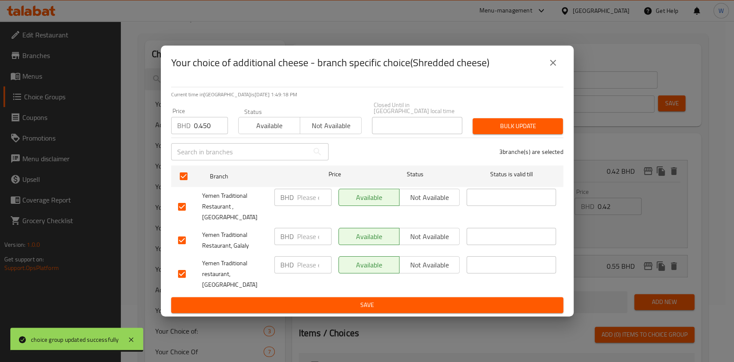
click at [523, 132] on span "Bulk update" at bounding box center [518, 126] width 77 height 11
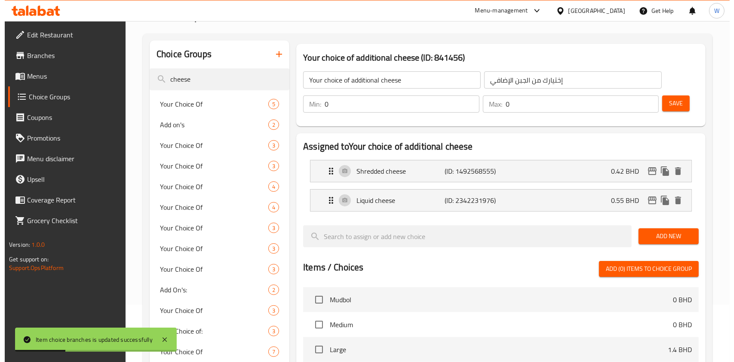
scroll to position [291, 0]
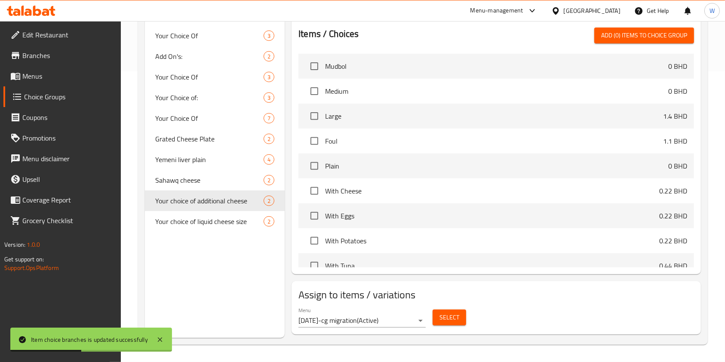
click at [458, 315] on span "Select" at bounding box center [450, 317] width 20 height 11
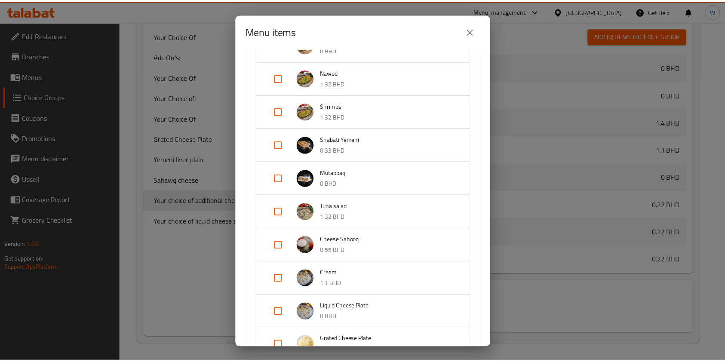
scroll to position [975, 0]
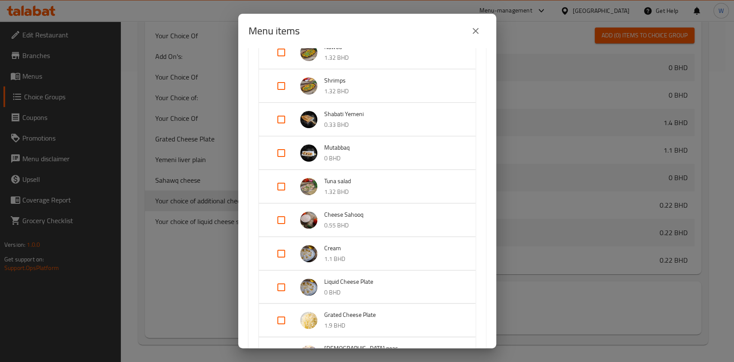
click at [478, 29] on icon "close" at bounding box center [475, 31] width 10 height 10
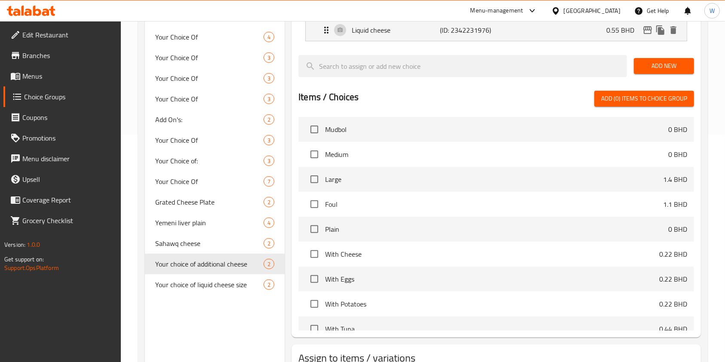
scroll to position [176, 0]
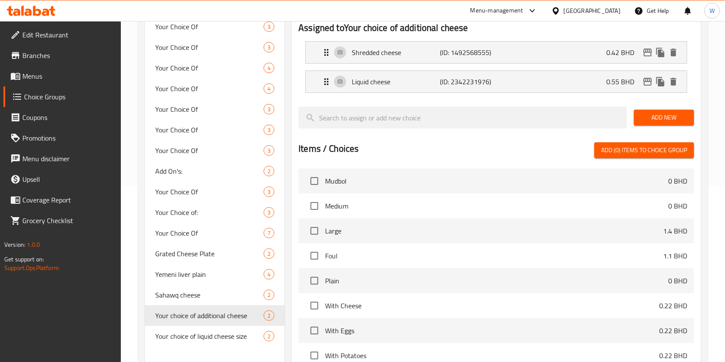
click at [48, 56] on span "Branches" at bounding box center [68, 55] width 92 height 10
